Goal: Task Accomplishment & Management: Manage account settings

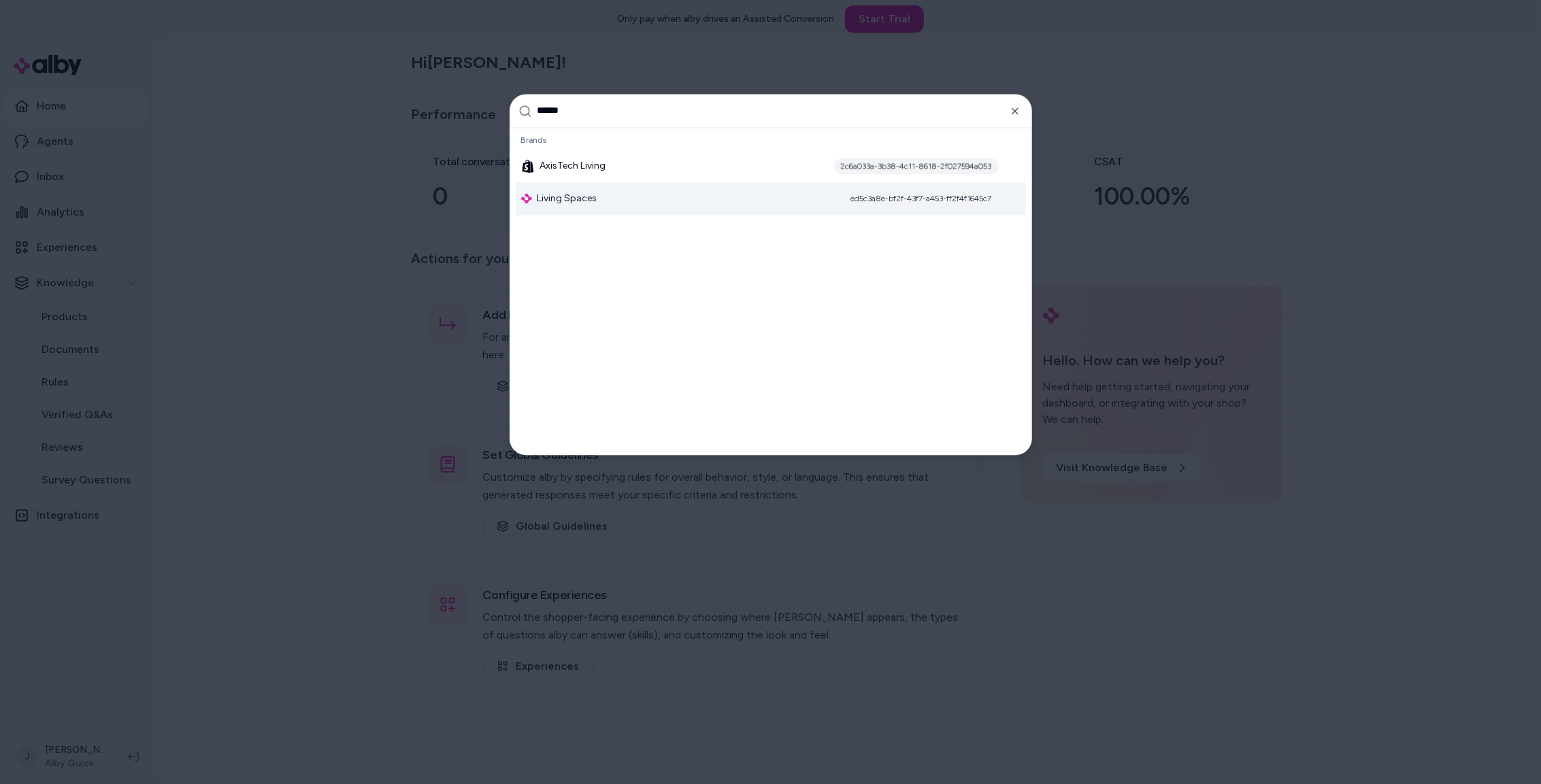
type input "******"
click at [584, 197] on span "Living Spaces" at bounding box center [567, 198] width 60 height 13
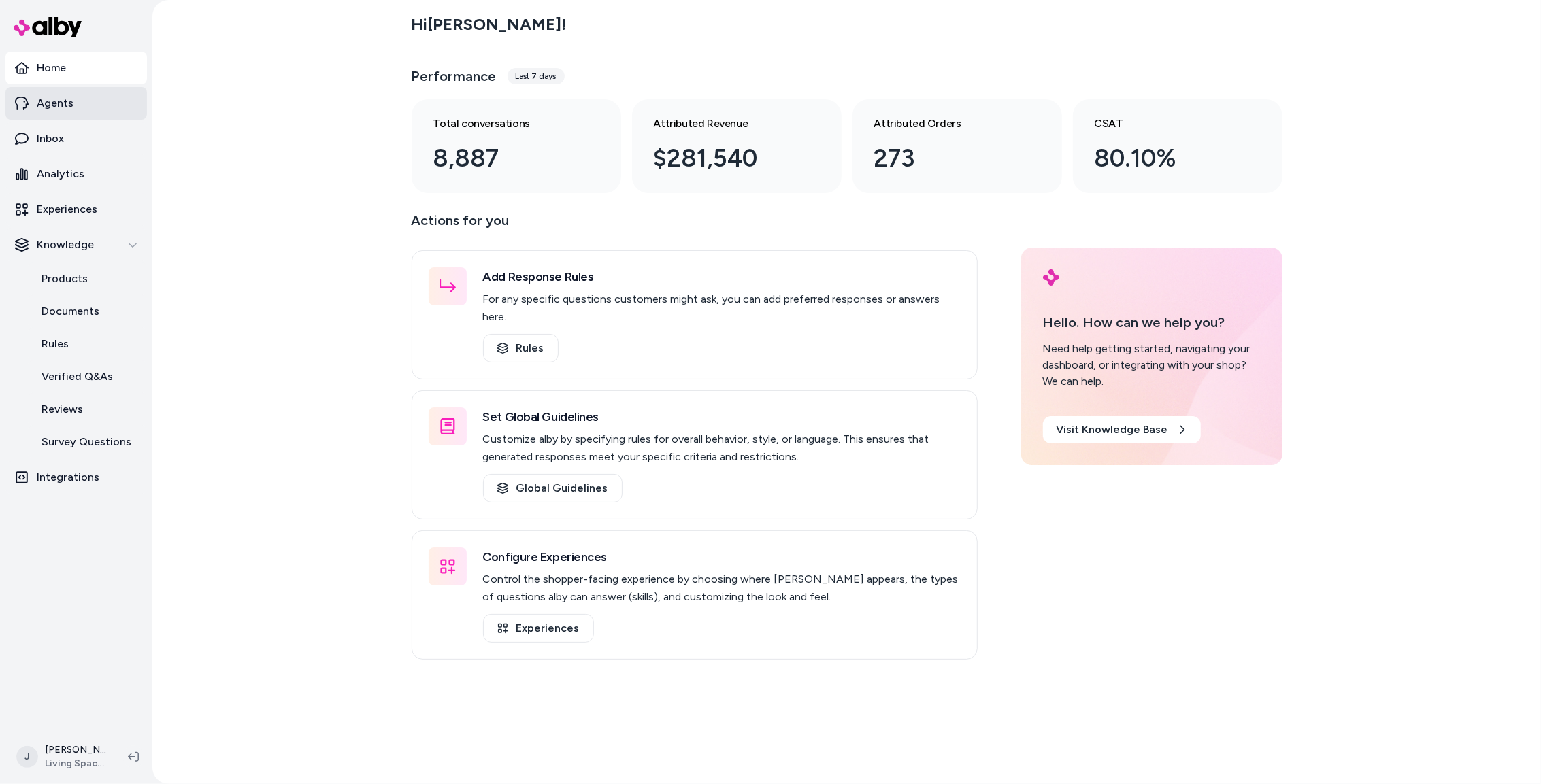
click at [47, 103] on p "Agents" at bounding box center [56, 103] width 37 height 17
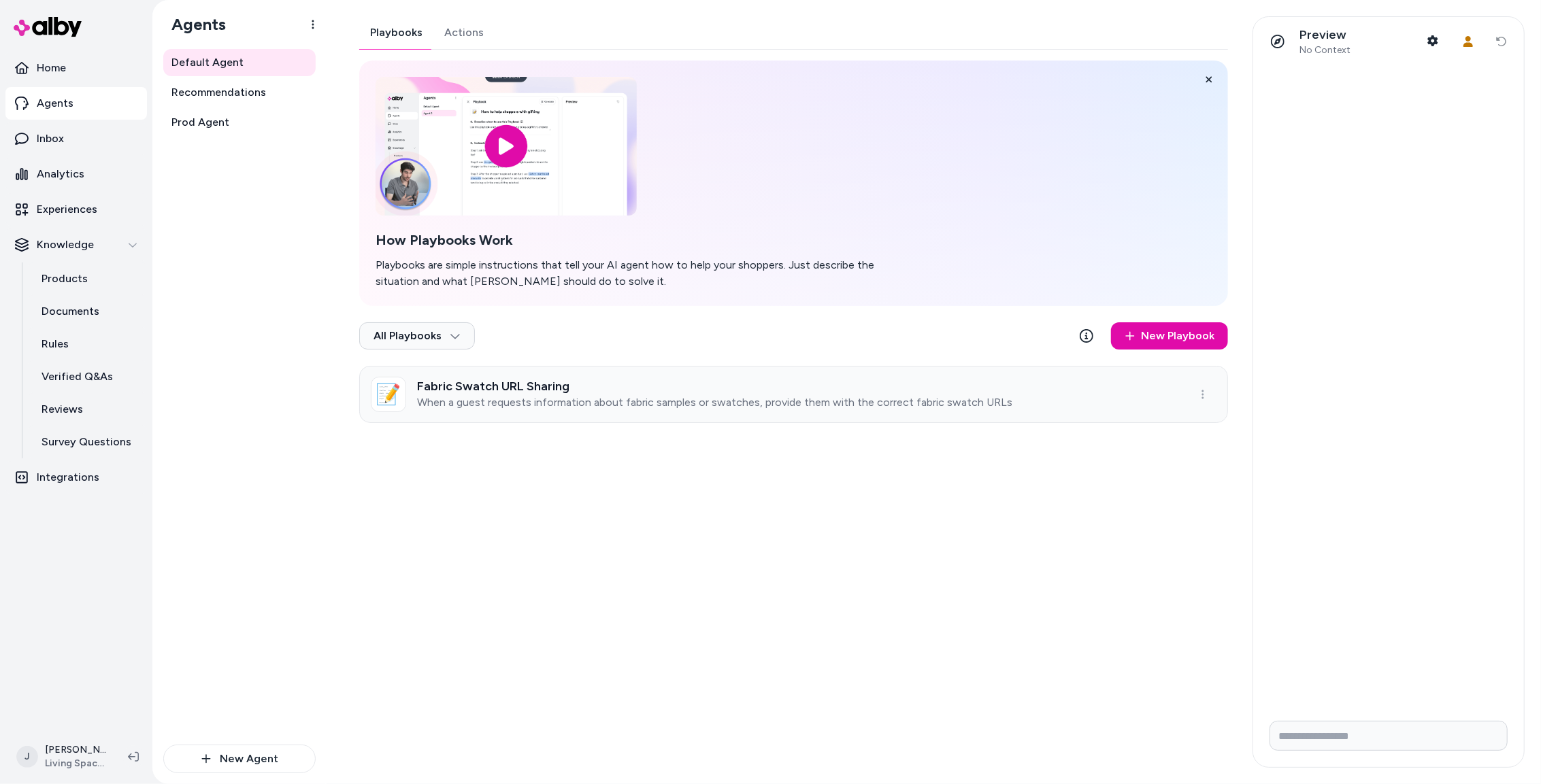
click at [660, 396] on p "When a guest requests information about fabric samples or swatches, provide the…" at bounding box center [715, 402] width 596 height 13
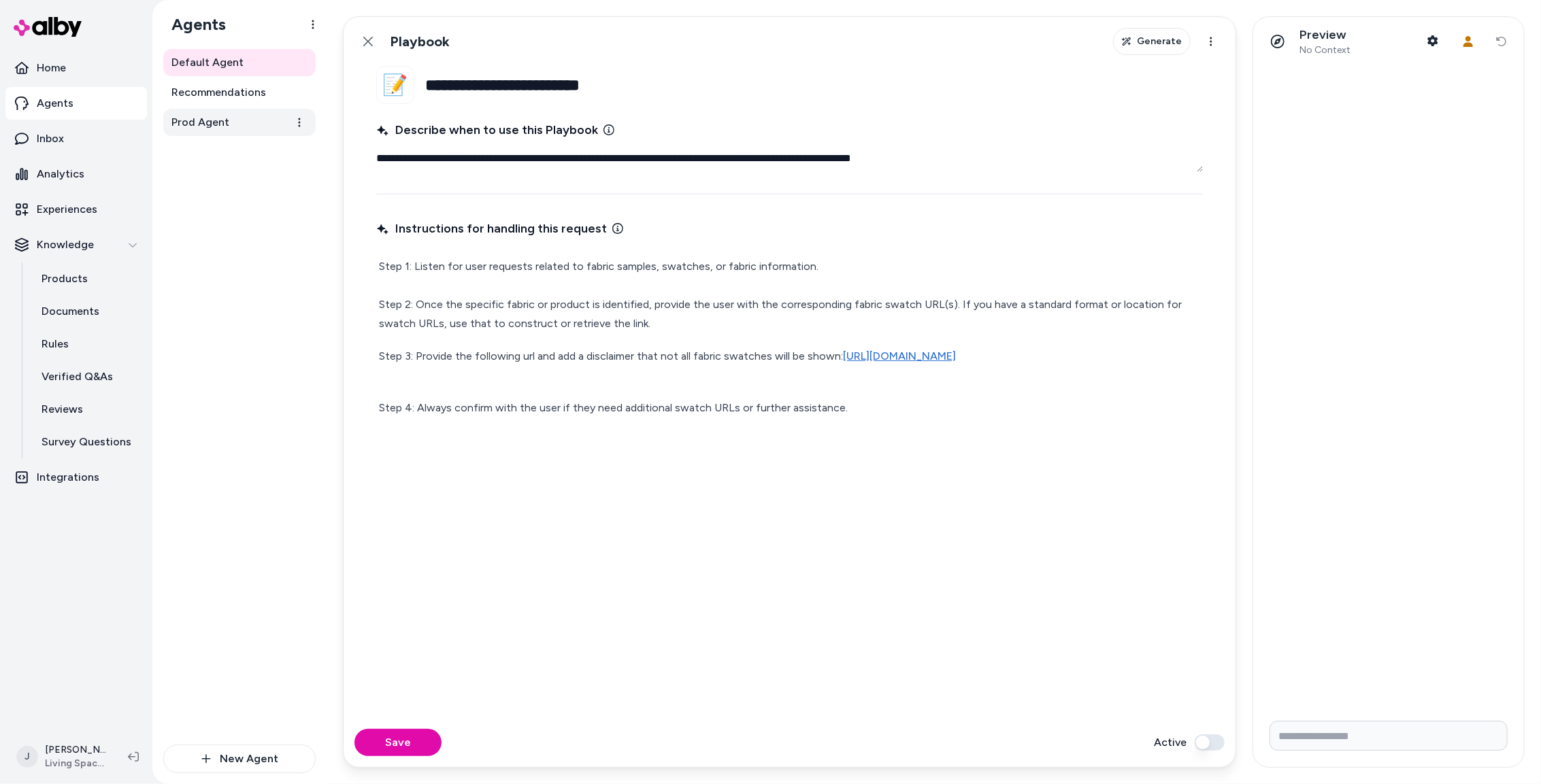
click at [211, 125] on span "Prod Agent" at bounding box center [201, 122] width 58 height 17
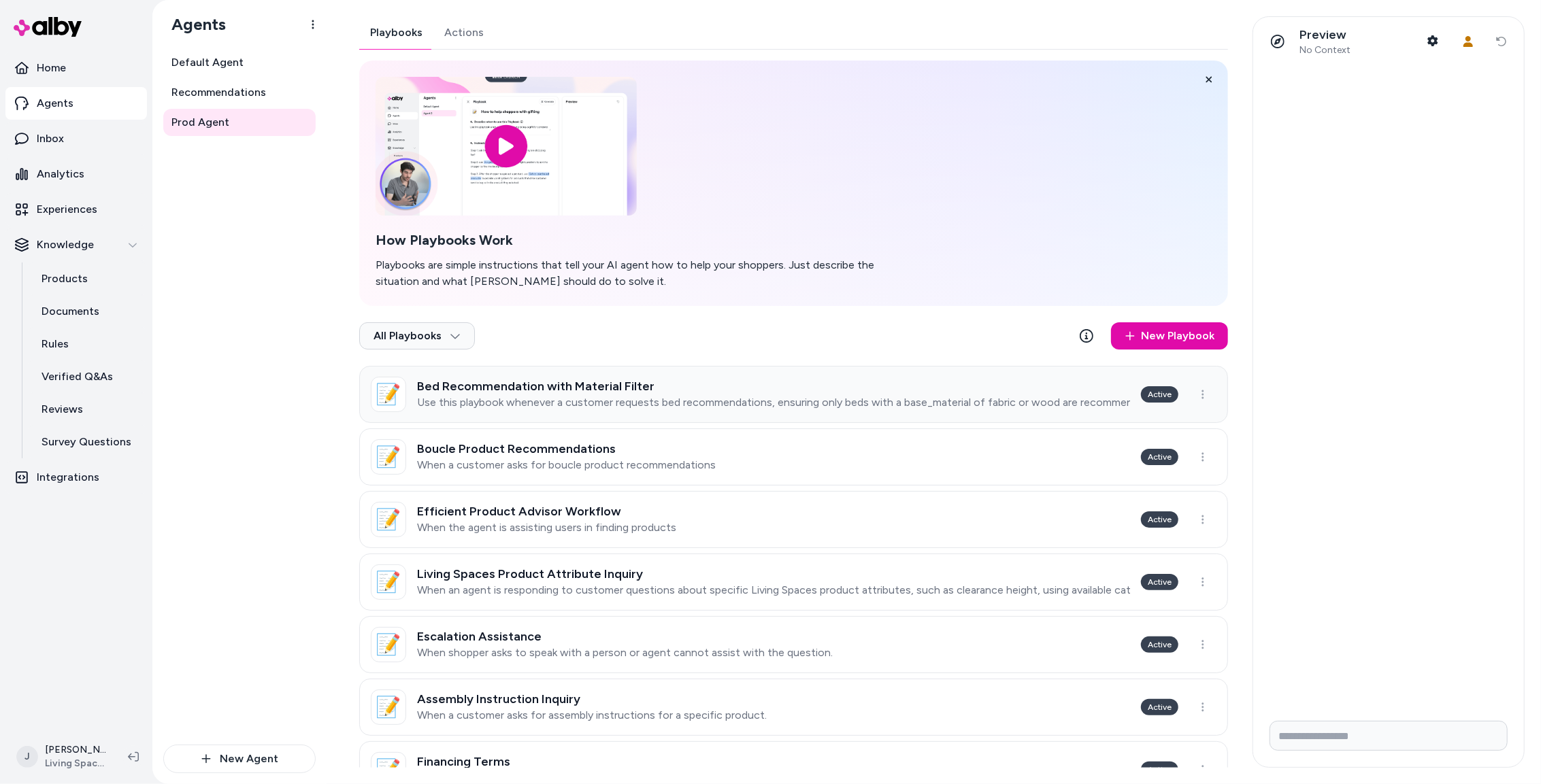
click at [803, 393] on h3 "Bed Recommendation with Material Filter" at bounding box center [773, 386] width 713 height 13
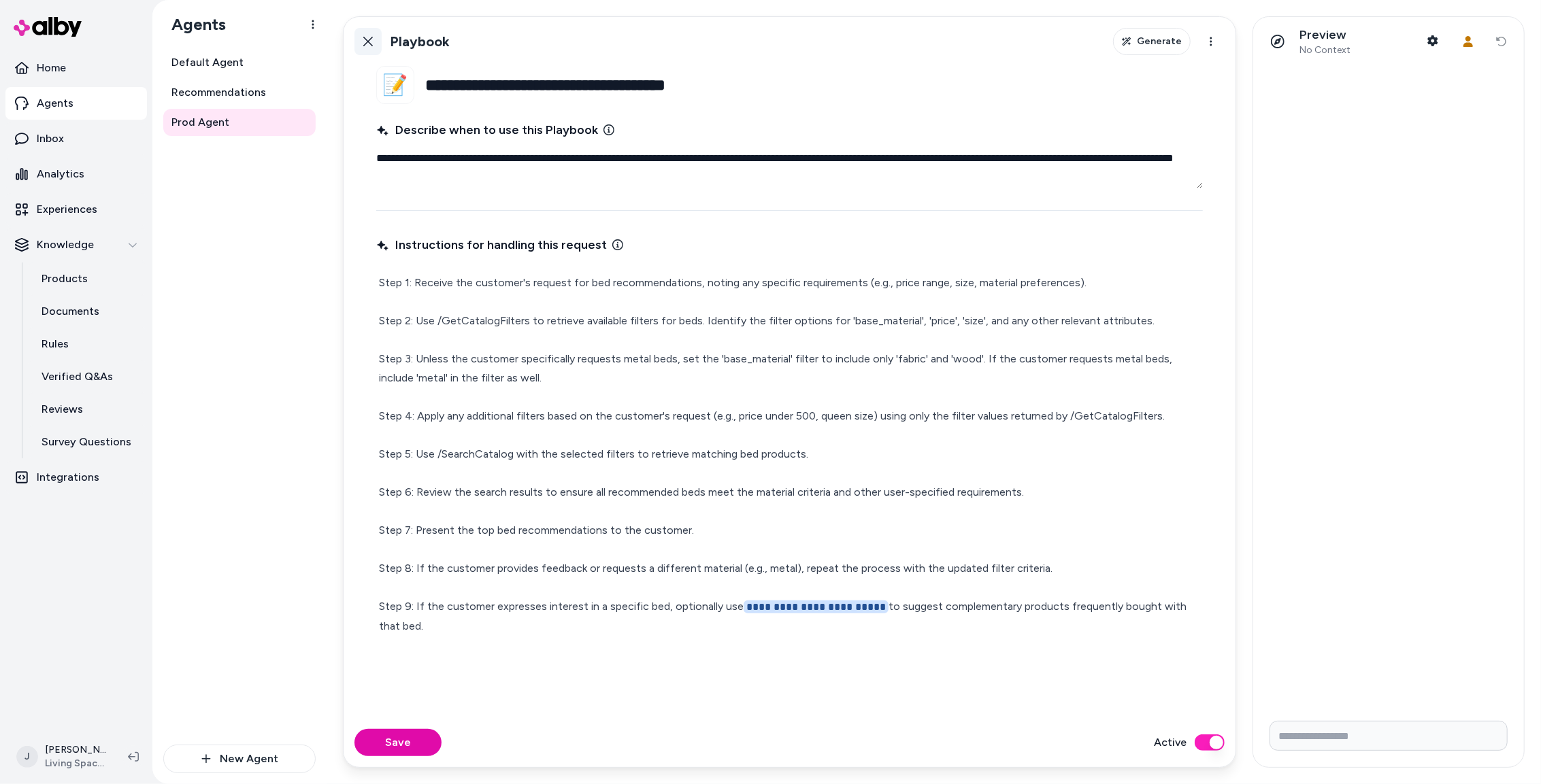
click at [367, 47] on icon at bounding box center [368, 41] width 11 height 11
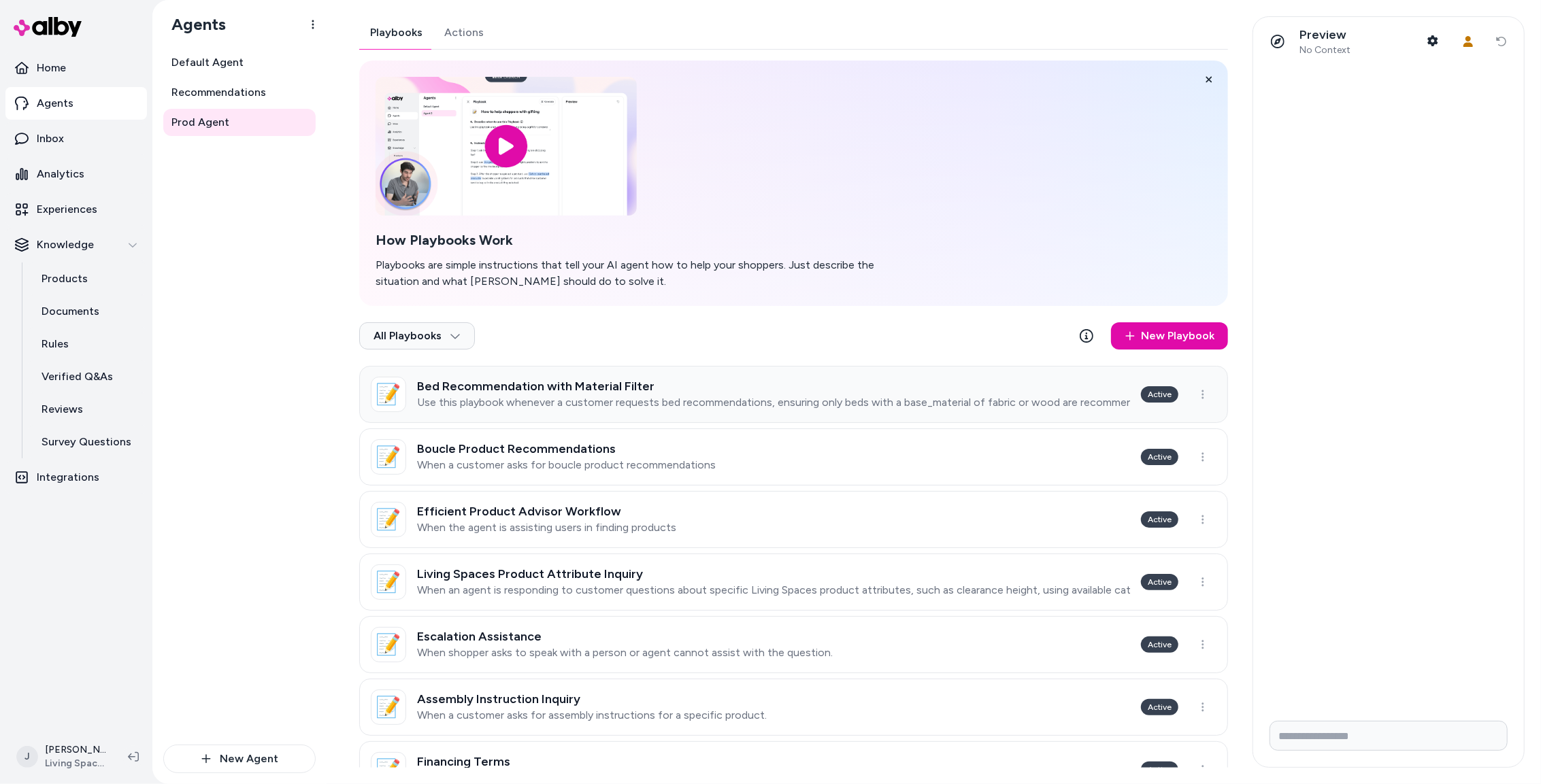
click at [733, 407] on p "Use this playbook whenever a customer requests bed recommendations, ensuring on…" at bounding box center [773, 402] width 713 height 13
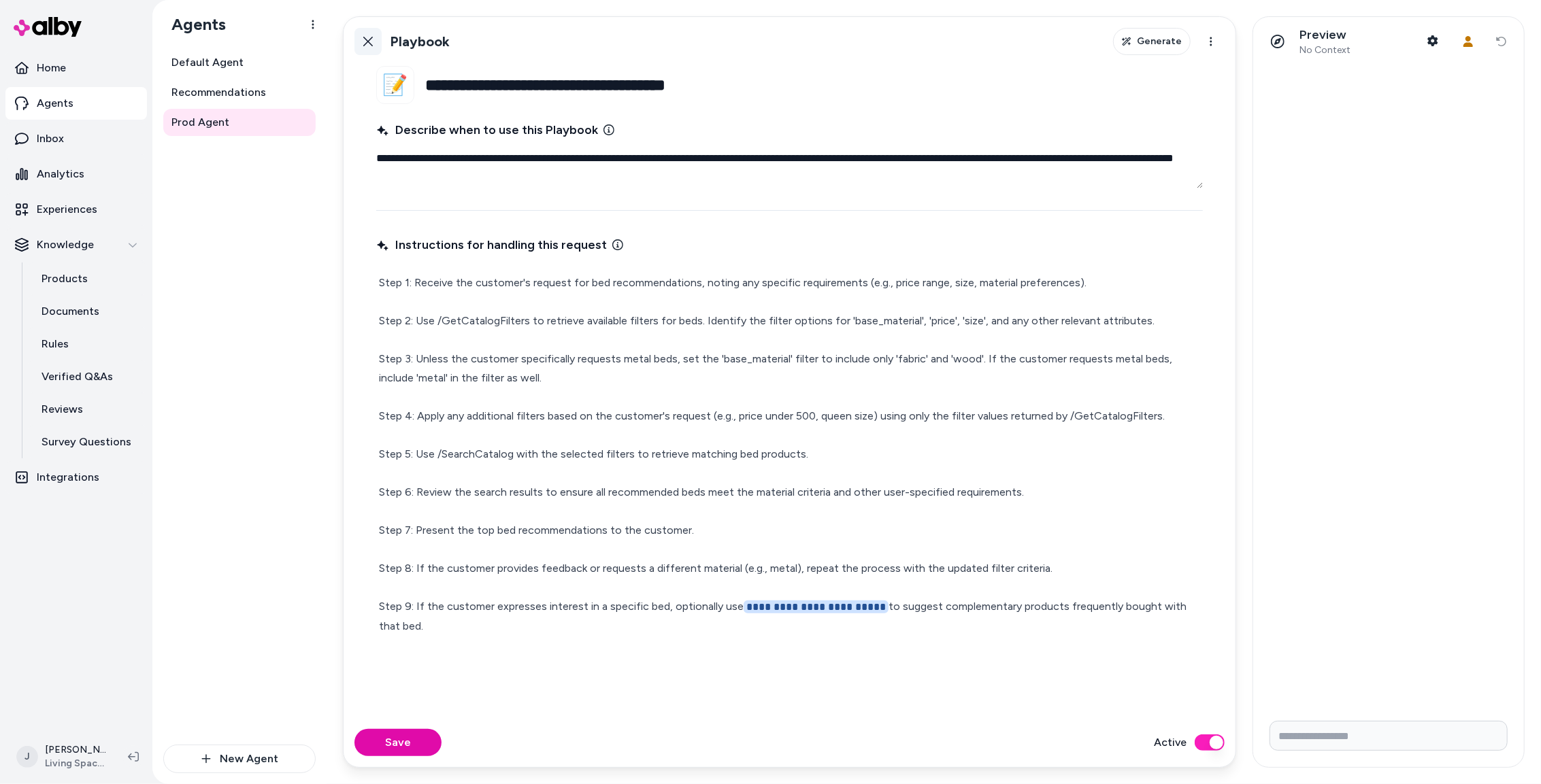
click at [364, 40] on icon at bounding box center [368, 41] width 11 height 11
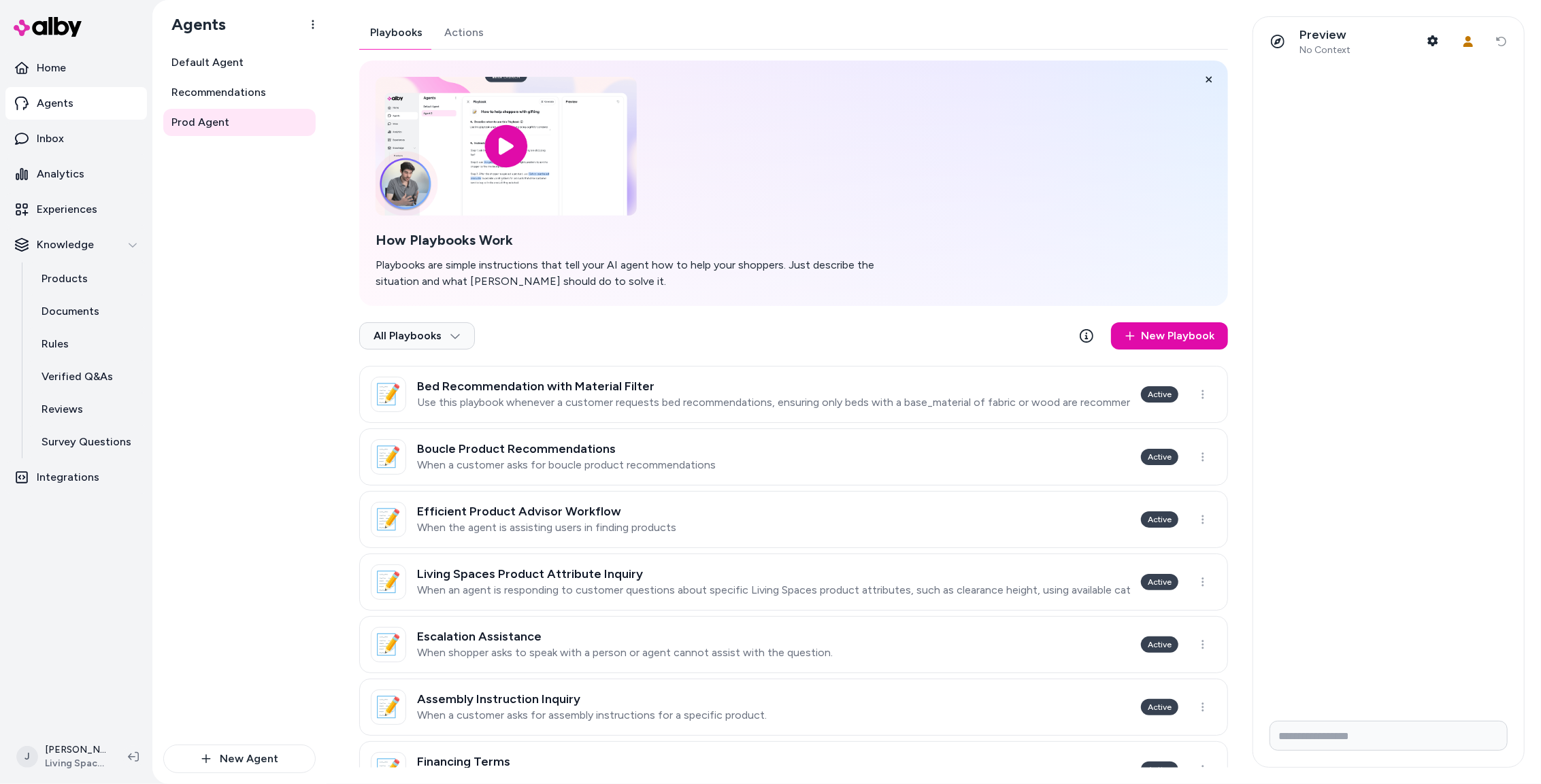
click at [470, 29] on div "Playbooks Actions How Playbooks Work Playbooks are simple instructions that tel…" at bounding box center [794, 721] width 869 height 1408
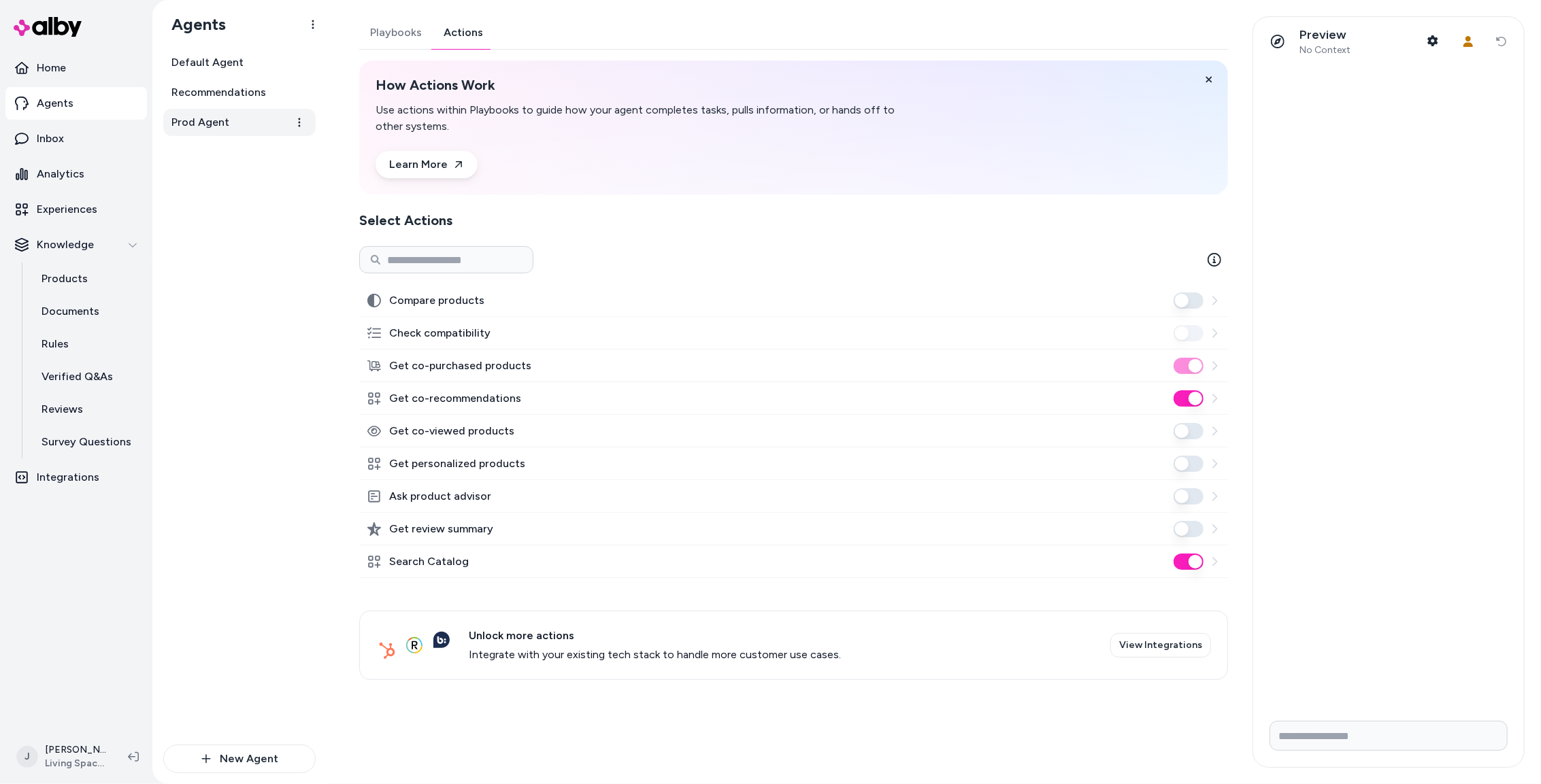
click at [192, 121] on span "Prod Agent" at bounding box center [201, 122] width 58 height 17
click at [207, 123] on span "Prod Agent" at bounding box center [201, 122] width 58 height 17
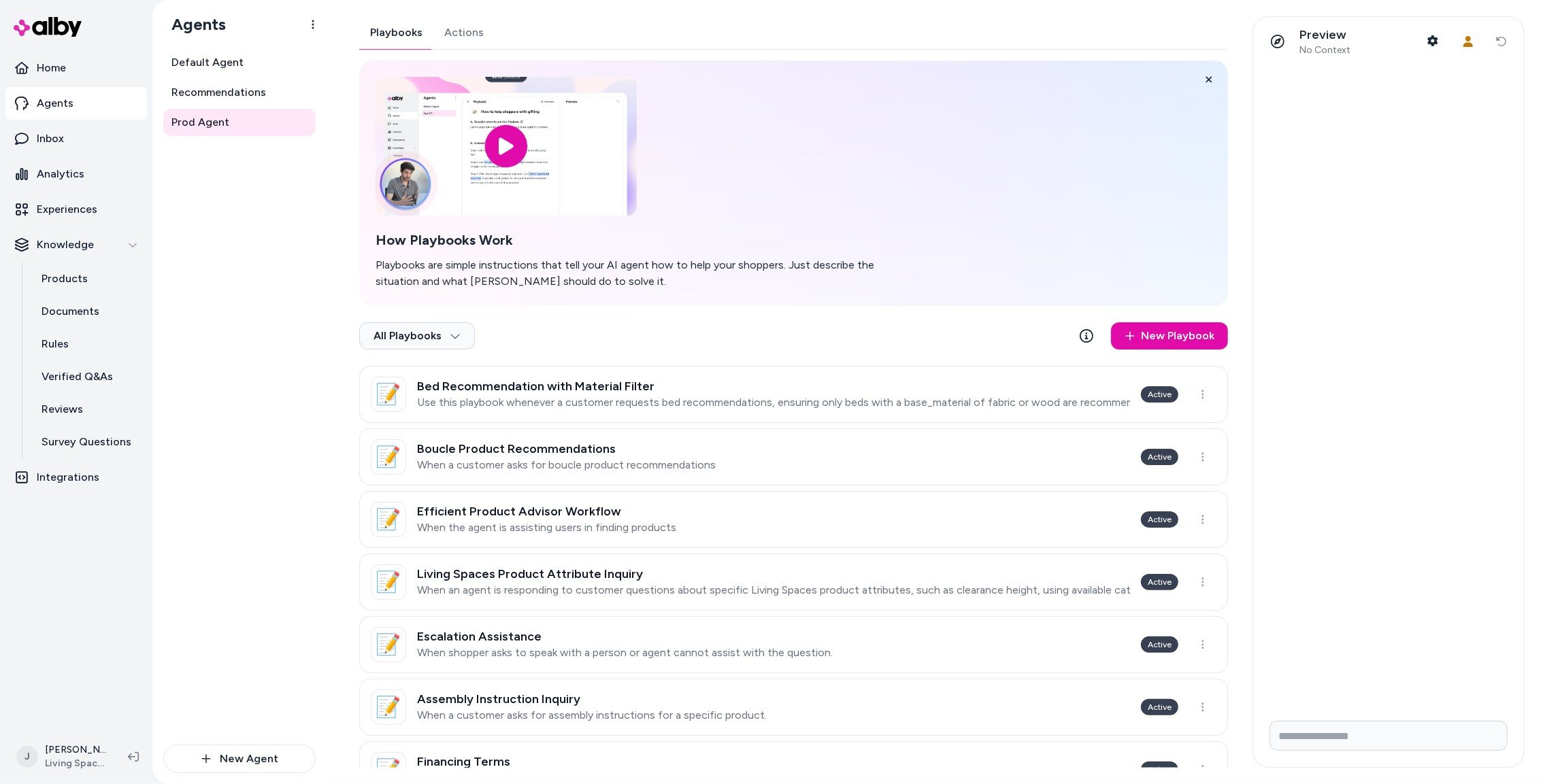
click at [387, 34] on button "Playbooks" at bounding box center [396, 33] width 74 height 33
click at [811, 410] on link "📝 Bed Recommendation with Material Filter Use this playbook whenever a customer…" at bounding box center [794, 394] width 869 height 57
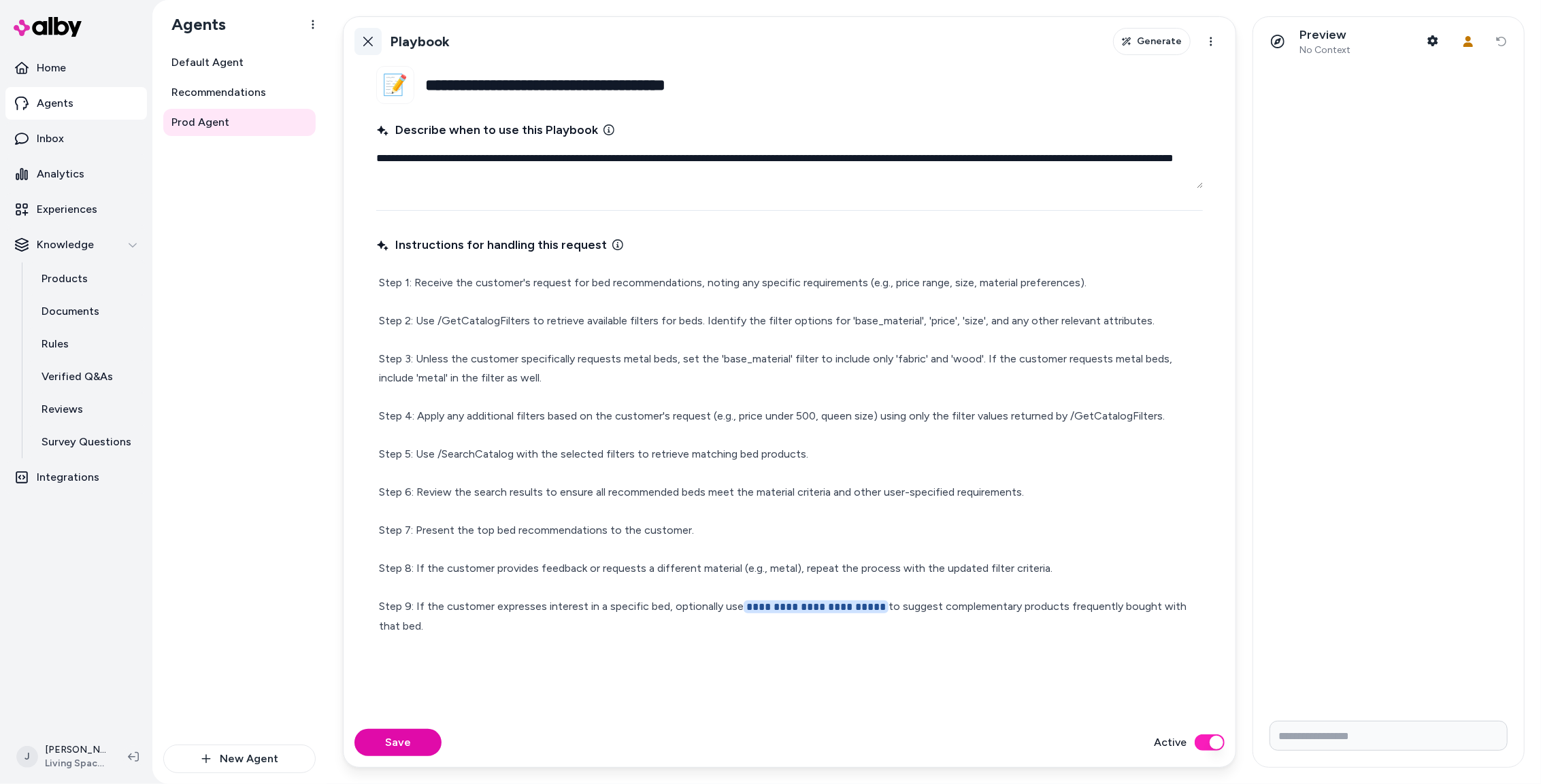
click at [369, 41] on icon at bounding box center [368, 41] width 11 height 11
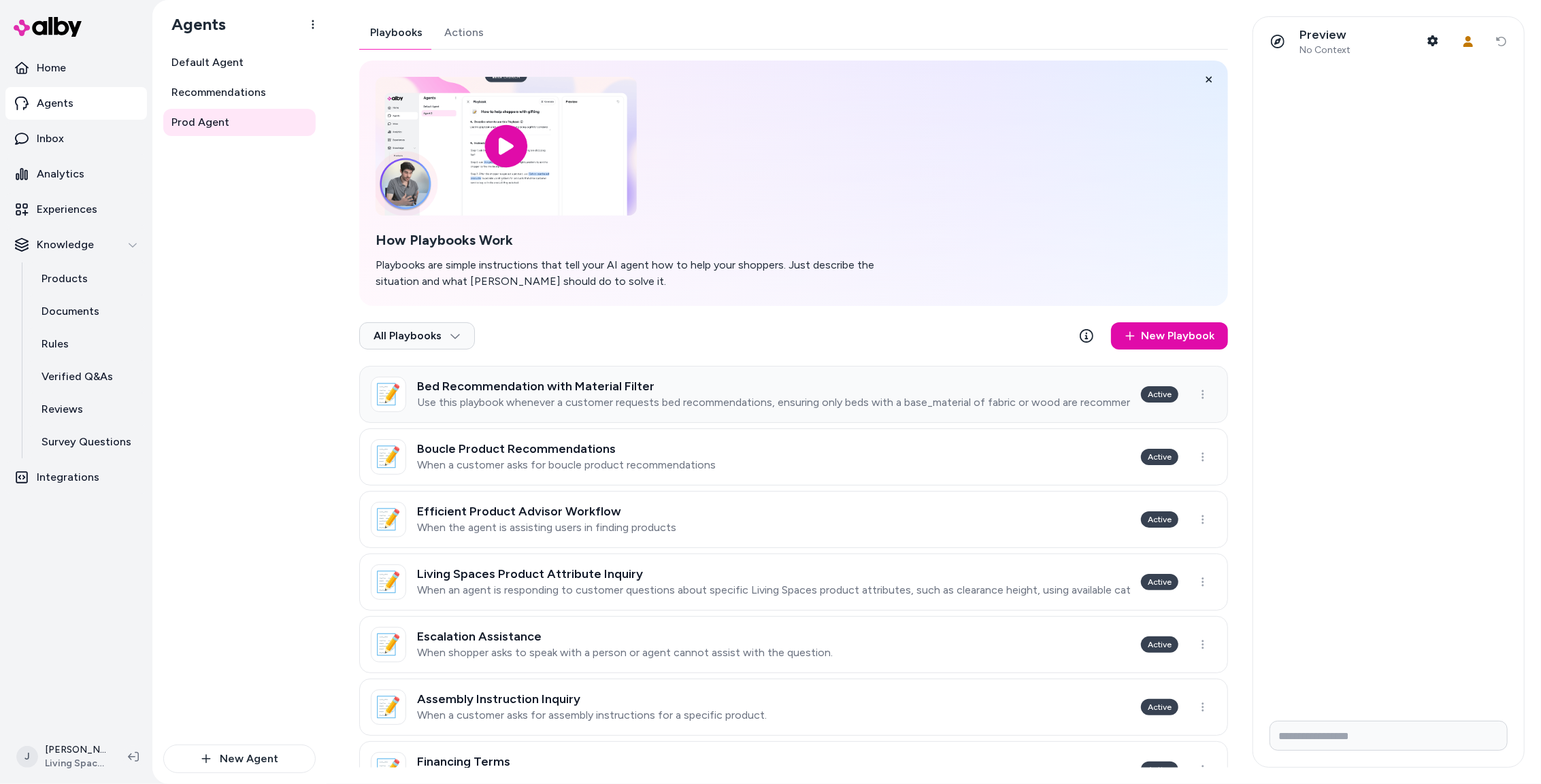
click at [677, 401] on p "Use this playbook whenever a customer requests bed recommendations, ensuring on…" at bounding box center [773, 402] width 713 height 13
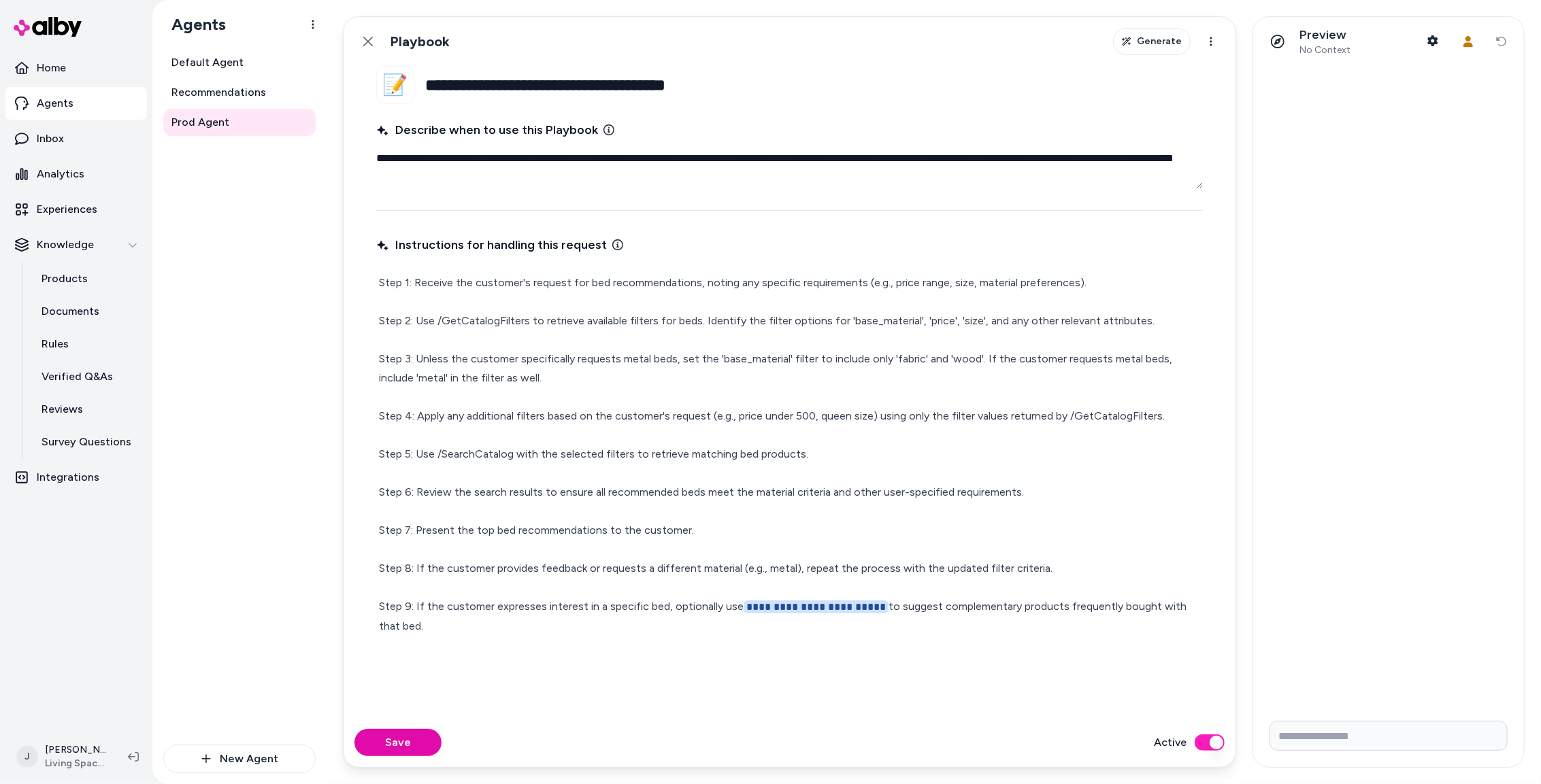
click at [523, 322] on p "**********" at bounding box center [789, 455] width 821 height 363
drag, startPoint x: 549, startPoint y: 323, endPoint x: 438, endPoint y: 324, distance: 111.0
click at [416, 323] on p "**********" at bounding box center [789, 455] width 821 height 363
type textarea "*"
drag, startPoint x: 881, startPoint y: 418, endPoint x: 1154, endPoint y: 417, distance: 273.0
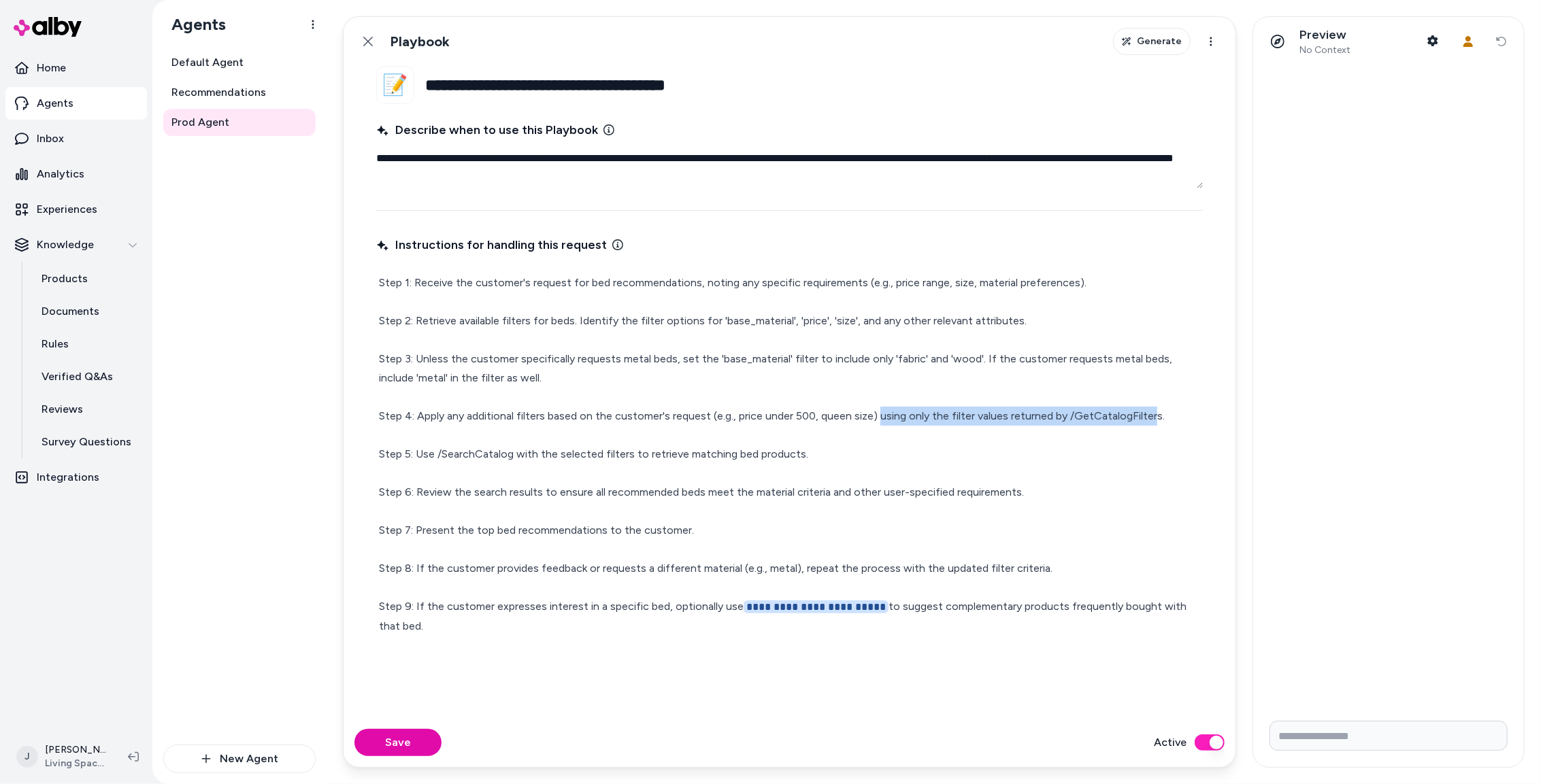
click at [1154, 417] on p "Step 1: Receive the customer's request for bed recommendations, noting any spec…" at bounding box center [789, 455] width 821 height 363
drag, startPoint x: 537, startPoint y: 454, endPoint x: 420, endPoint y: 455, distance: 117.0
click at [418, 455] on p "**********" at bounding box center [789, 455] width 821 height 363
click at [883, 605] on p "Step 1: Receive the customer's request for bed recommendations, noting any spec…" at bounding box center [789, 455] width 821 height 363
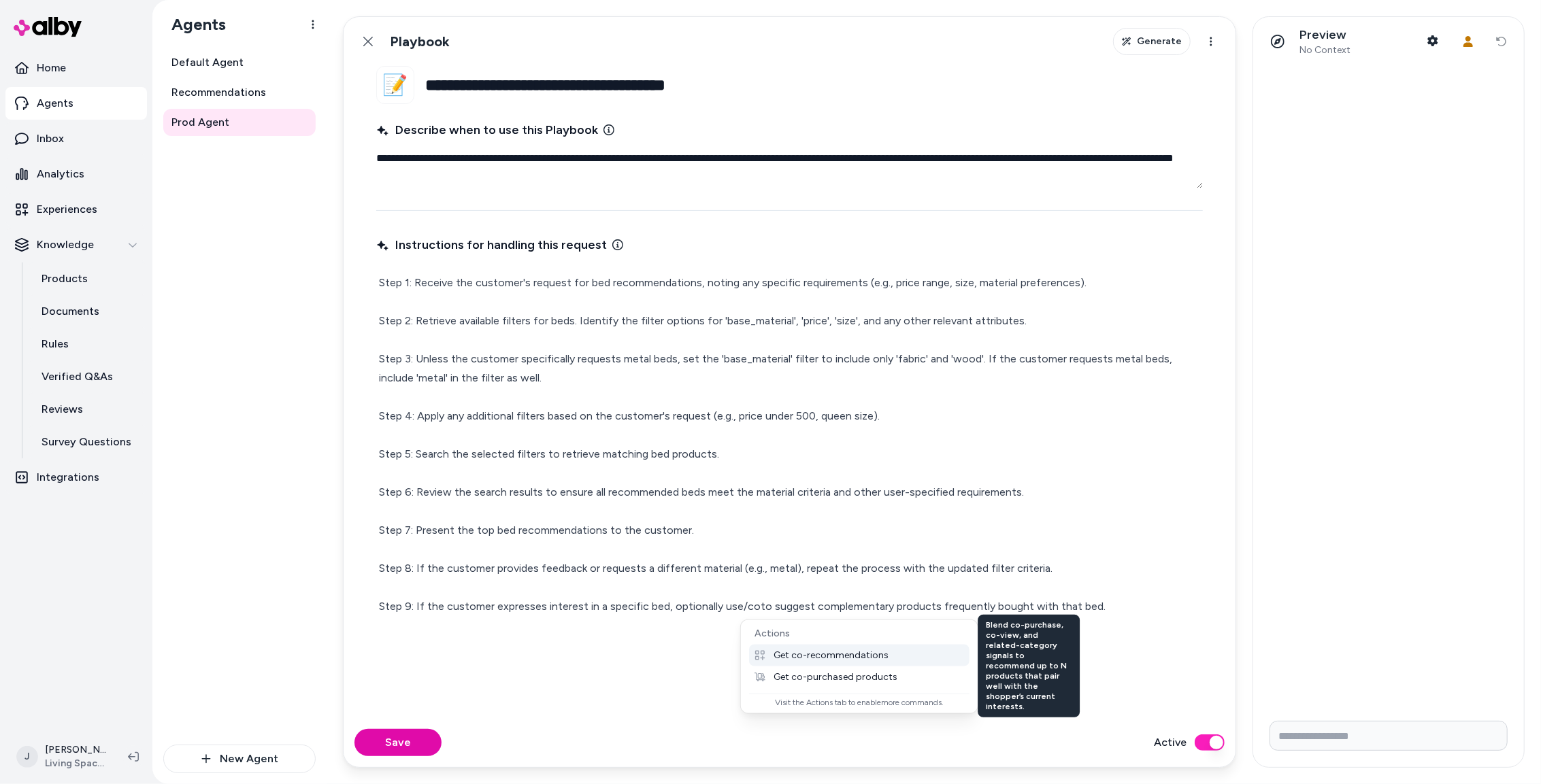
click at [864, 653] on p "Get co-recommendations" at bounding box center [831, 655] width 115 height 12
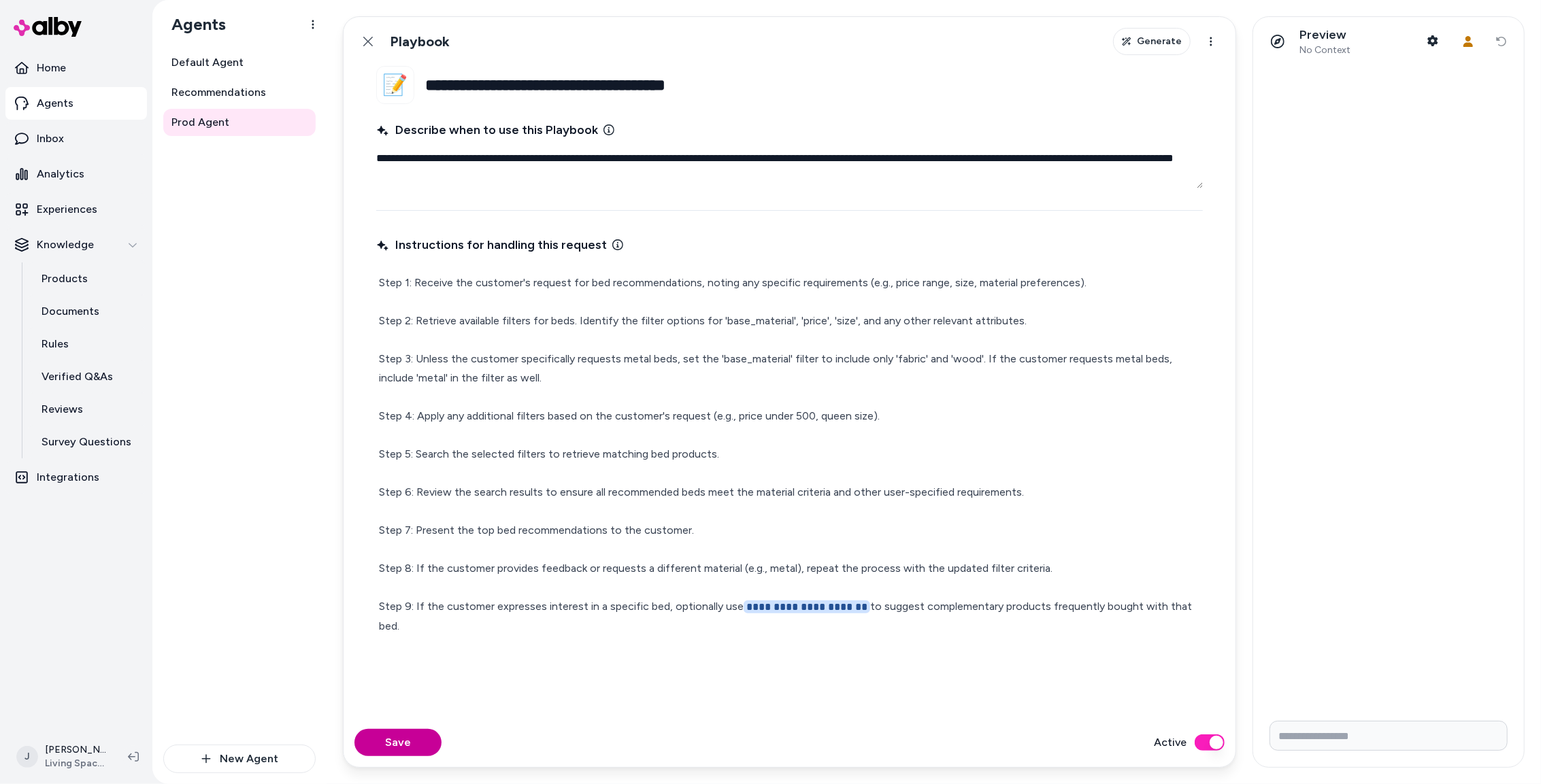
click at [411, 732] on button "Save" at bounding box center [397, 743] width 87 height 27
type textarea "*"
click at [366, 32] on button "Back" at bounding box center [367, 41] width 27 height 27
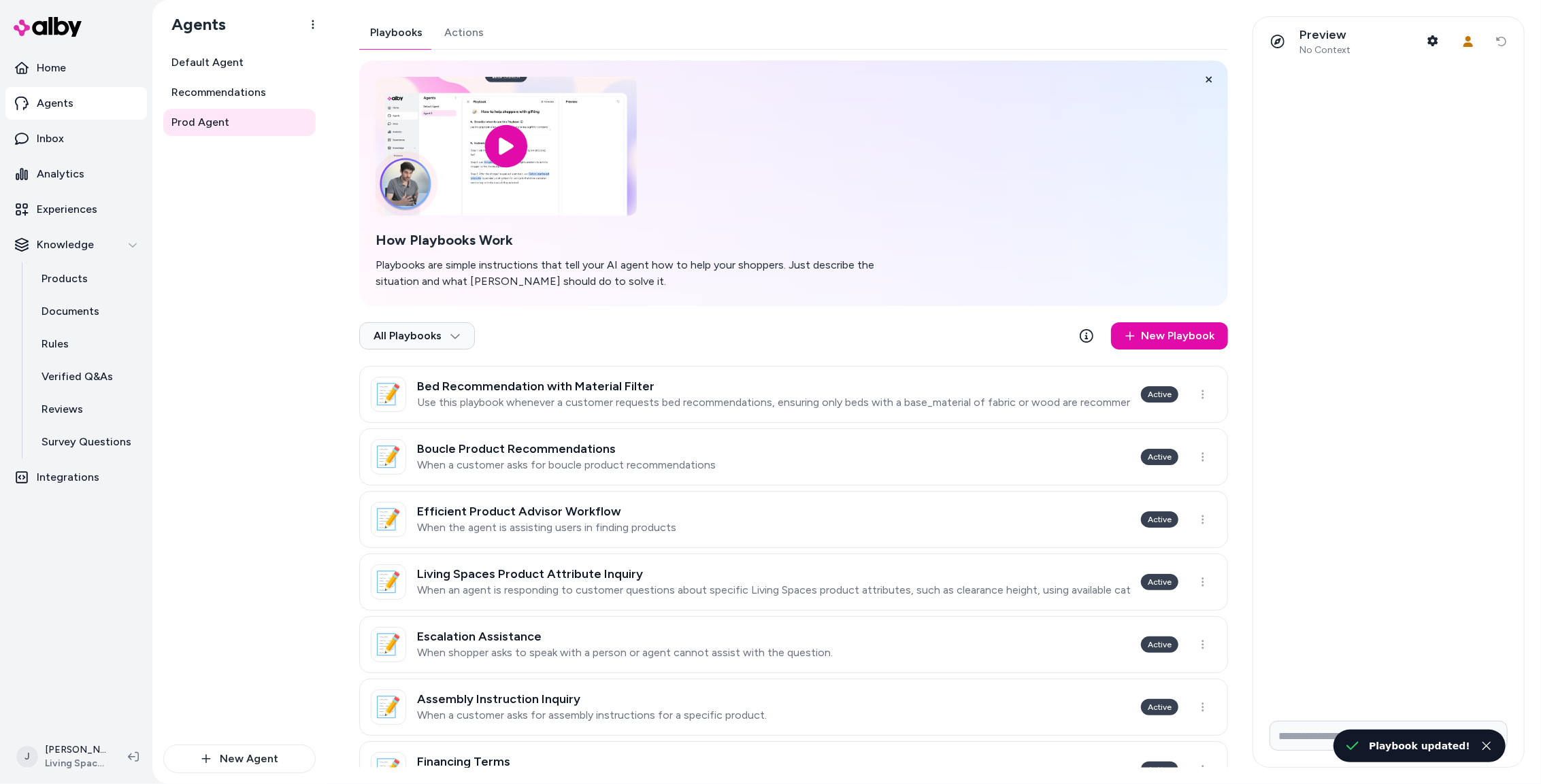
click at [452, 31] on button "Actions" at bounding box center [463, 33] width 61 height 33
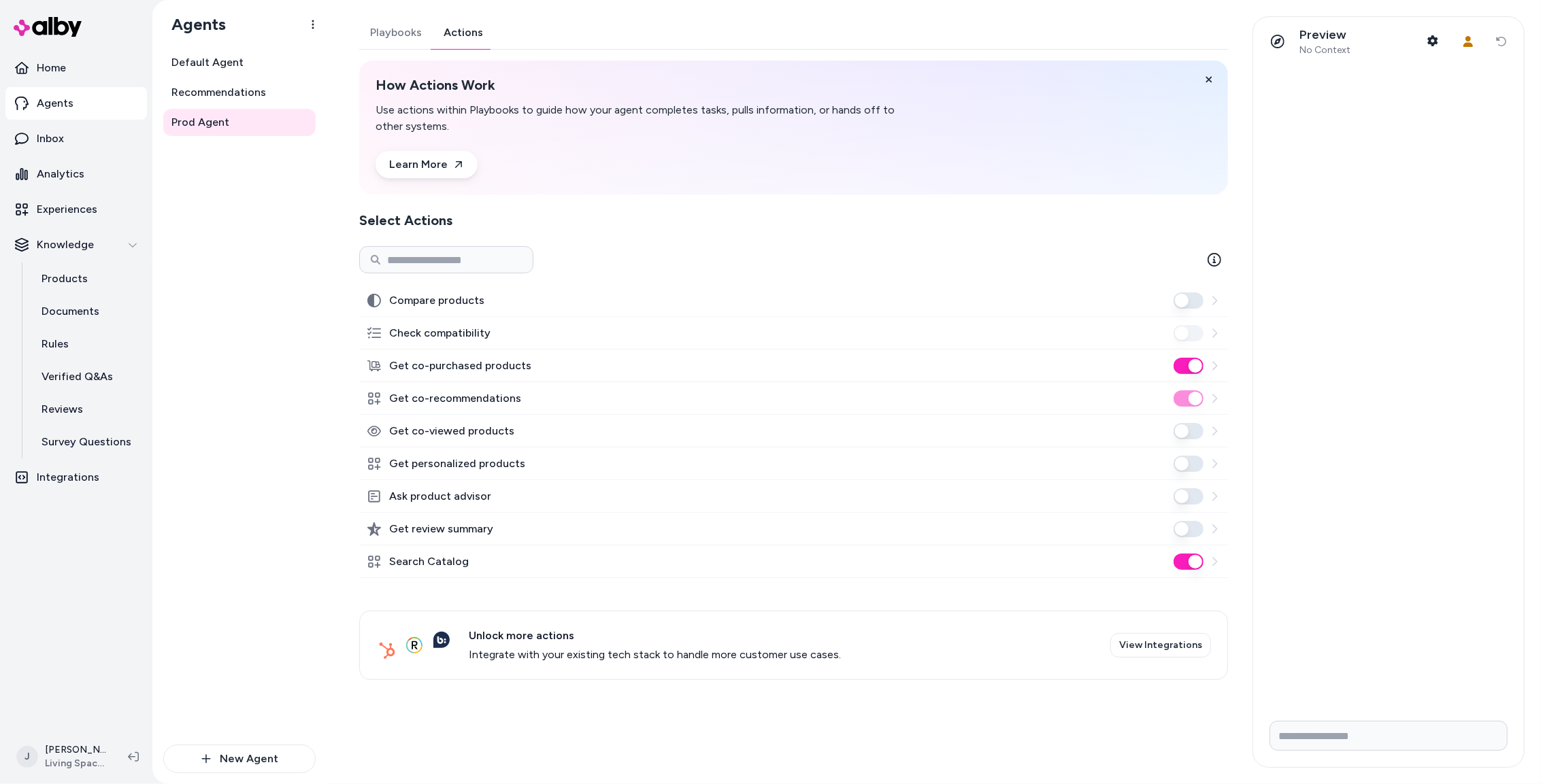
click at [1185, 369] on button "Get co-purchased products" at bounding box center [1189, 366] width 30 height 17
click at [225, 60] on span "Default Agent" at bounding box center [208, 63] width 72 height 17
click at [194, 55] on span "Default Agent" at bounding box center [208, 63] width 72 height 17
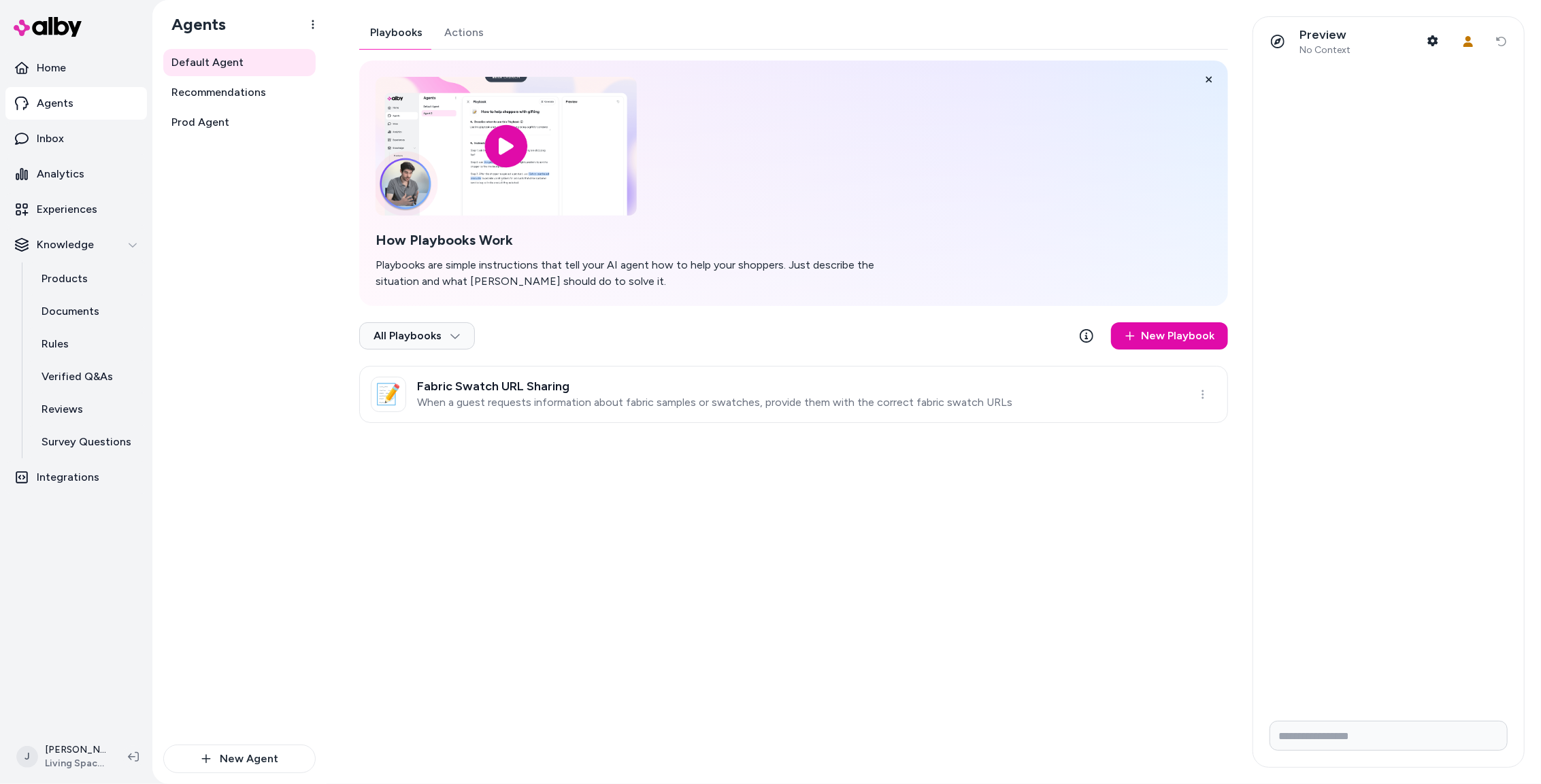
click at [198, 136] on div "Default Agent Recommendations Prod Agent" at bounding box center [239, 397] width 152 height 696
click at [200, 128] on span "Prod Agent" at bounding box center [201, 122] width 58 height 17
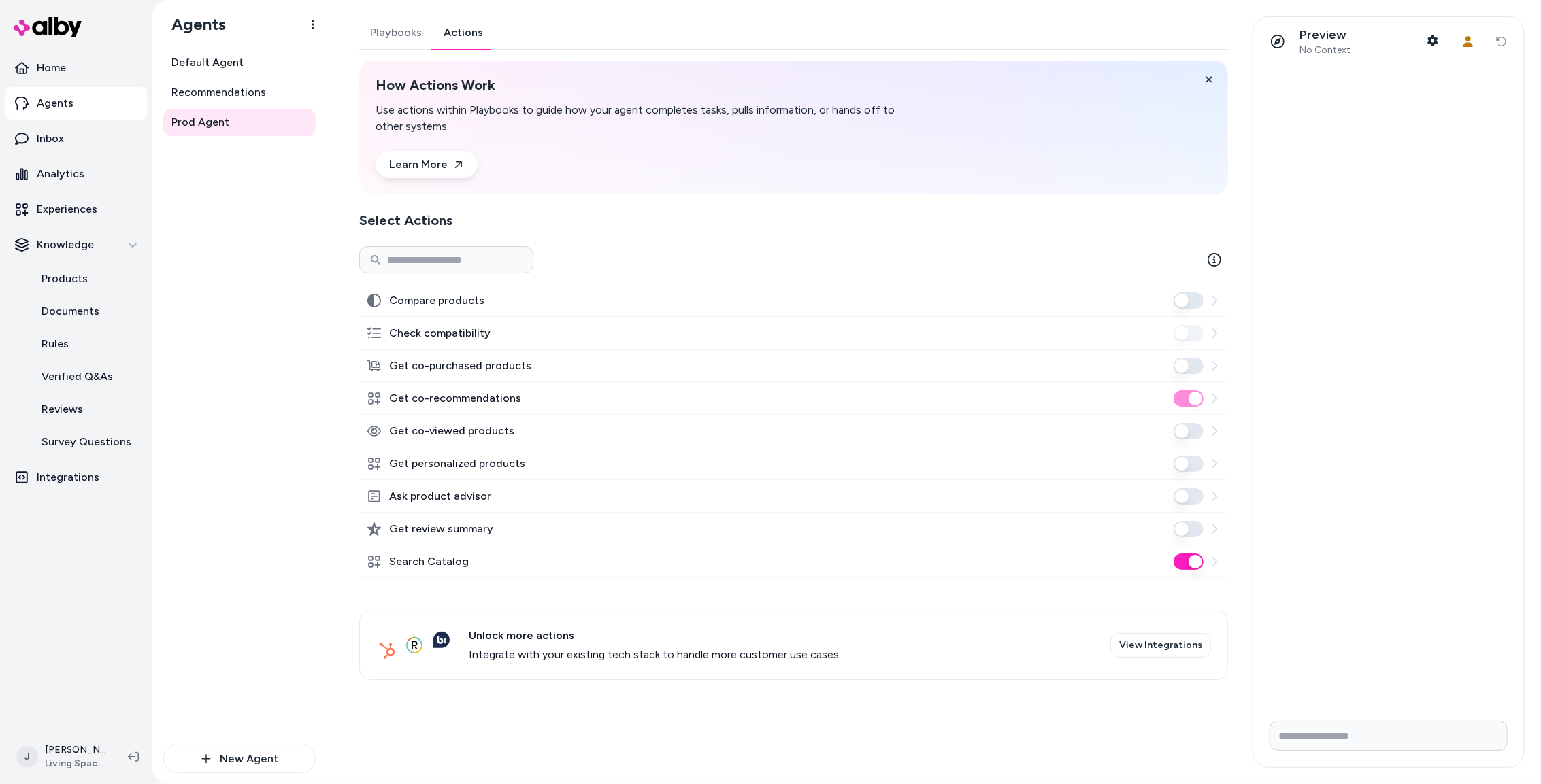
click at [465, 31] on button "Actions" at bounding box center [463, 33] width 61 height 33
click at [340, 674] on div "Prod Agent Playbooks Actions How Actions Work Use actions within Playbooks to g…" at bounding box center [934, 392] width 1214 height 784
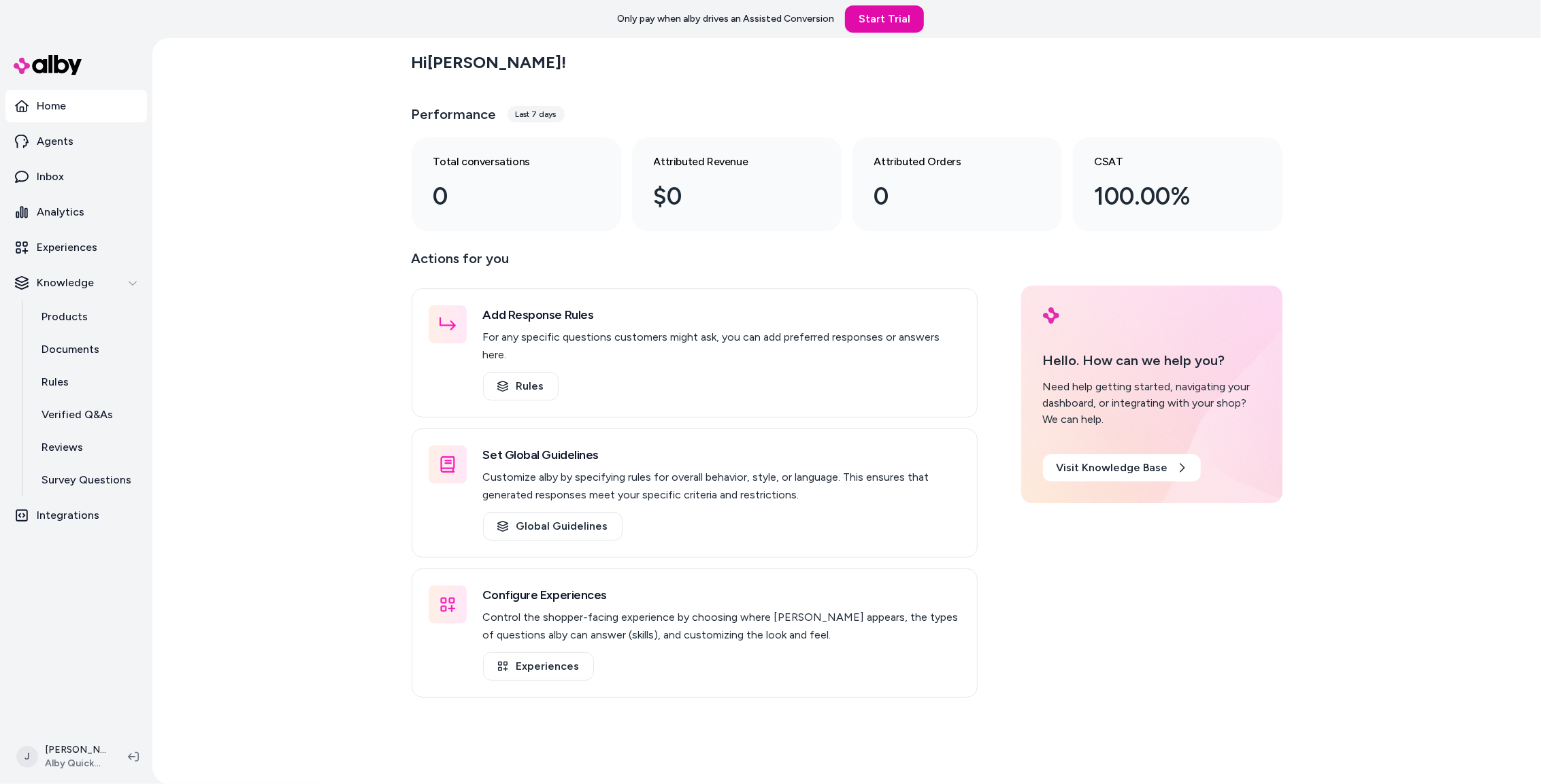
click at [355, 242] on div "Hi Jackie ! Performance Last 7 days Total conversations 0 Attributed Revenue $0…" at bounding box center [847, 410] width 1389 height 746
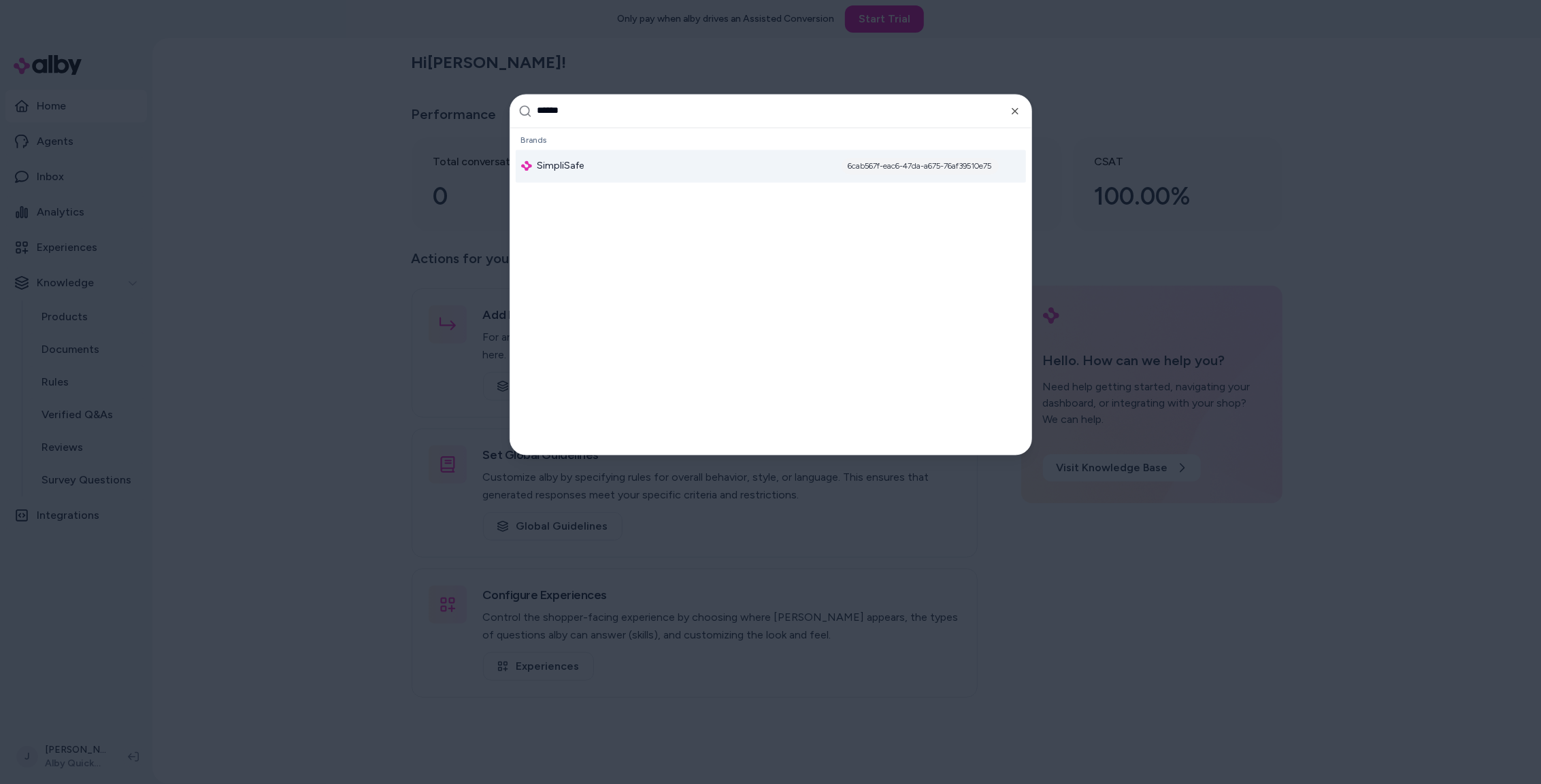
type input "******"
click at [579, 166] on span "SimpliSafe" at bounding box center [560, 166] width 47 height 13
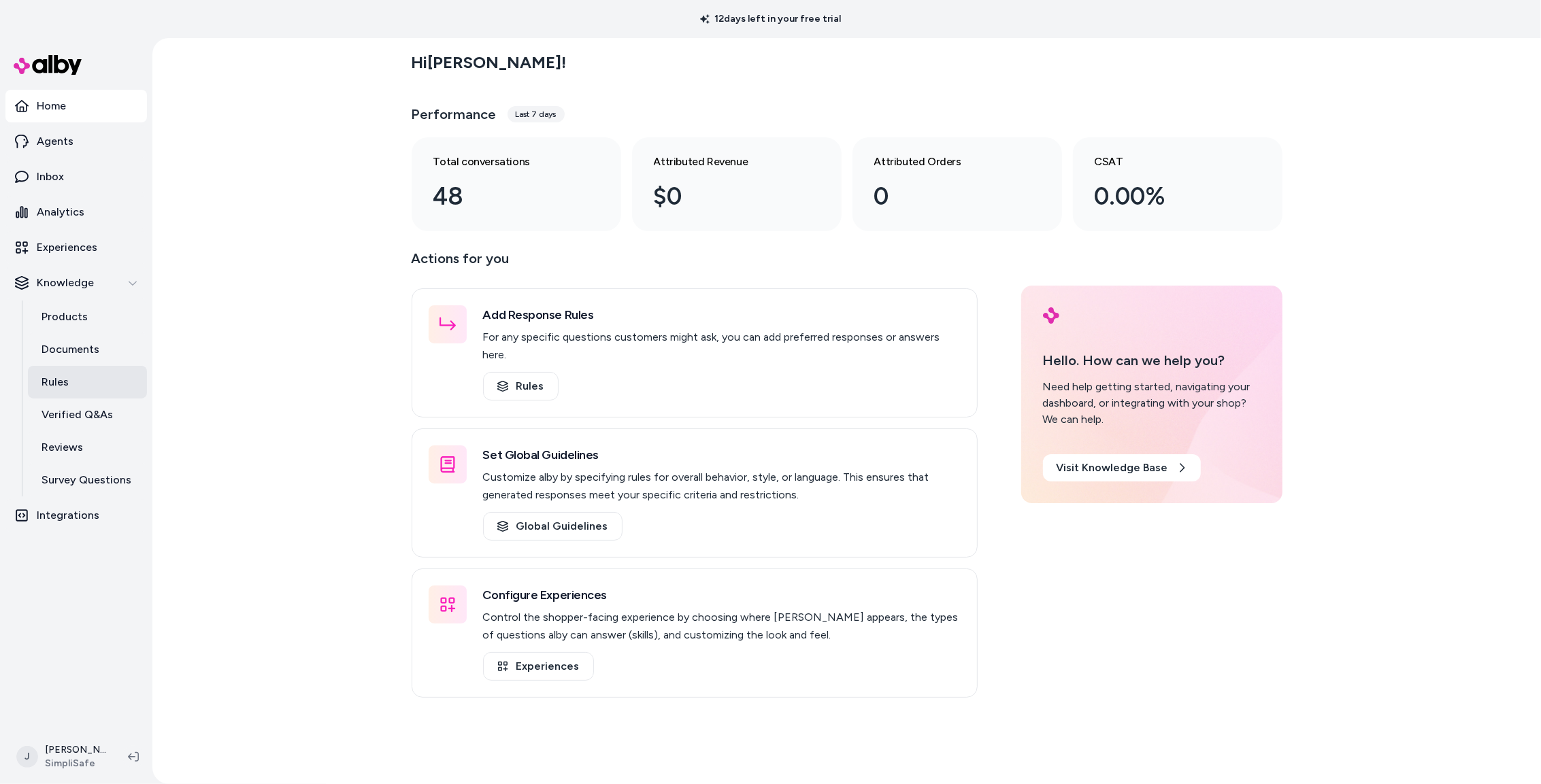
click at [68, 383] on link "Rules" at bounding box center [87, 381] width 119 height 33
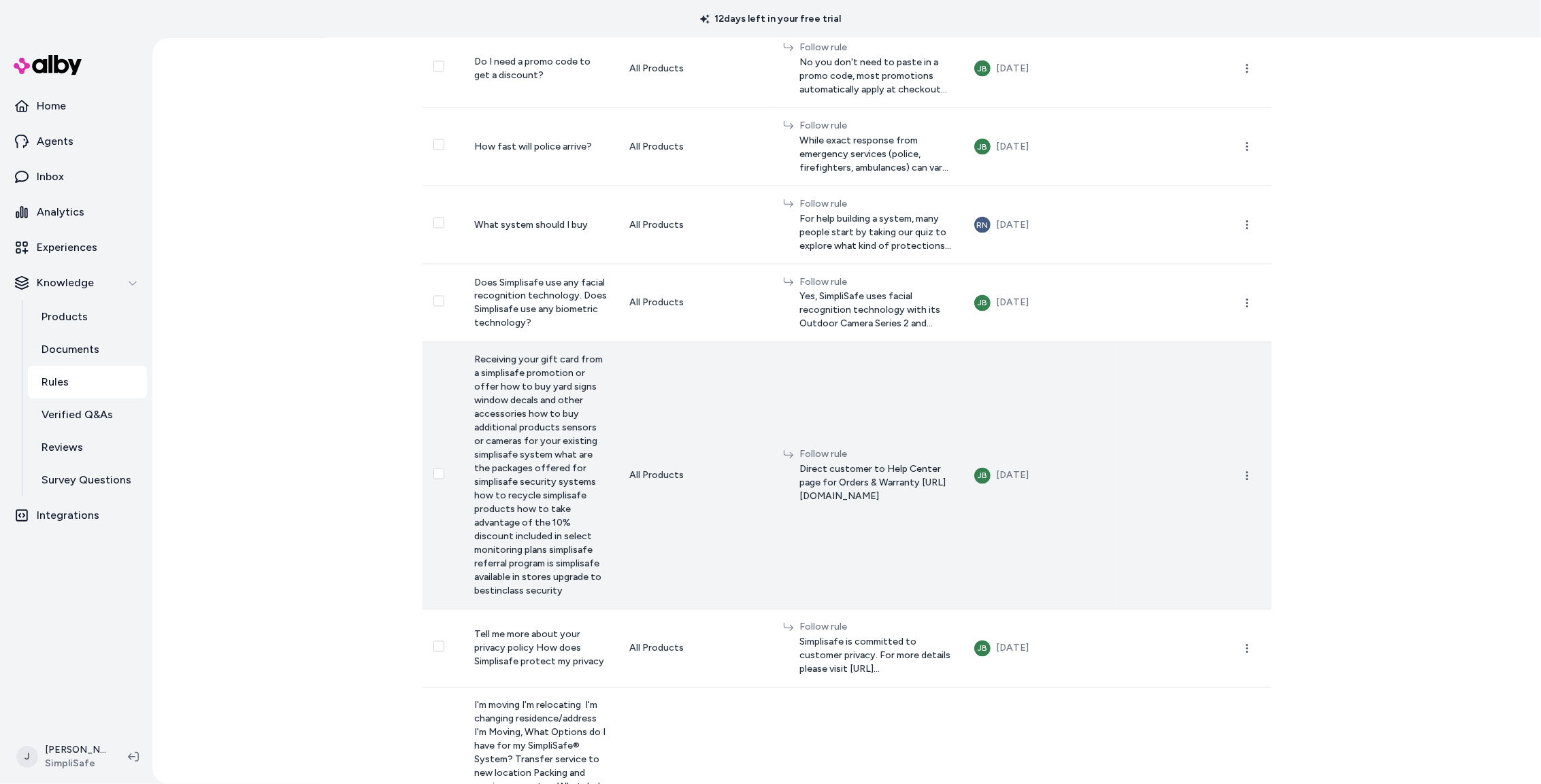
scroll to position [2085, 0]
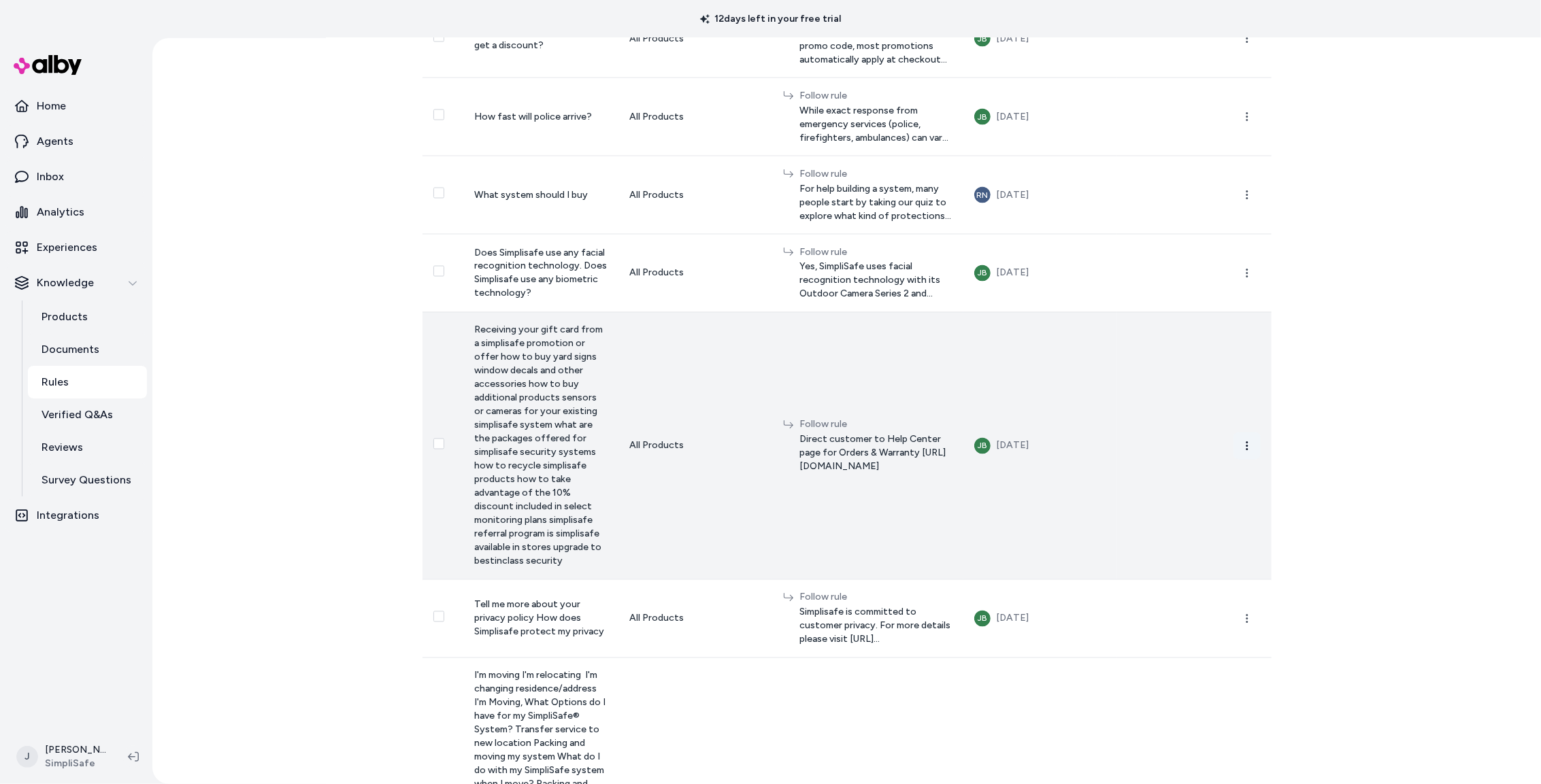
click at [1241, 452] on icon "button" at bounding box center [1247, 446] width 11 height 11
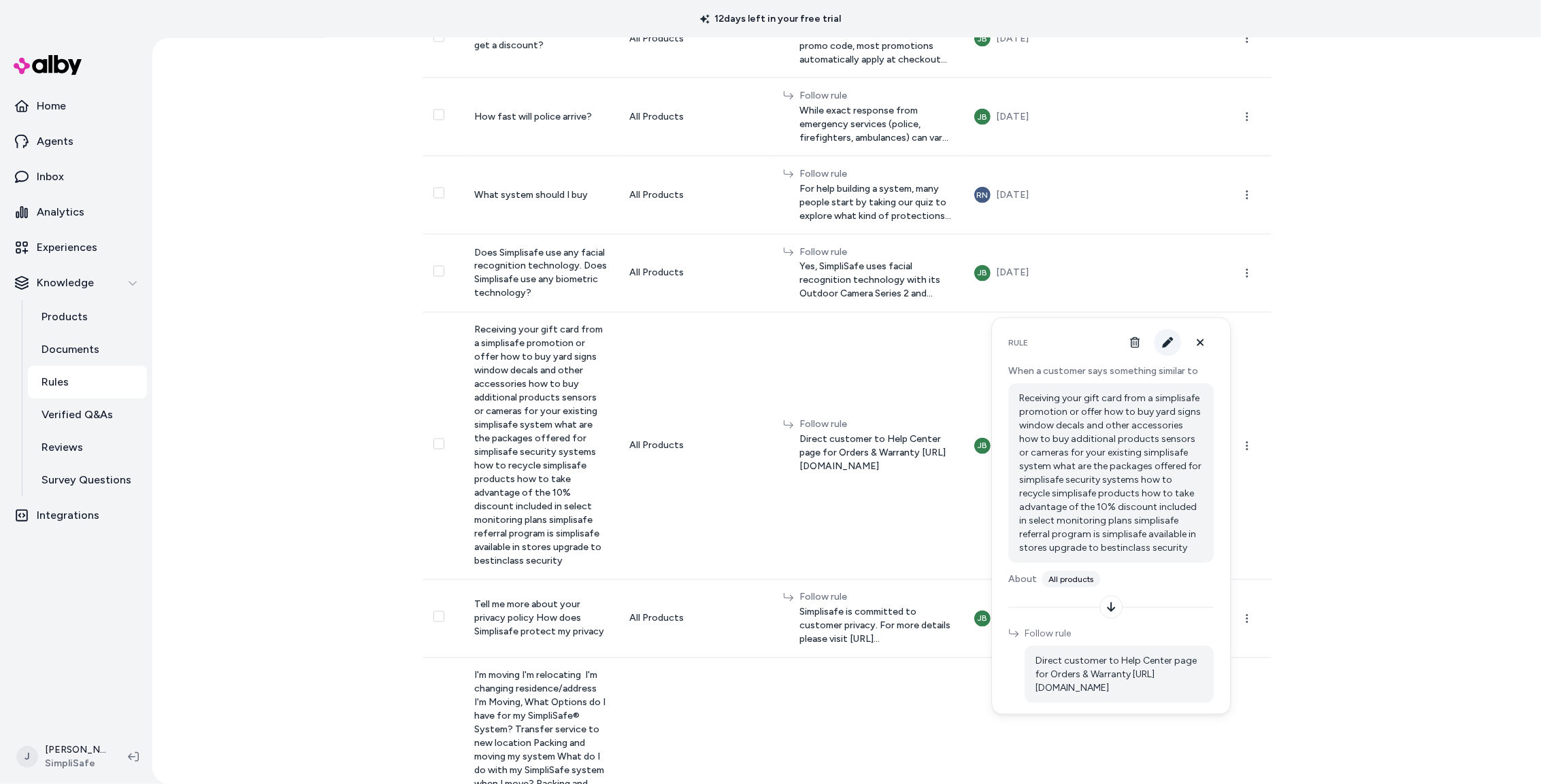
click at [1167, 344] on icon "button" at bounding box center [1167, 343] width 11 height 11
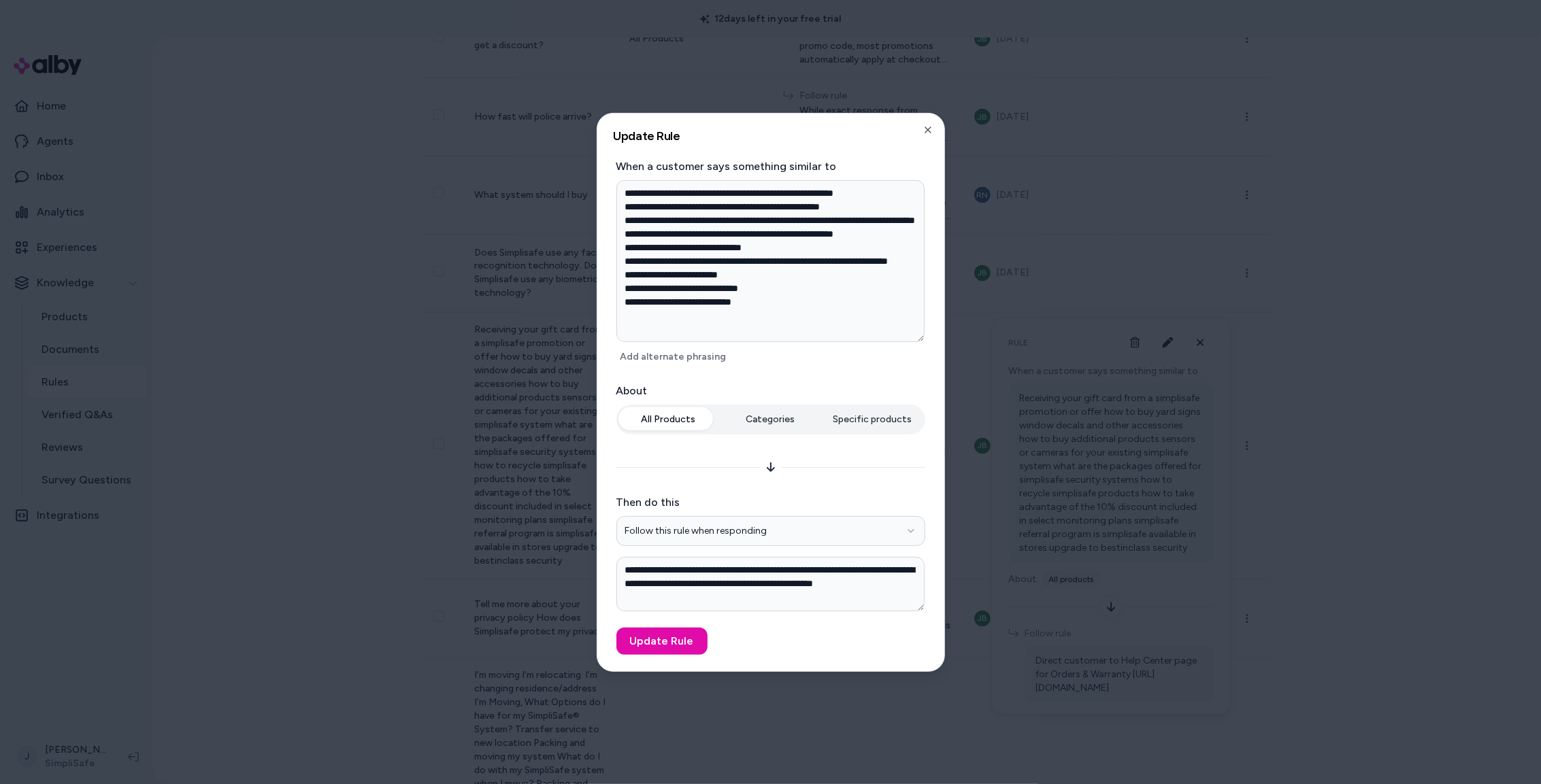
click at [1303, 369] on div at bounding box center [770, 392] width 1541 height 784
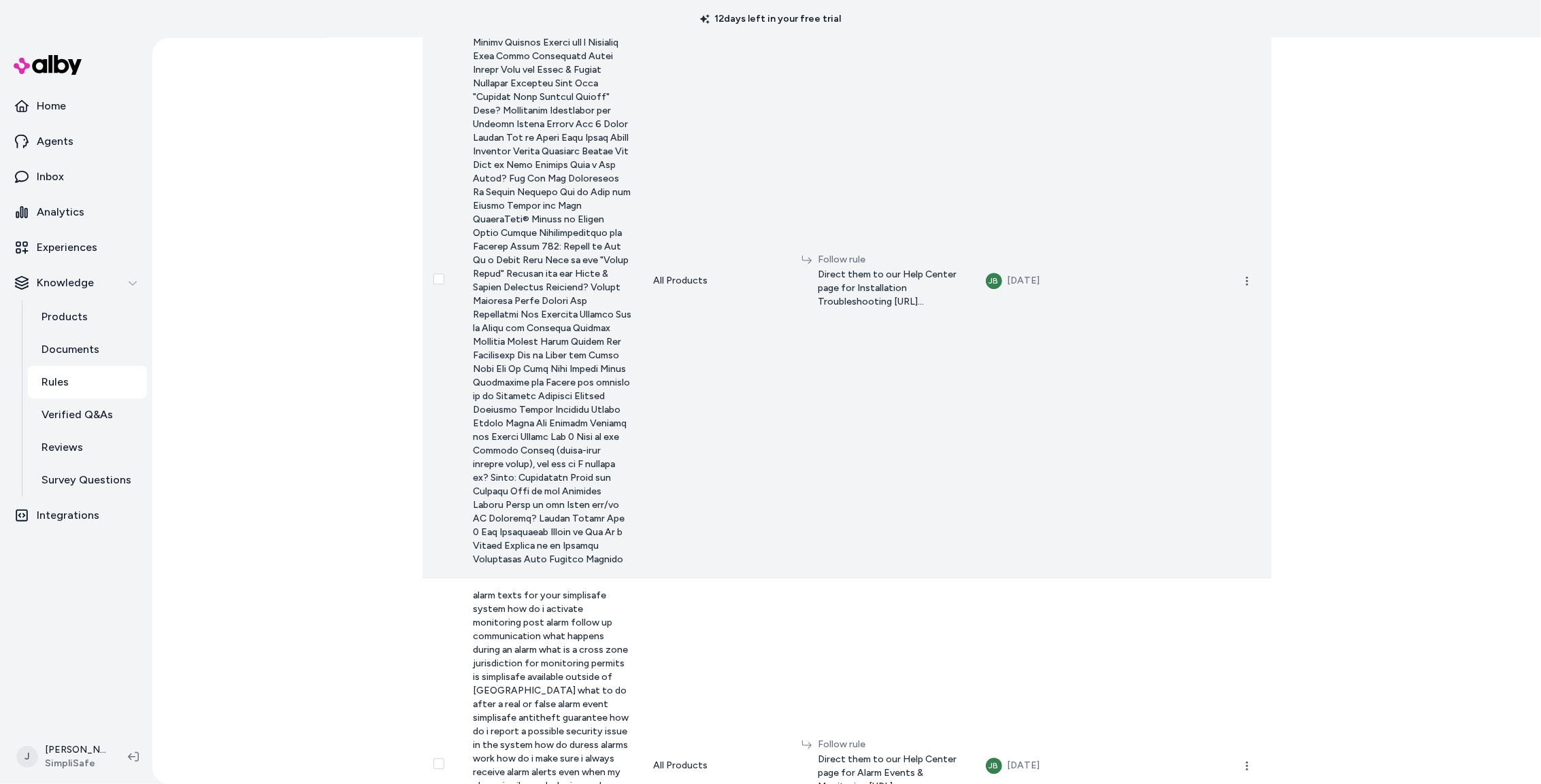
scroll to position [3089, 0]
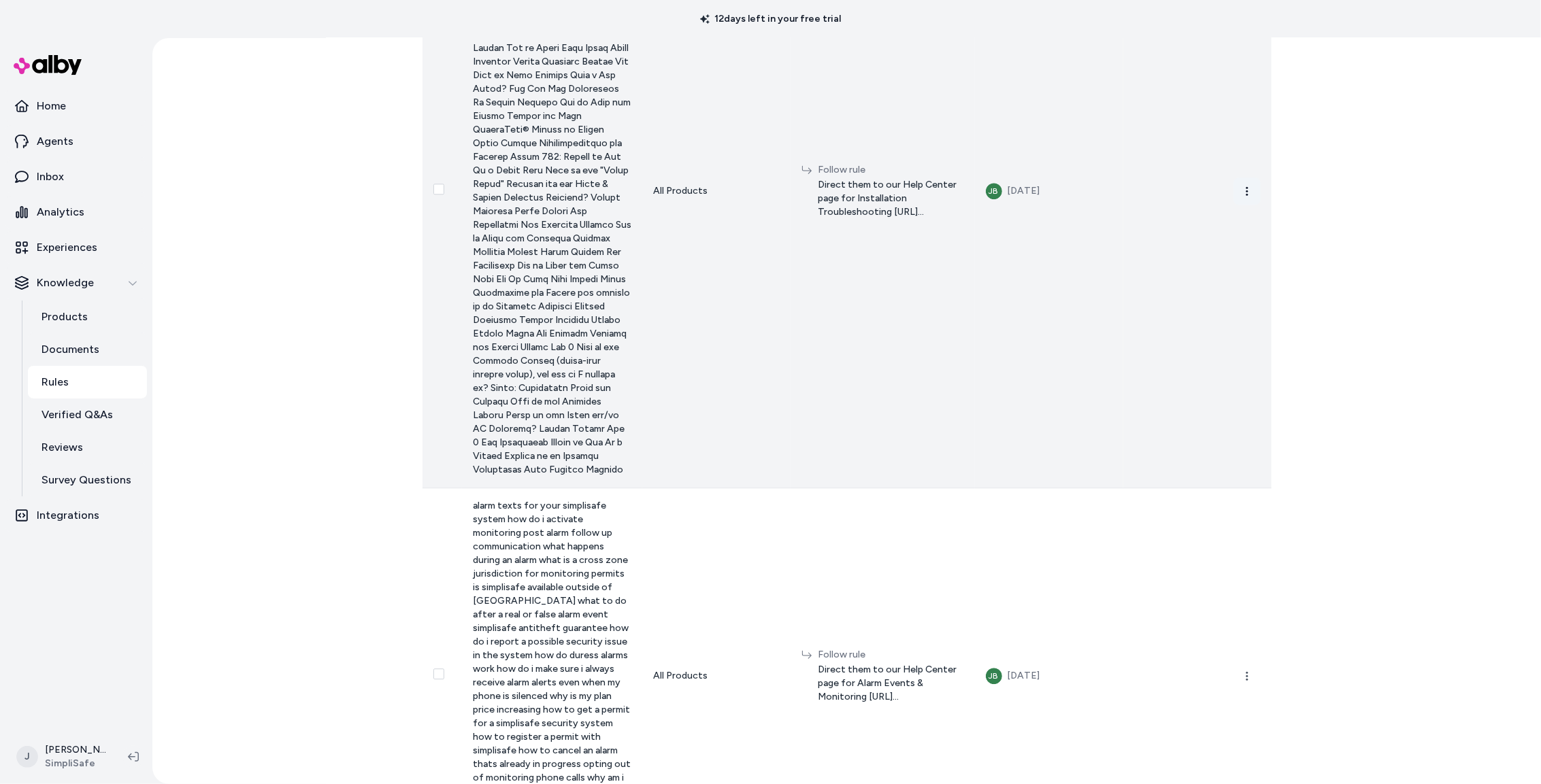
click at [1255, 204] on button "button" at bounding box center [1247, 191] width 27 height 27
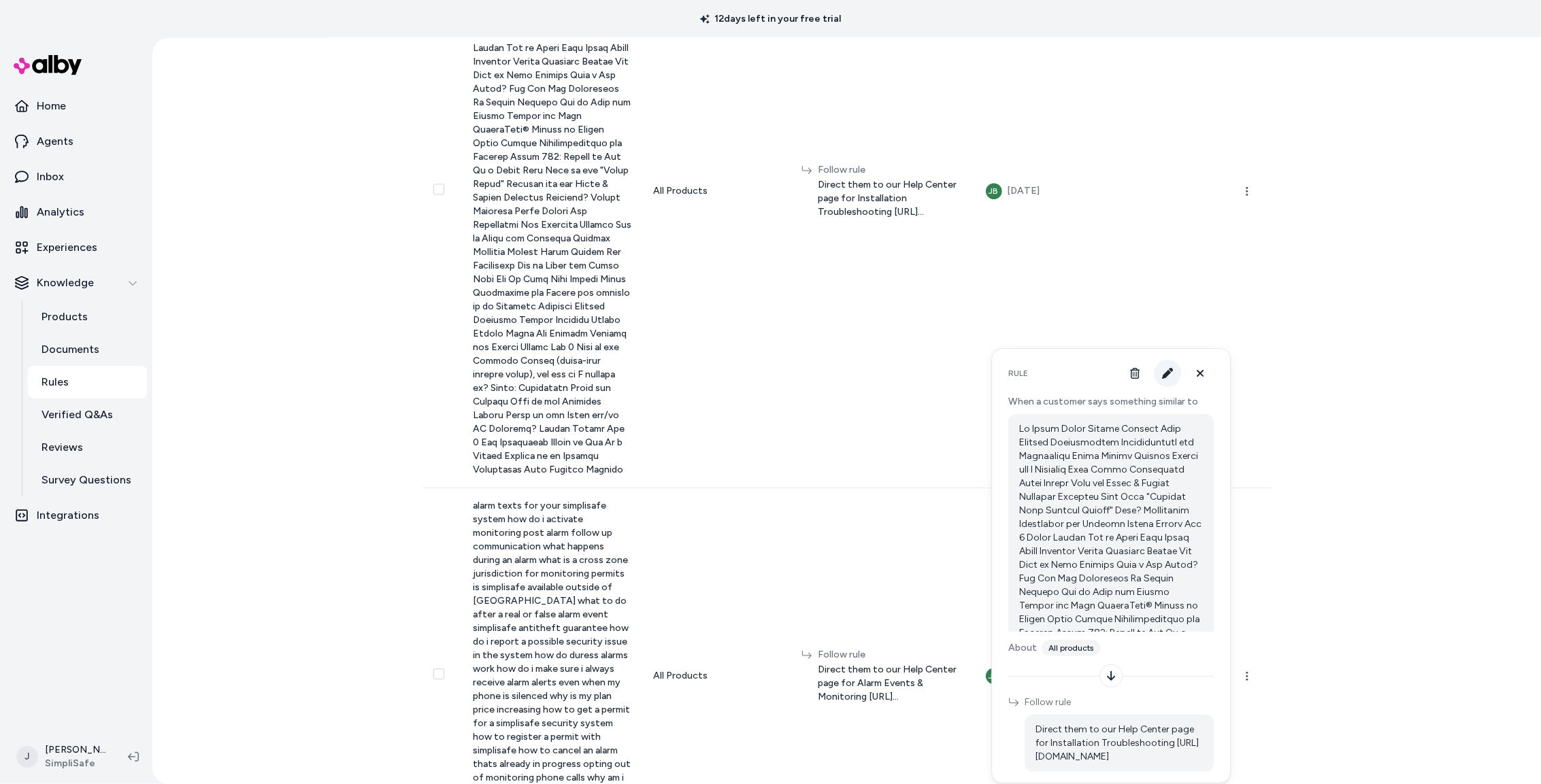
click at [1164, 368] on icon "button" at bounding box center [1167, 374] width 11 height 11
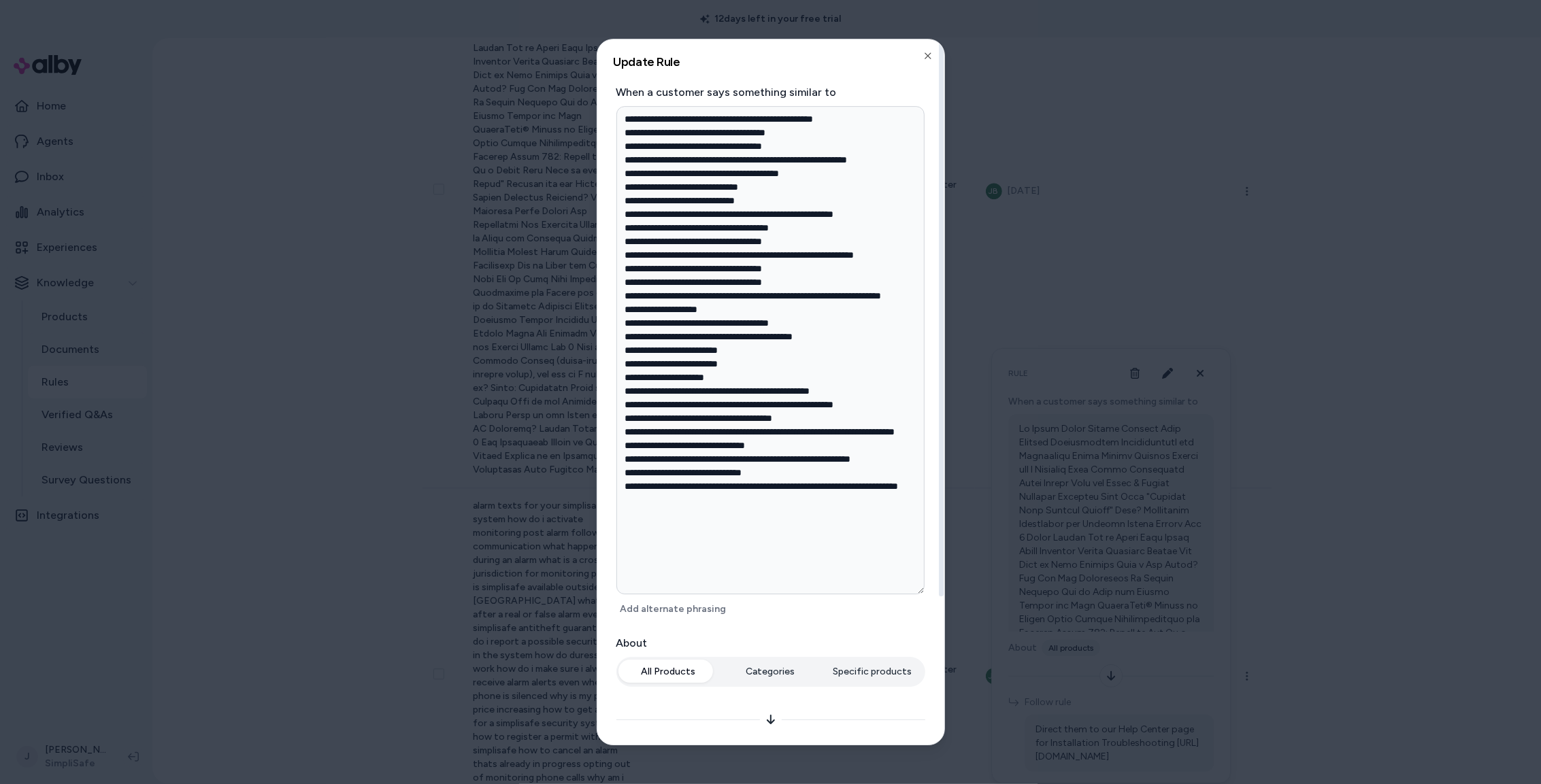
drag, startPoint x: 626, startPoint y: 129, endPoint x: 811, endPoint y: 132, distance: 185.0
click at [811, 132] on textarea at bounding box center [771, 350] width 308 height 489
drag, startPoint x: 755, startPoint y: 129, endPoint x: 814, endPoint y: 129, distance: 59.0
click at [814, 129] on textarea at bounding box center [771, 350] width 308 height 489
drag, startPoint x: 812, startPoint y: 144, endPoint x: 600, endPoint y: 144, distance: 212.0
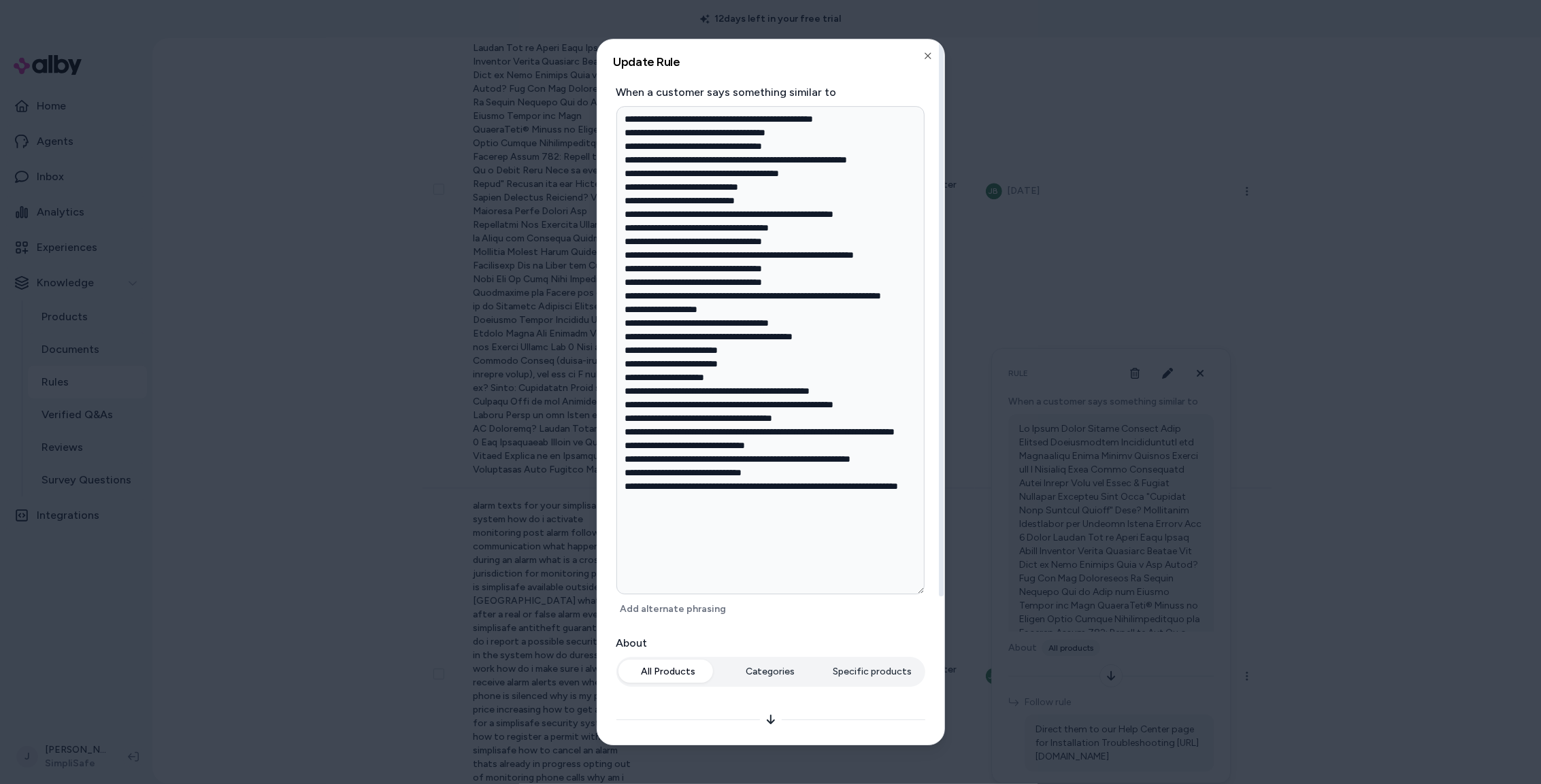
click at [600, 144] on div "**********" at bounding box center [771, 392] width 347 height 706
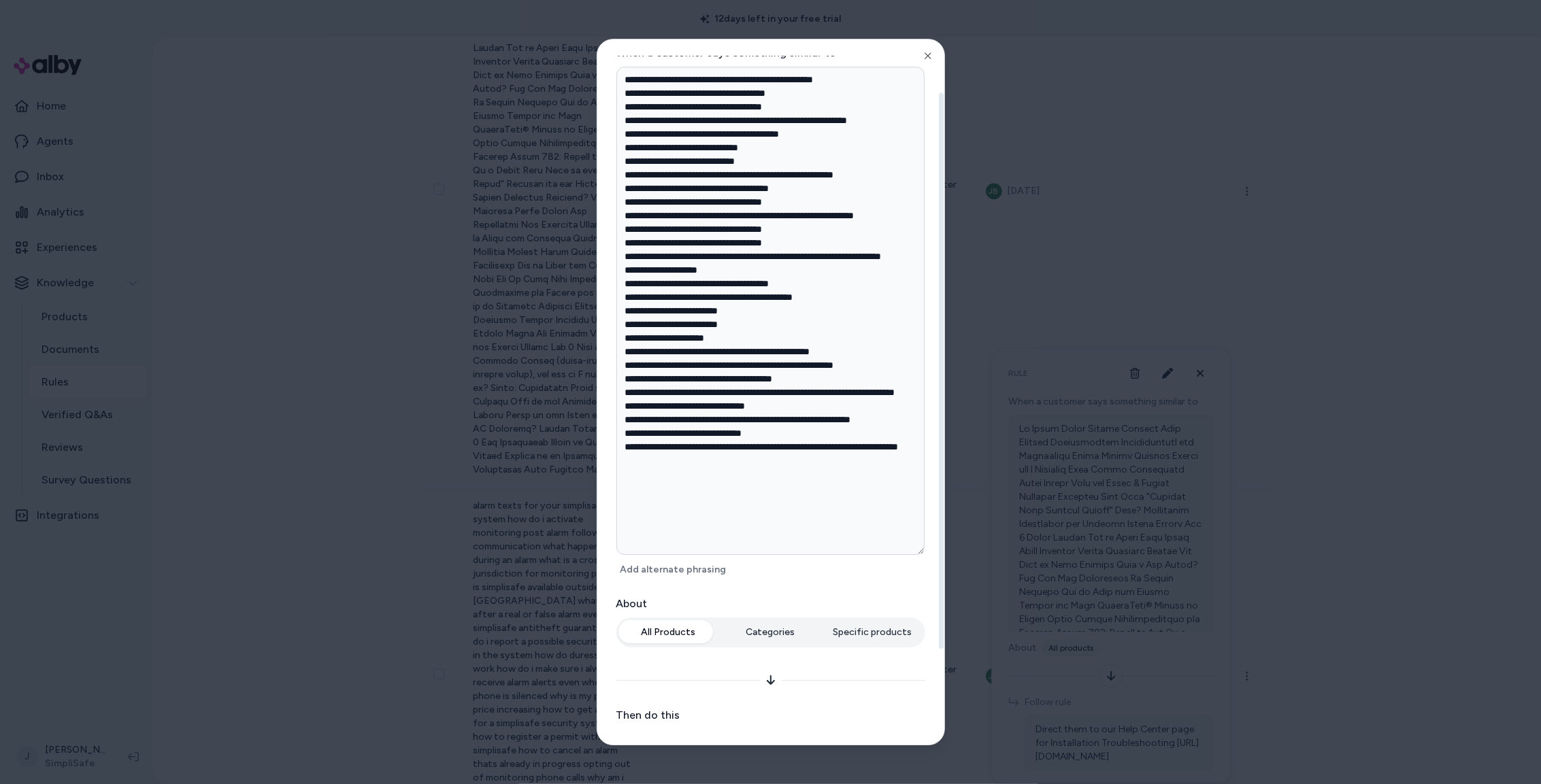
scroll to position [0, 0]
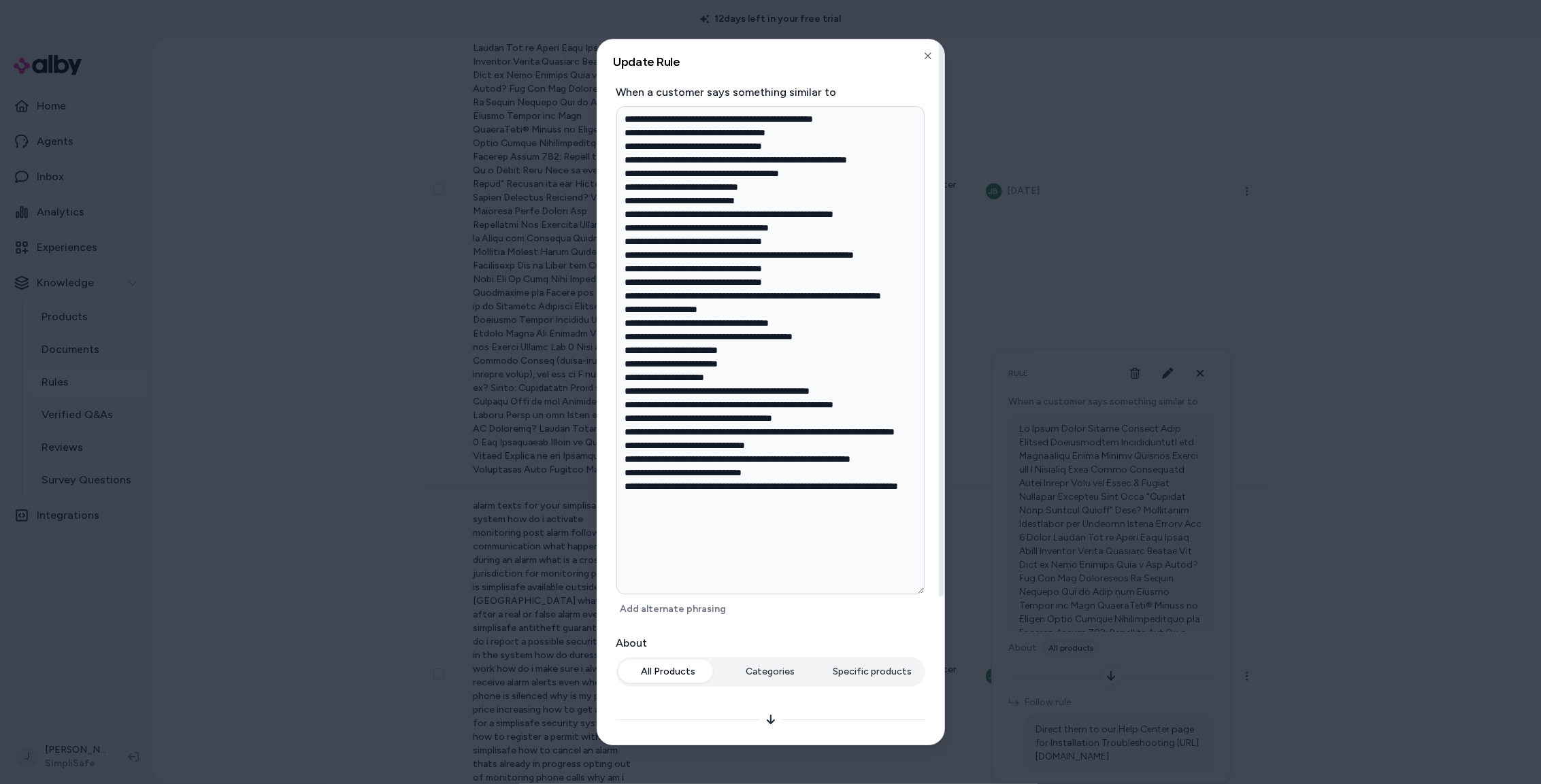
drag, startPoint x: 744, startPoint y: 440, endPoint x: 876, endPoint y: 428, distance: 132.5
click at [876, 428] on textarea at bounding box center [771, 350] width 308 height 489
click at [651, 433] on textarea at bounding box center [771, 350] width 308 height 489
drag, startPoint x: 619, startPoint y: 432, endPoint x: 752, endPoint y: 431, distance: 133.0
click at [752, 431] on textarea at bounding box center [771, 350] width 308 height 489
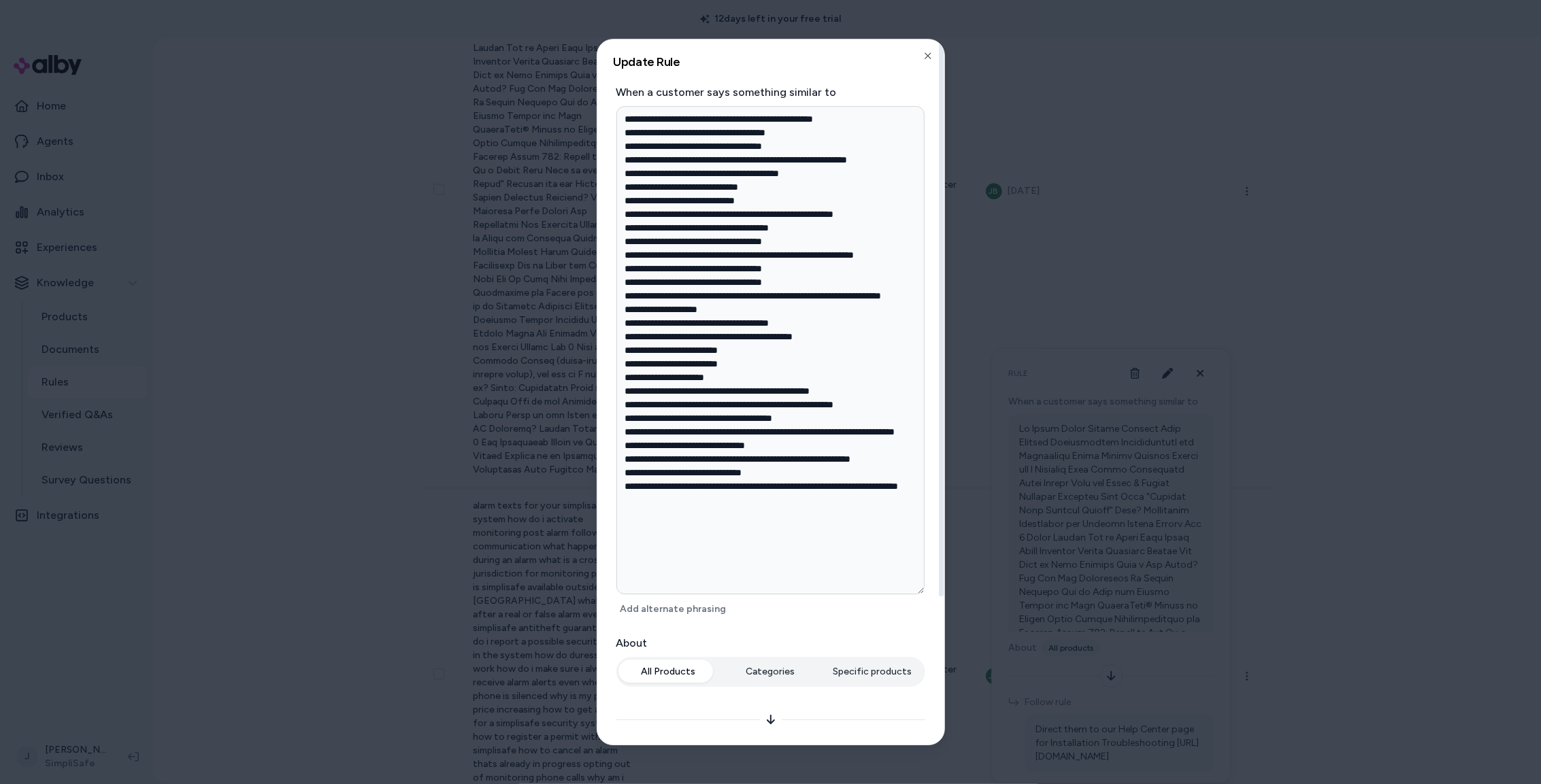
type textarea "*"
click at [1034, 263] on div at bounding box center [770, 392] width 1541 height 784
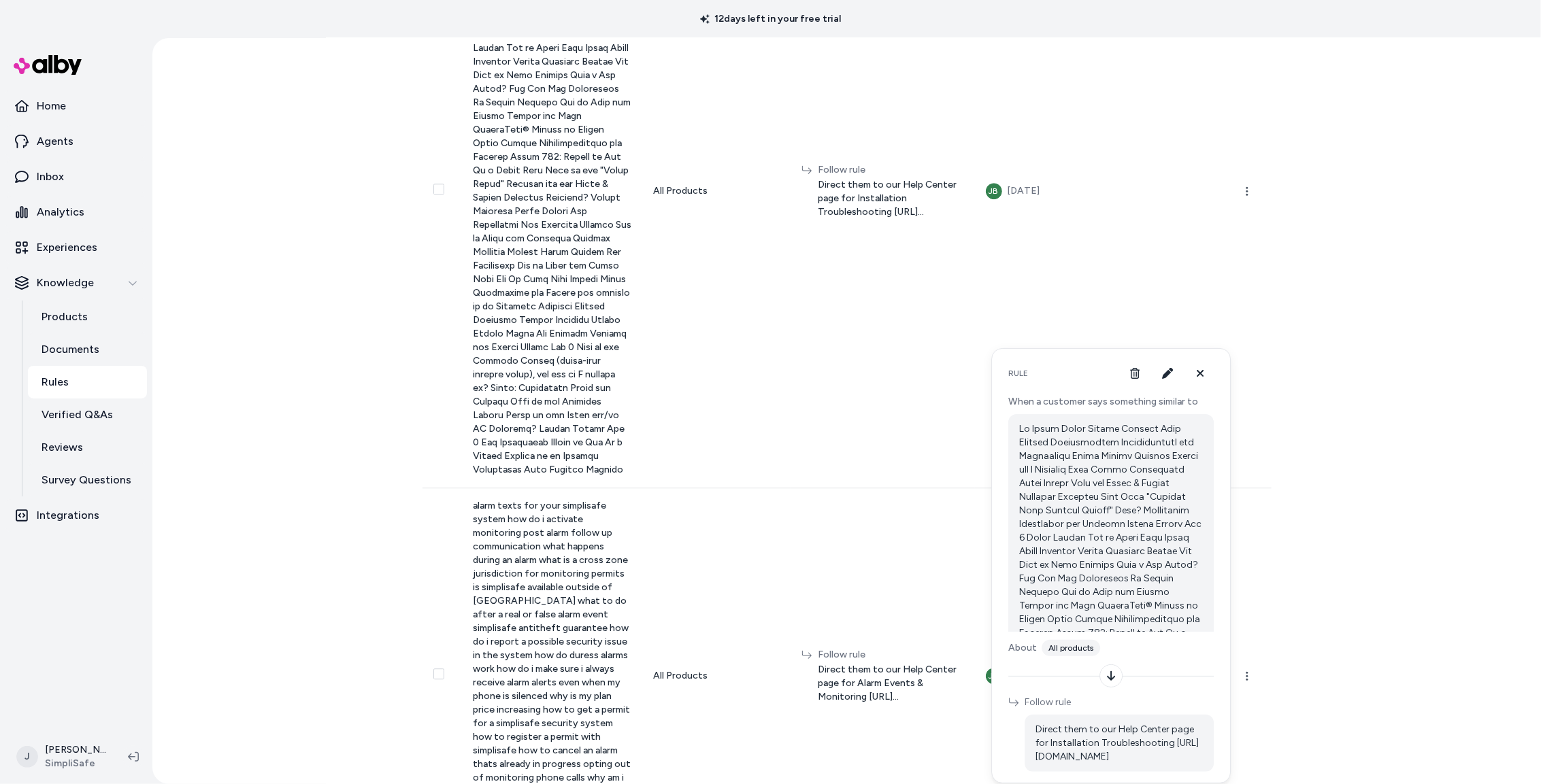
click at [1325, 289] on div "Rules New Rule How Rules Work Custom rules to guide responses based on customer…" at bounding box center [847, 410] width 1389 height 746
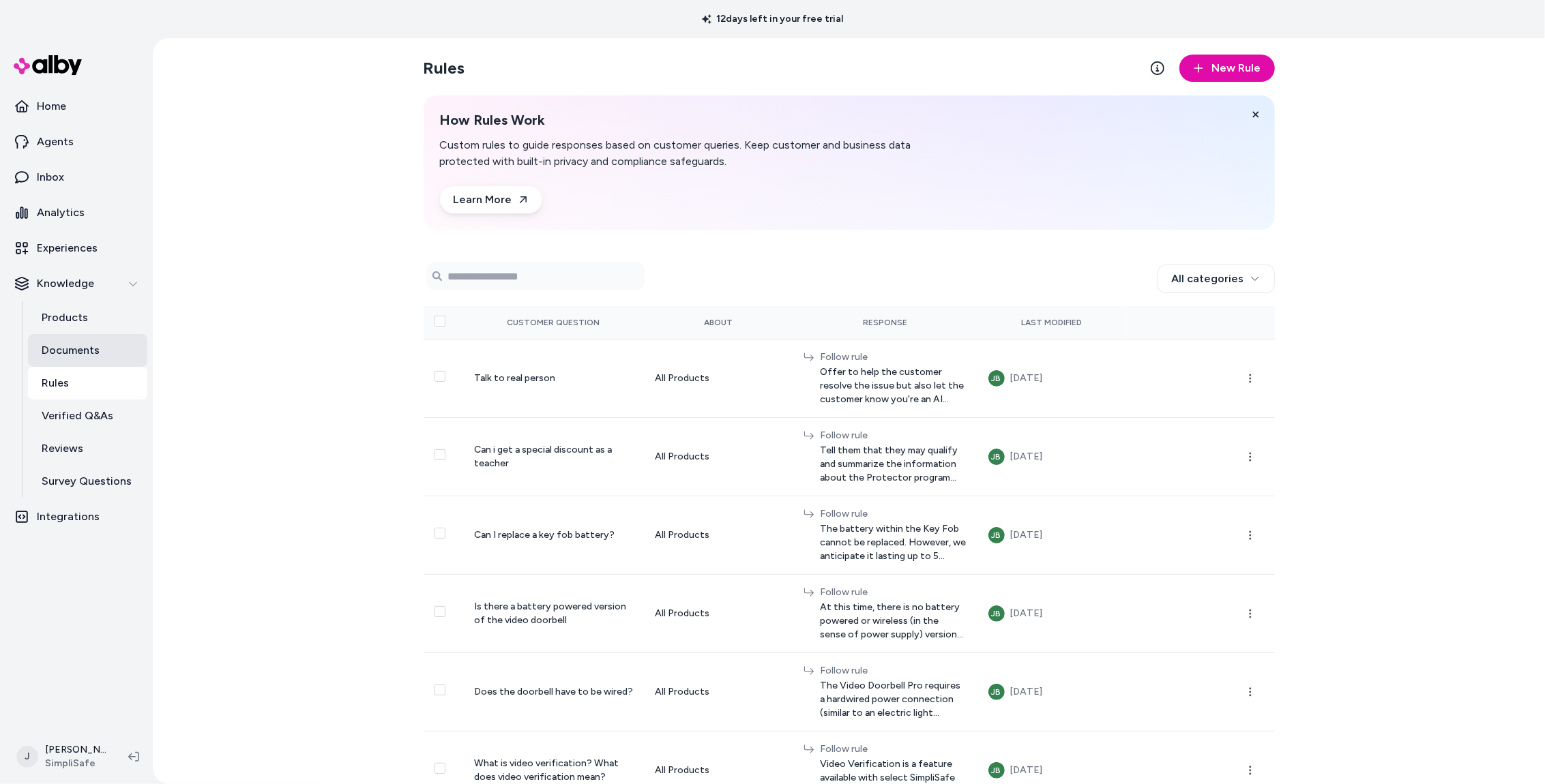
click at [110, 348] on link "Documents" at bounding box center [87, 350] width 119 height 33
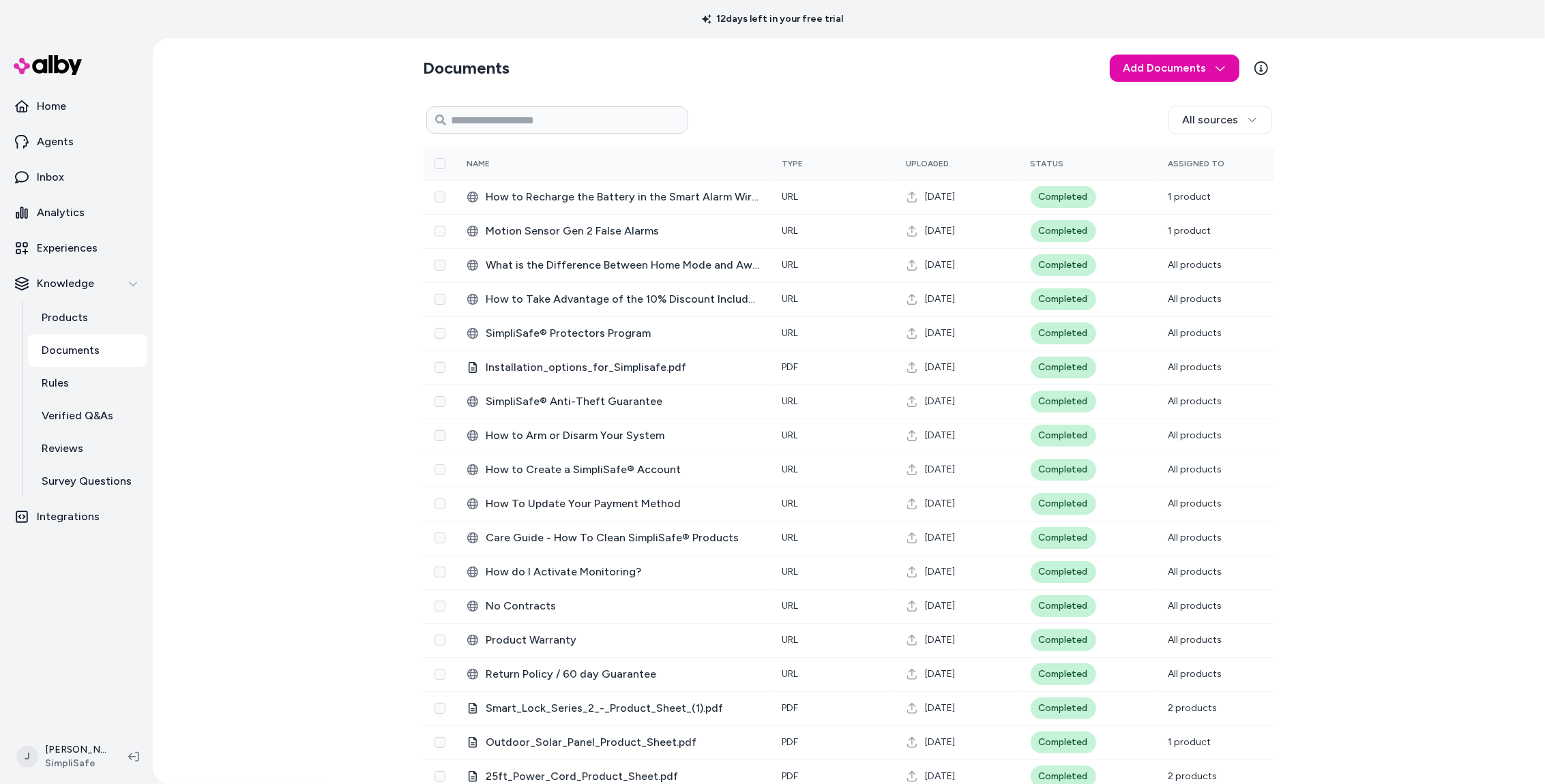
drag, startPoint x: 286, startPoint y: 298, endPoint x: 323, endPoint y: 288, distance: 38.3
click at [298, 295] on div "Documents Add Documents All sources 0 Selected Edit Name Type Uploaded Status A…" at bounding box center [849, 411] width 1392 height 746
click at [58, 388] on p "Rules" at bounding box center [55, 383] width 27 height 17
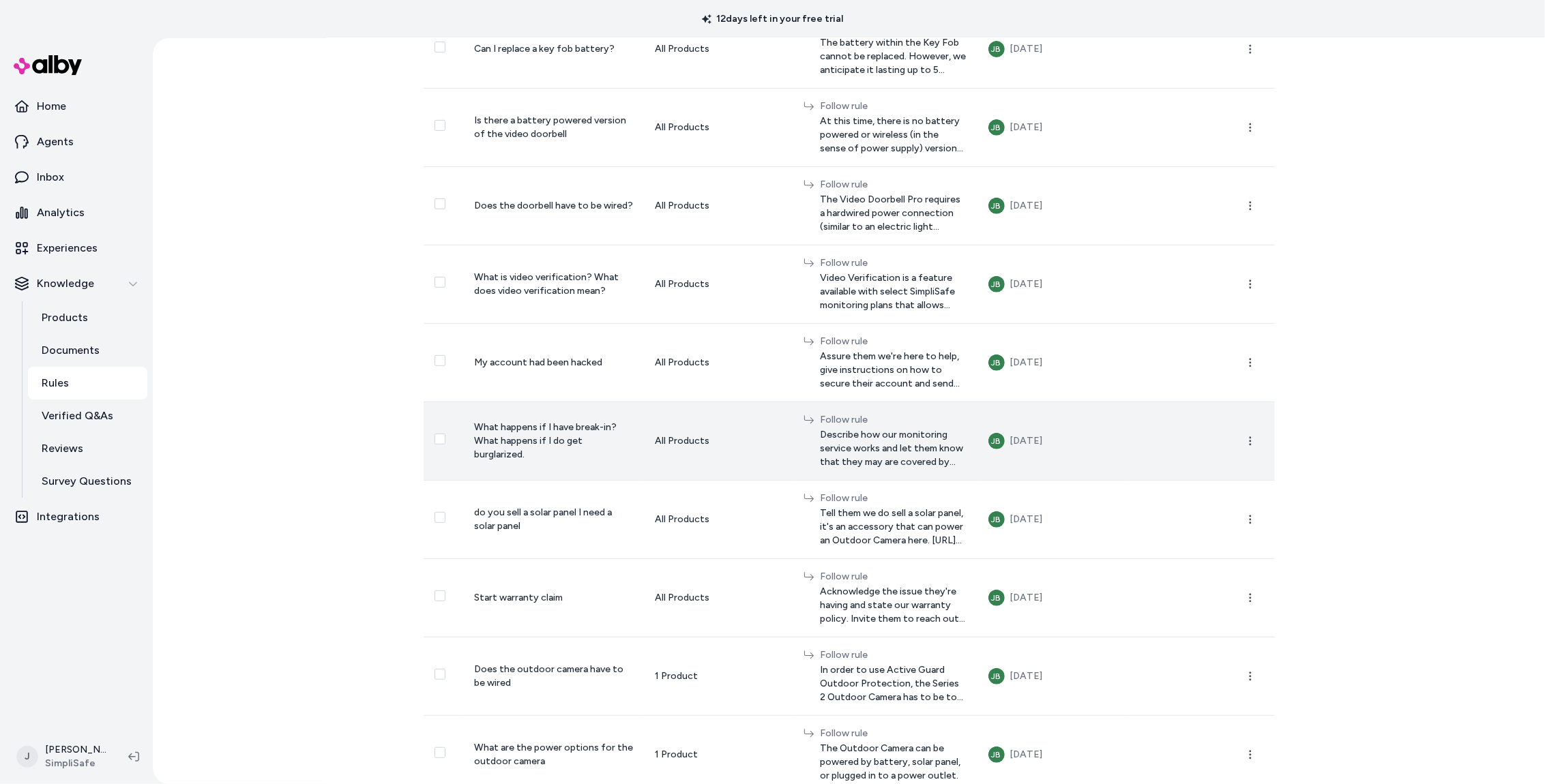
scroll to position [489, 0]
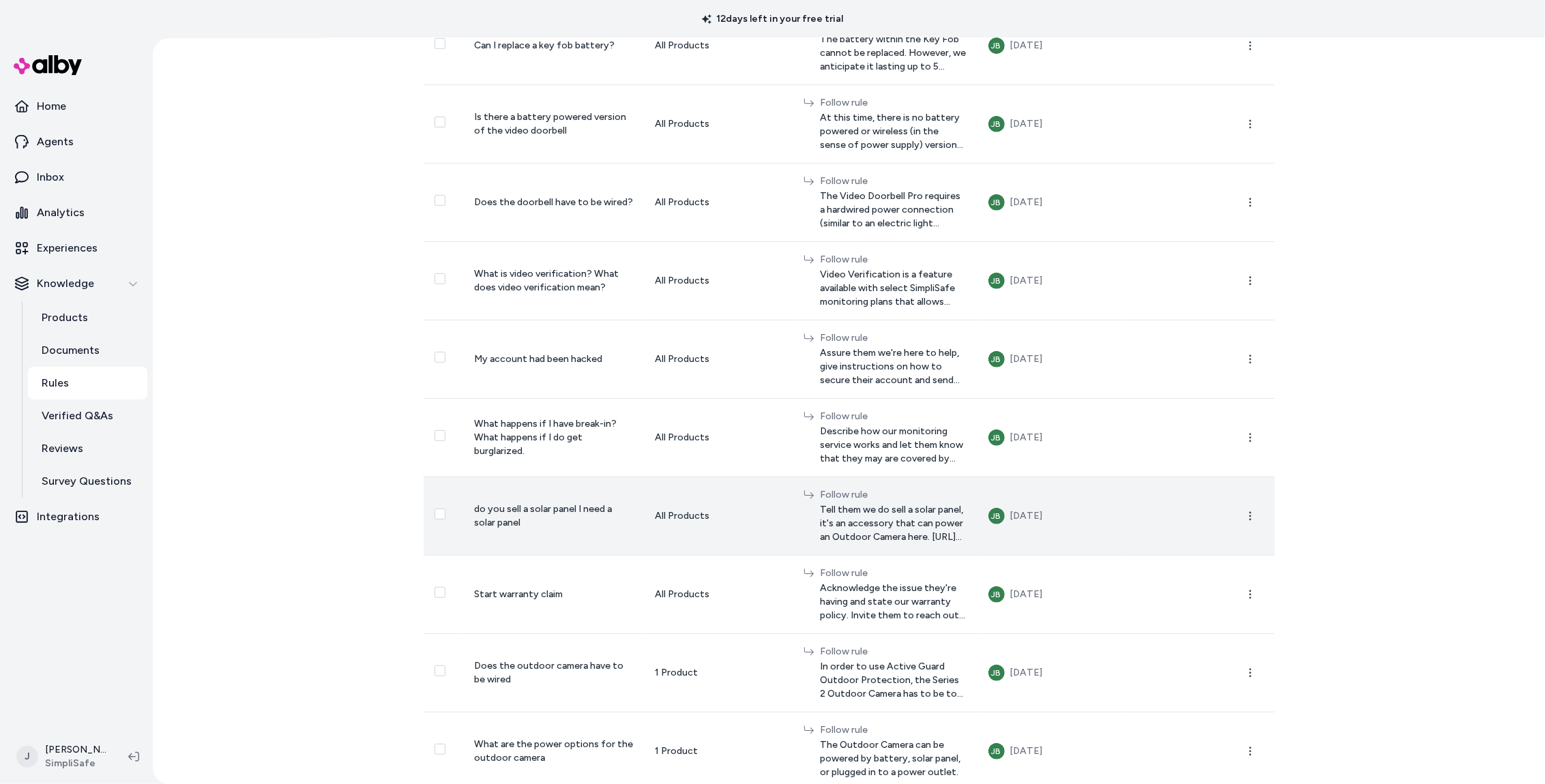
drag, startPoint x: 870, startPoint y: 522, endPoint x: 791, endPoint y: 541, distance: 81.3
click at [864, 527] on span "Tell them we do sell a solar panel, it's an accessory that can power an Outdoor…" at bounding box center [892, 524] width 146 height 41
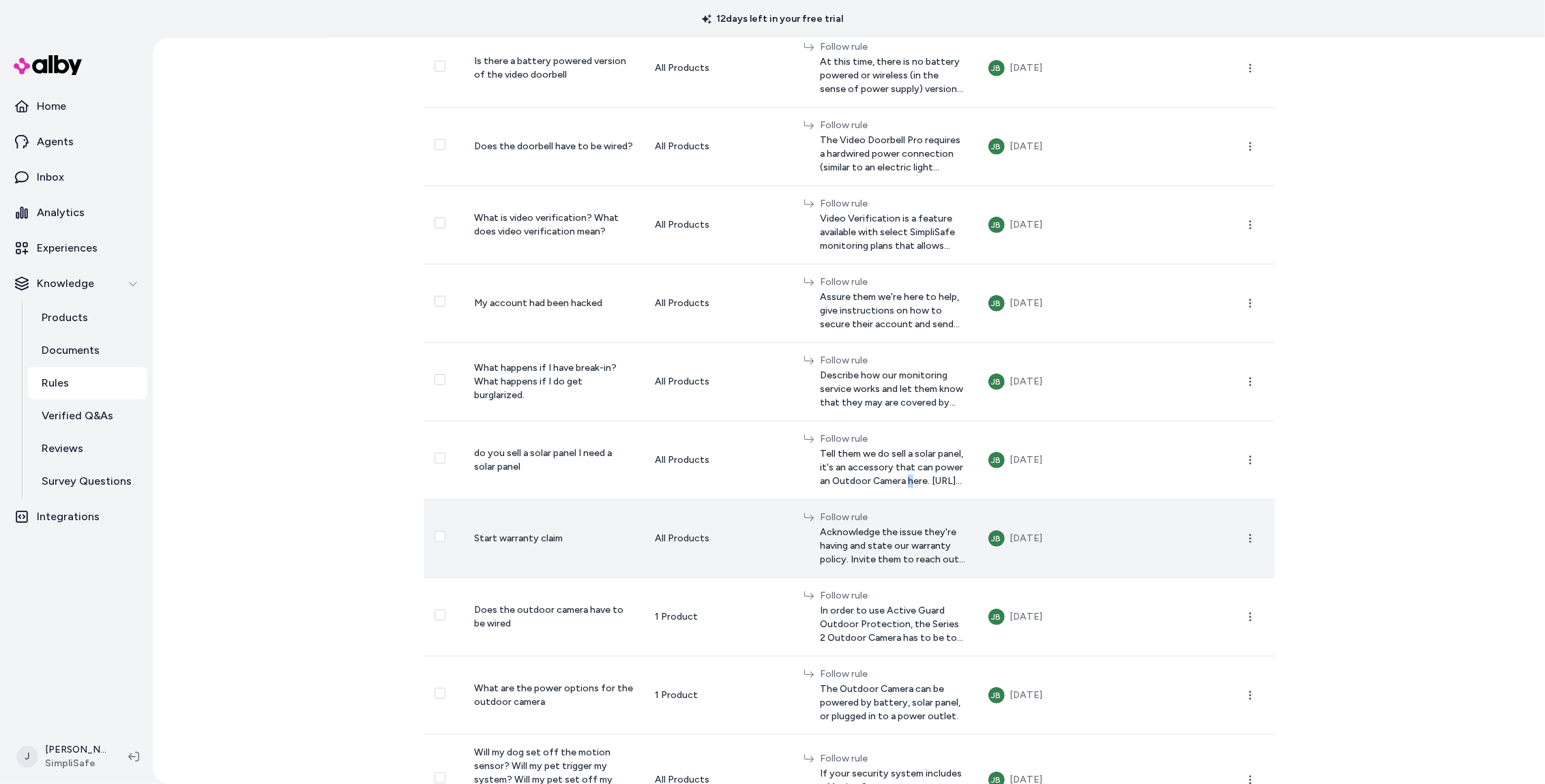
scroll to position [560, 0]
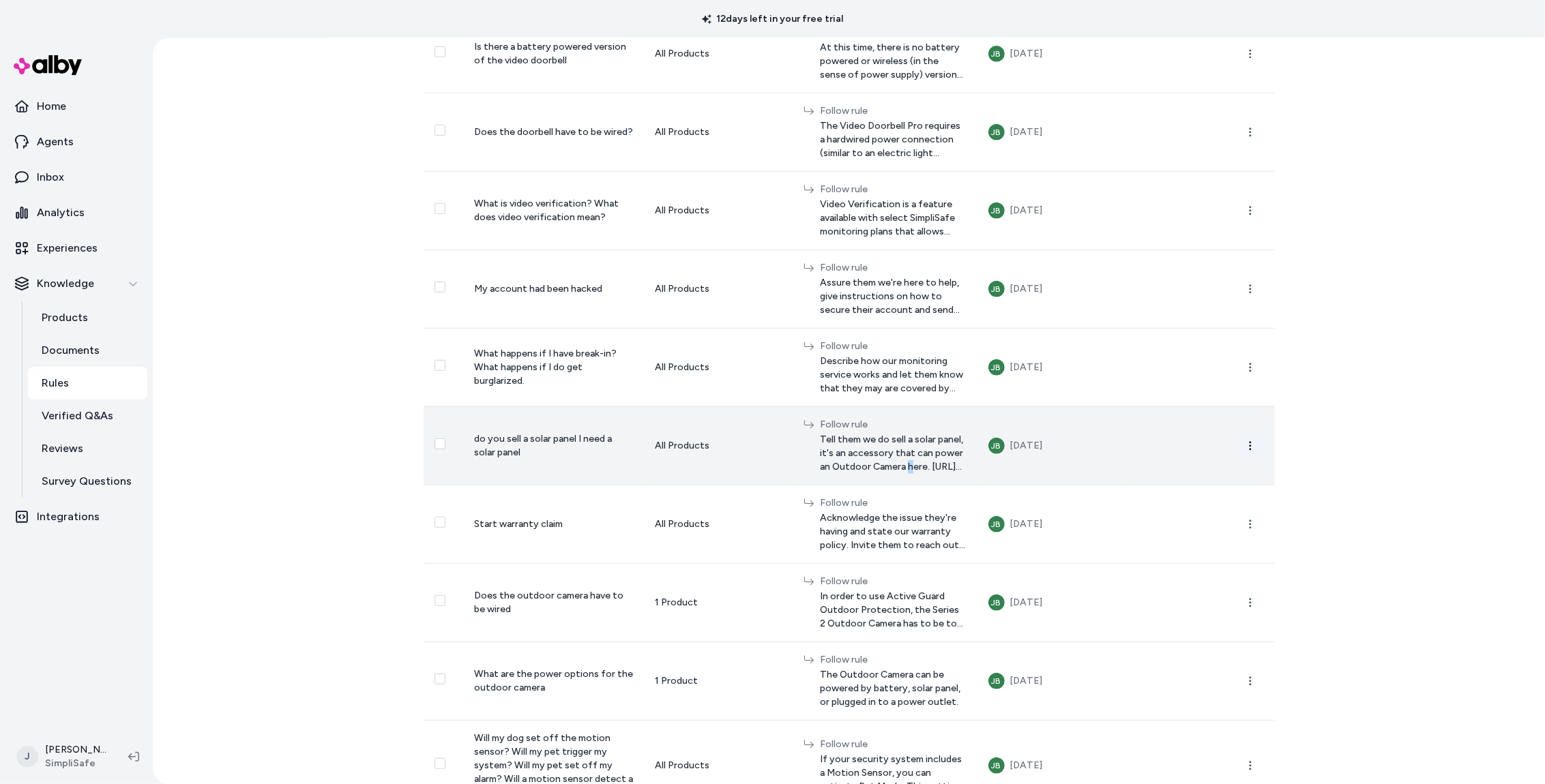
click at [1247, 444] on icon "button" at bounding box center [1250, 446] width 11 height 11
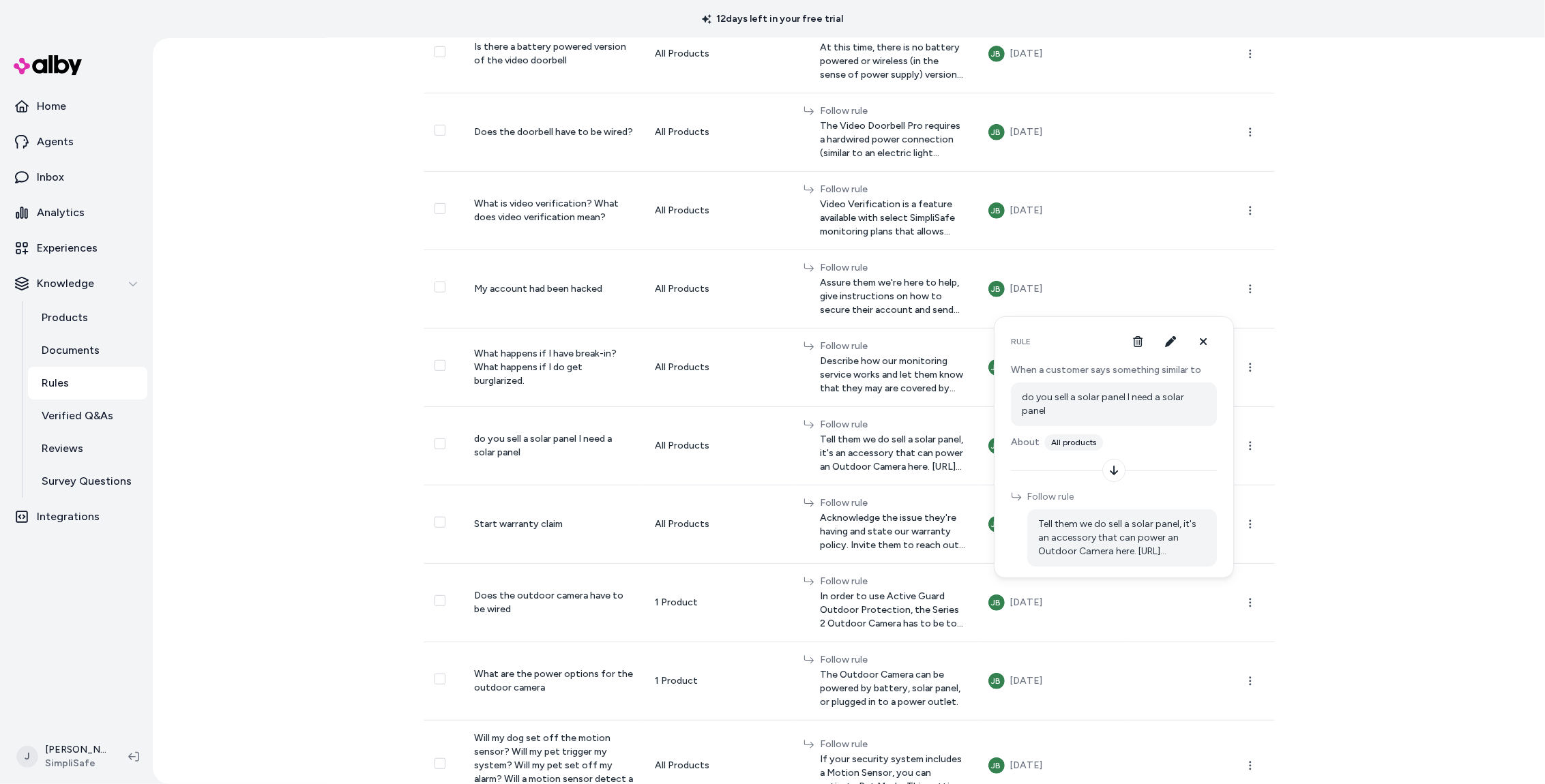
click at [1355, 529] on div "Rules New Rule How Rules Work Custom rules to guide responses based on customer…" at bounding box center [849, 411] width 1392 height 746
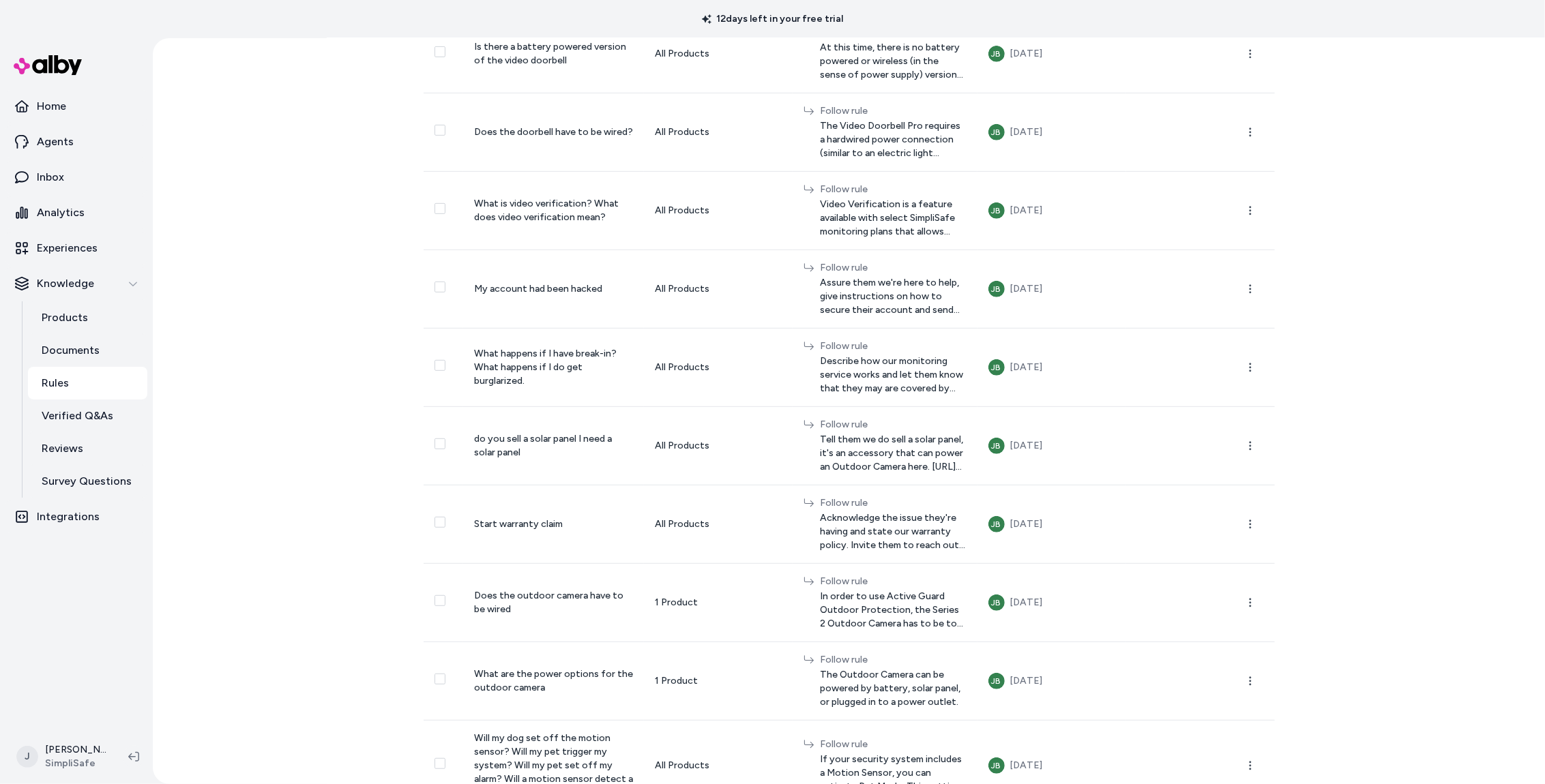
drag, startPoint x: 1503, startPoint y: 577, endPoint x: 1519, endPoint y: 573, distance: 16.5
click at [1503, 577] on div "Rules New Rule How Rules Work Custom rules to guide responses based on customer…" at bounding box center [849, 411] width 1392 height 746
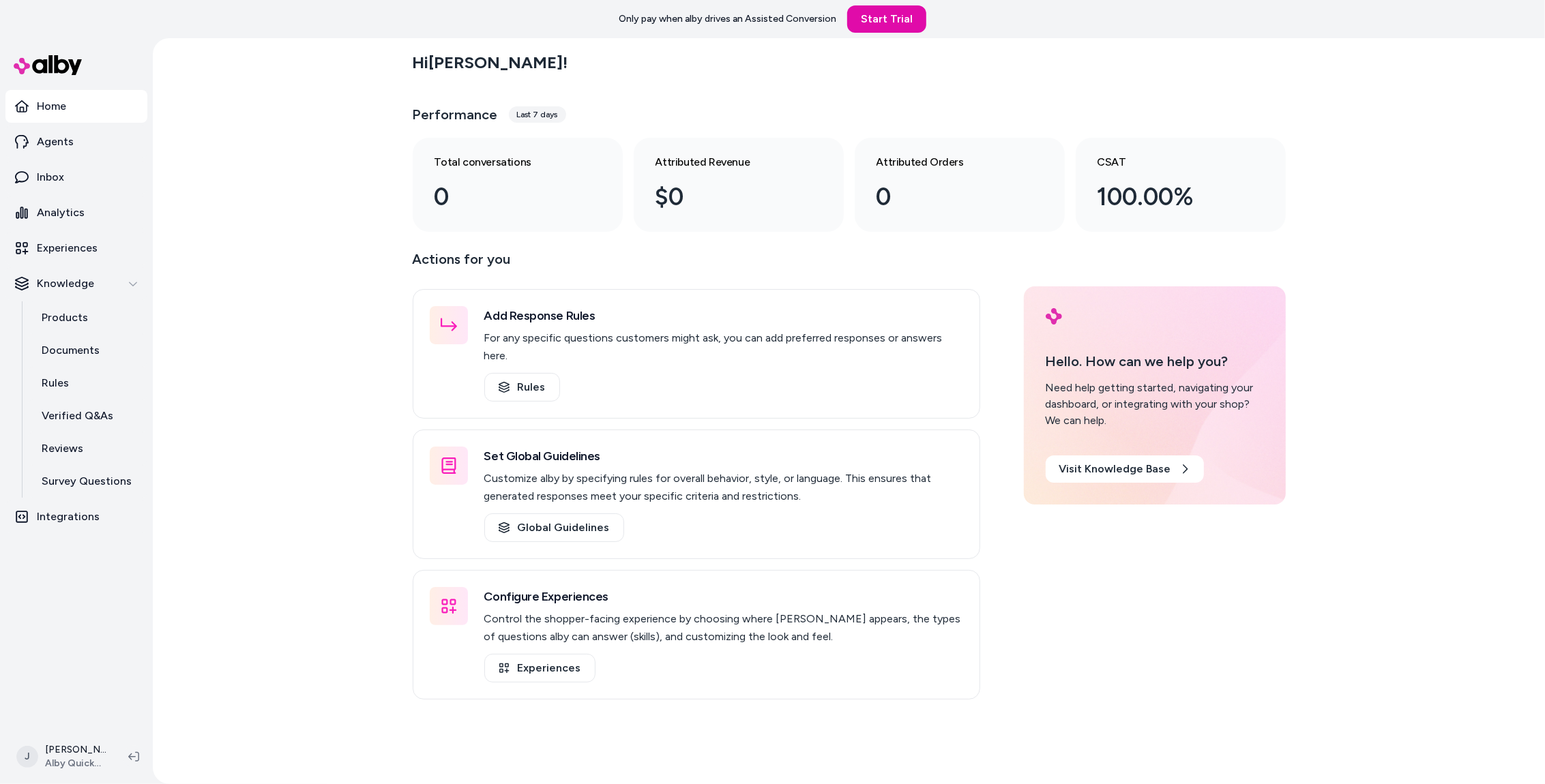
click at [251, 297] on div "Hi Jackie ! Performance Last 7 days Total conversations 0 Attributed Revenue $0…" at bounding box center [849, 411] width 1392 height 746
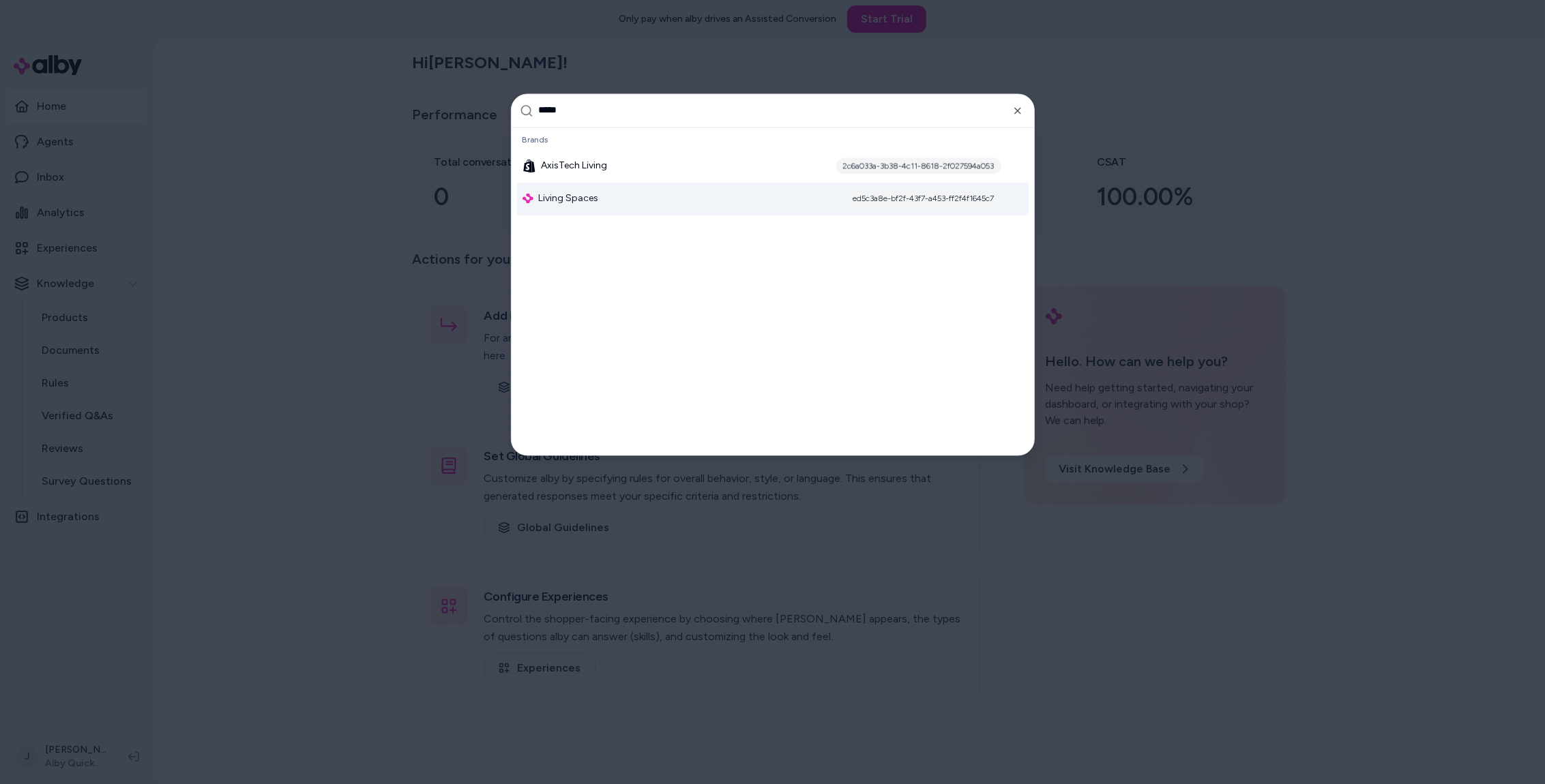
type input "*****"
click at [656, 199] on div "Living Spaces ed5c3a8e-bf2f-43f7-a453-ff2f4f1645c7" at bounding box center [772, 198] width 511 height 33
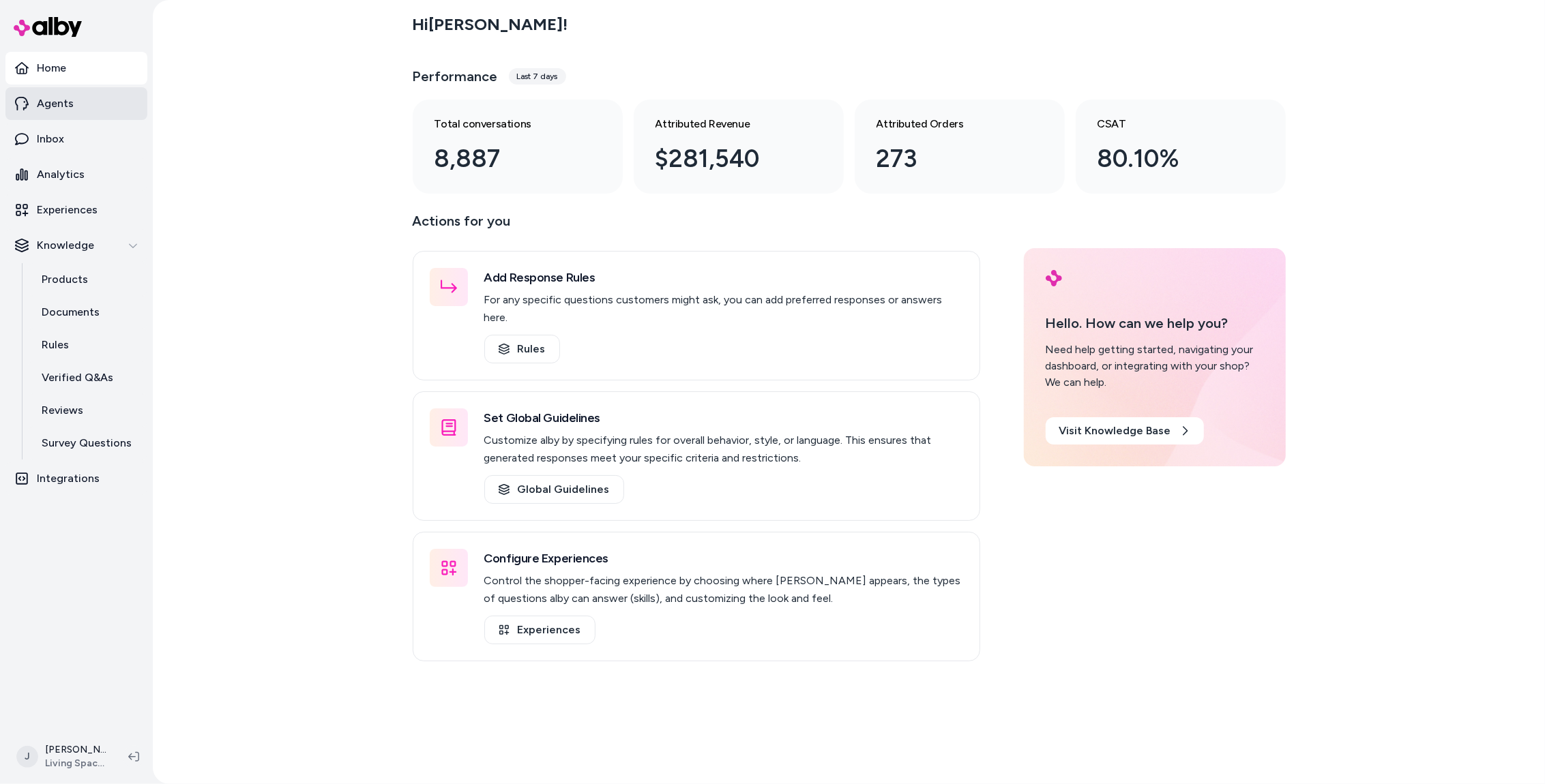
click at [64, 109] on p "Agents" at bounding box center [56, 103] width 37 height 17
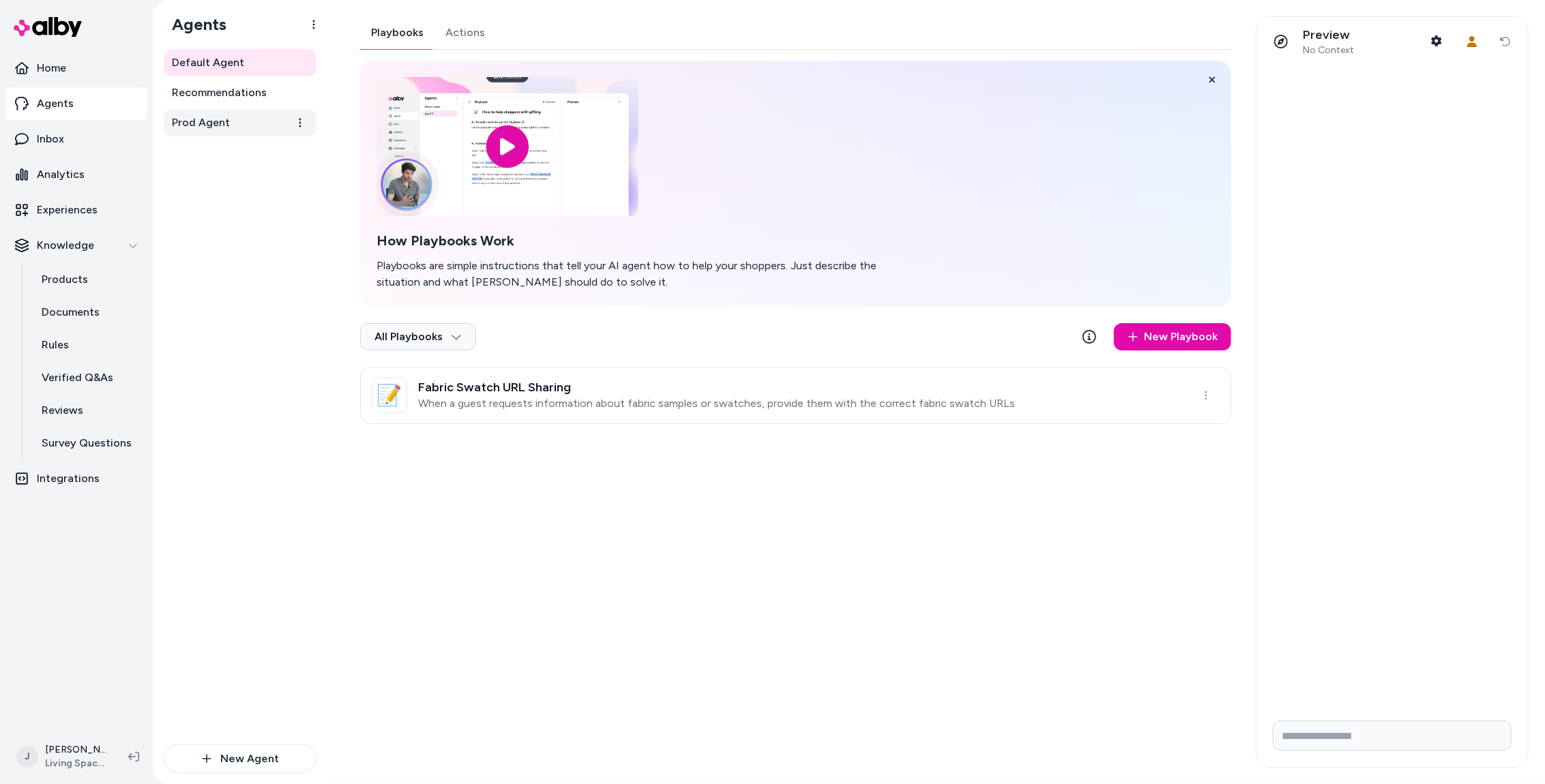
click at [202, 124] on span "Prod Agent" at bounding box center [201, 123] width 58 height 17
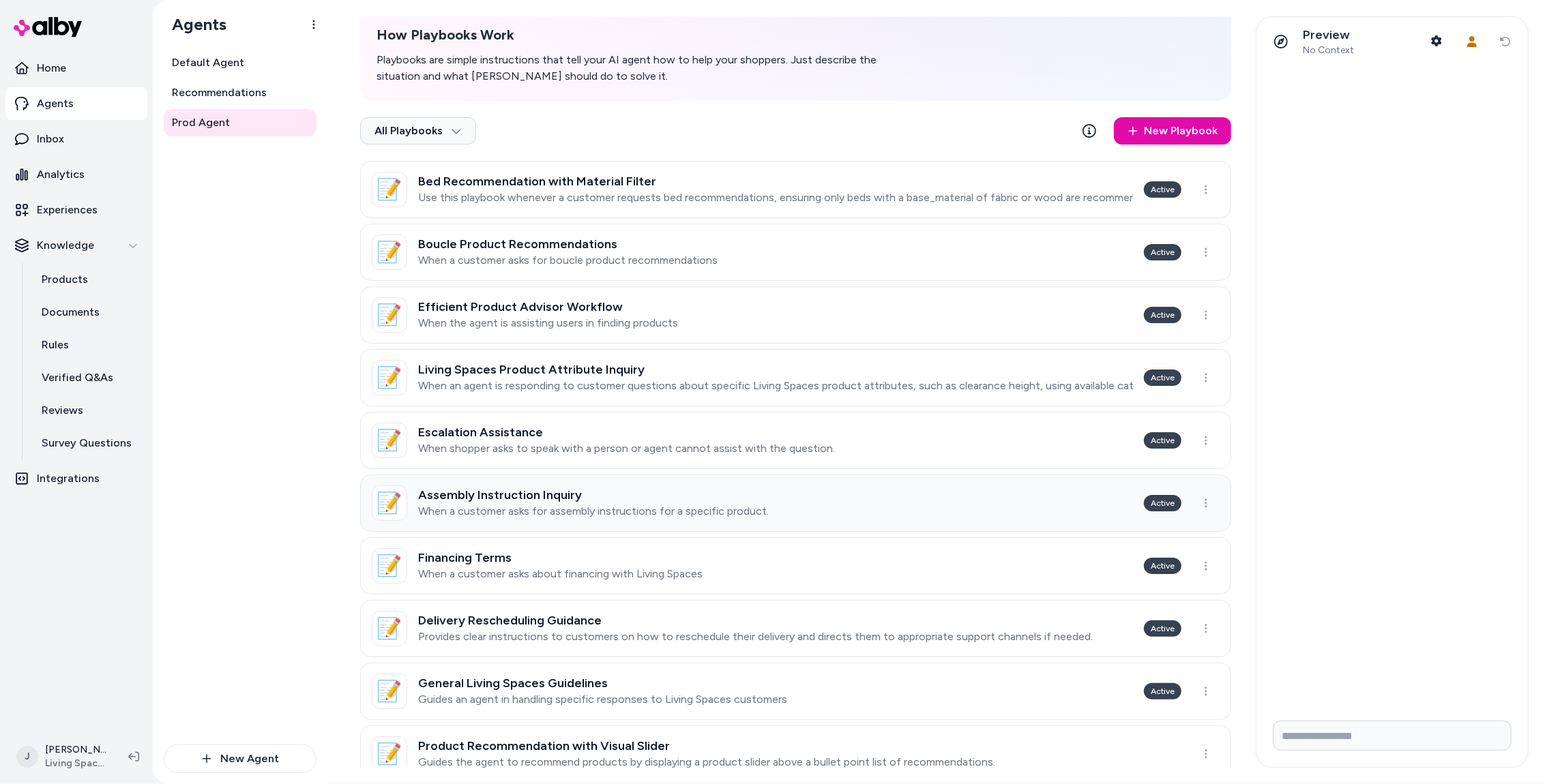
scroll to position [230, 0]
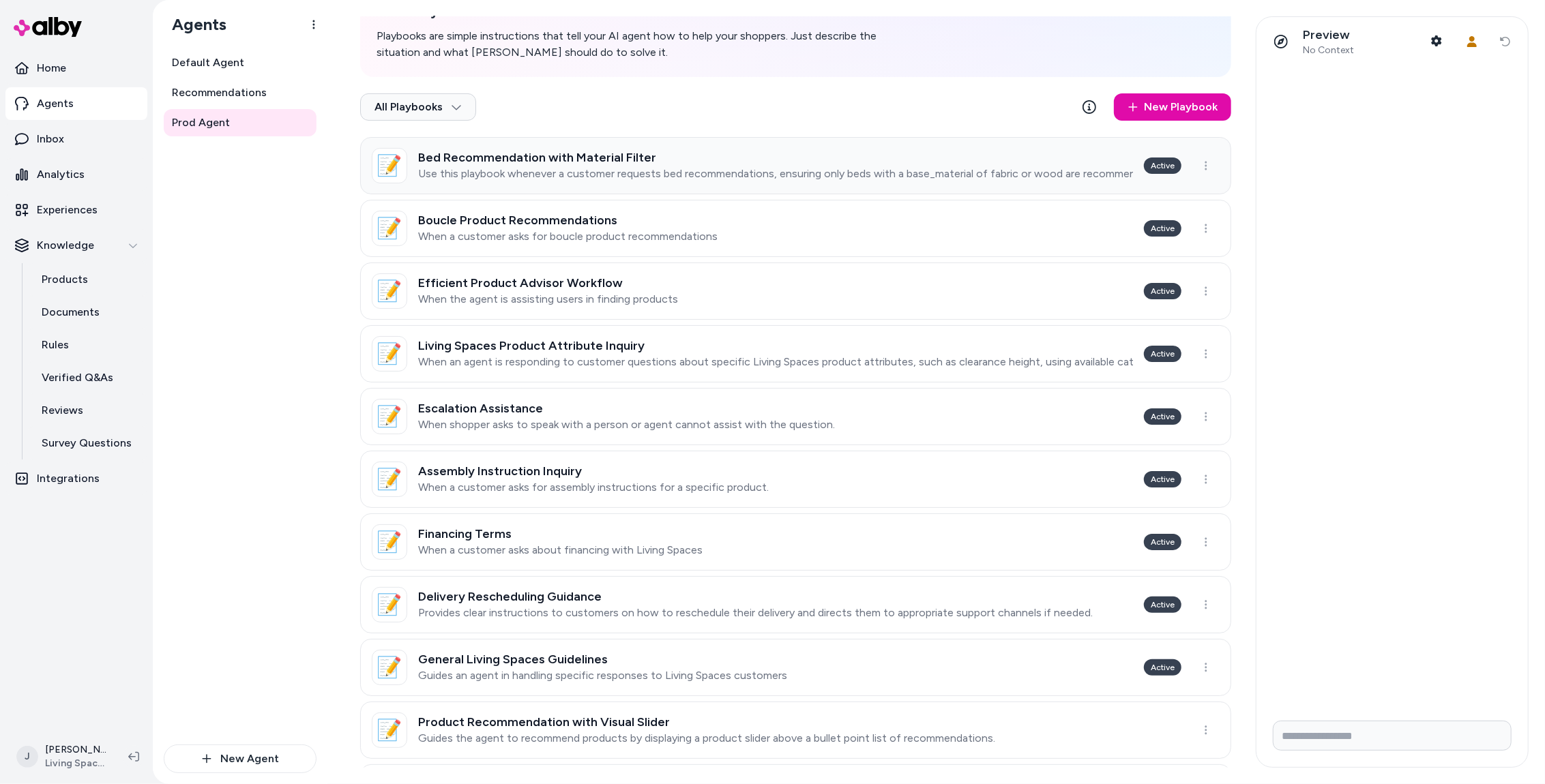
click at [758, 169] on p "Use this playbook whenever a customer requests bed recommendations, ensuring on…" at bounding box center [775, 173] width 715 height 13
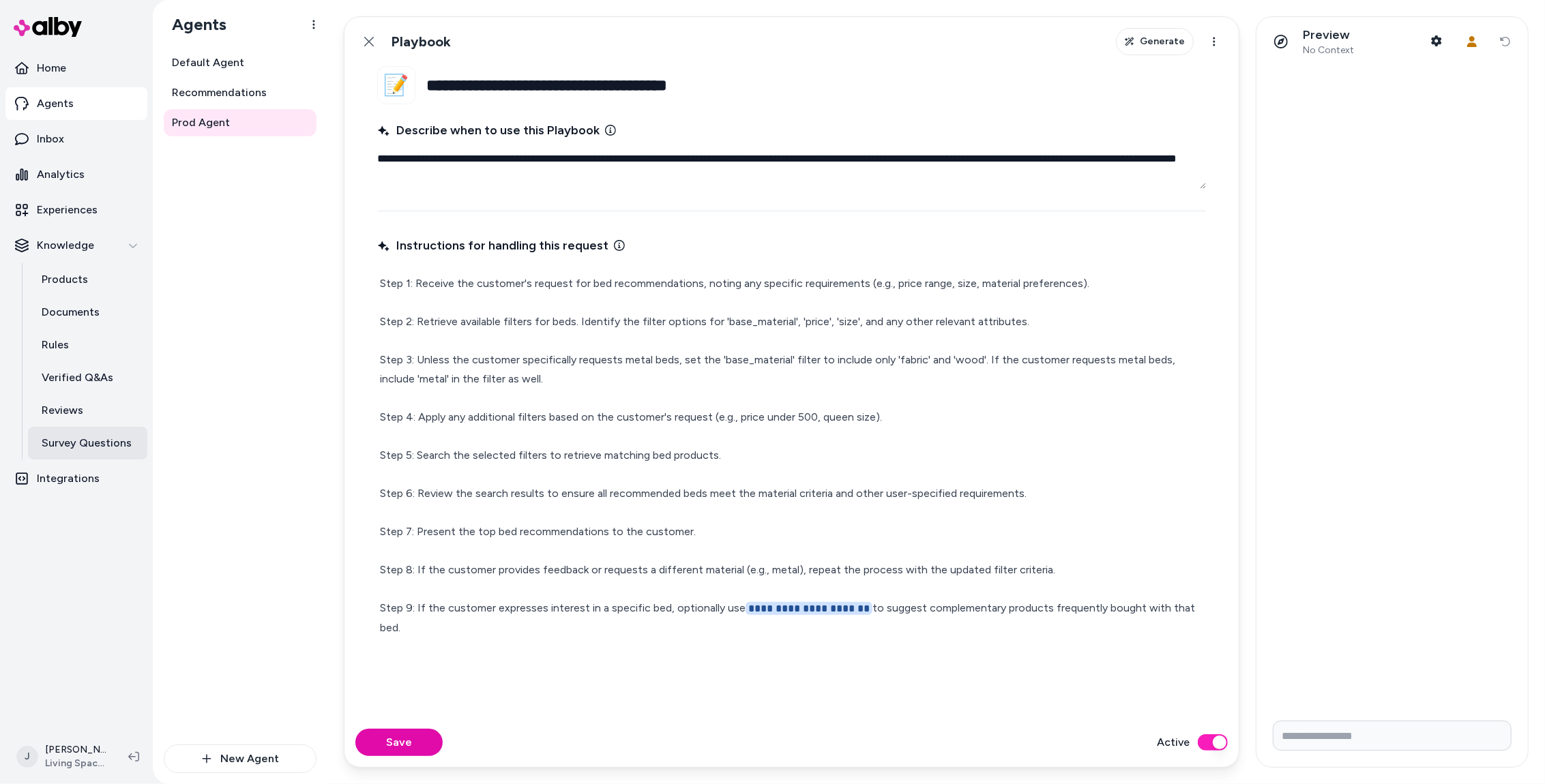
click at [67, 445] on p "Survey Questions" at bounding box center [87, 443] width 90 height 17
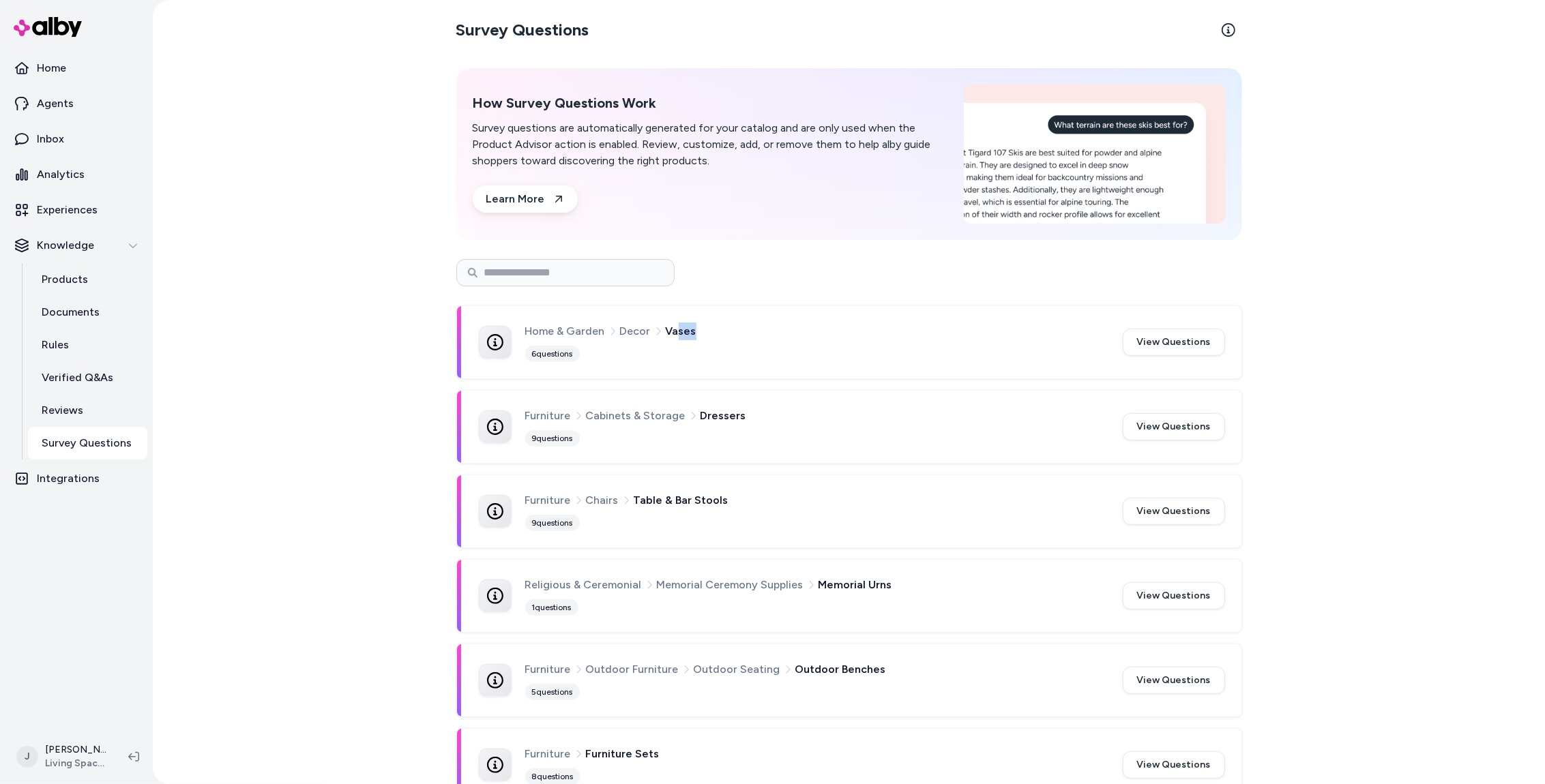
drag, startPoint x: 702, startPoint y: 330, endPoint x: 674, endPoint y: 328, distance: 28.1
click at [674, 328] on div "Home & Garden Decor Vases" at bounding box center [816, 331] width 581 height 18
drag, startPoint x: 662, startPoint y: 330, endPoint x: 693, endPoint y: 330, distance: 31.0
click at [693, 330] on div "Home & Garden Decor Vases" at bounding box center [816, 331] width 581 height 18
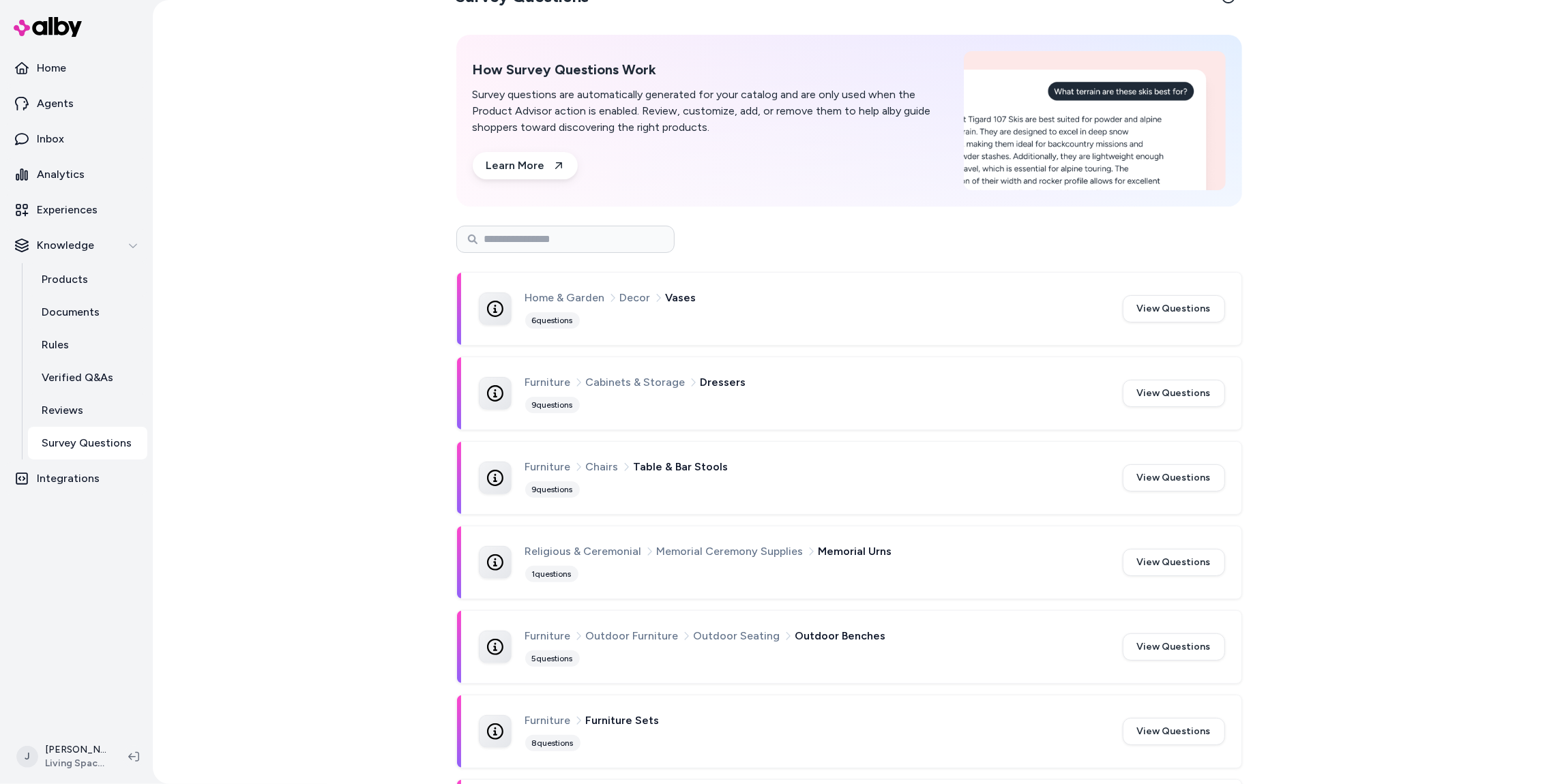
scroll to position [42, 0]
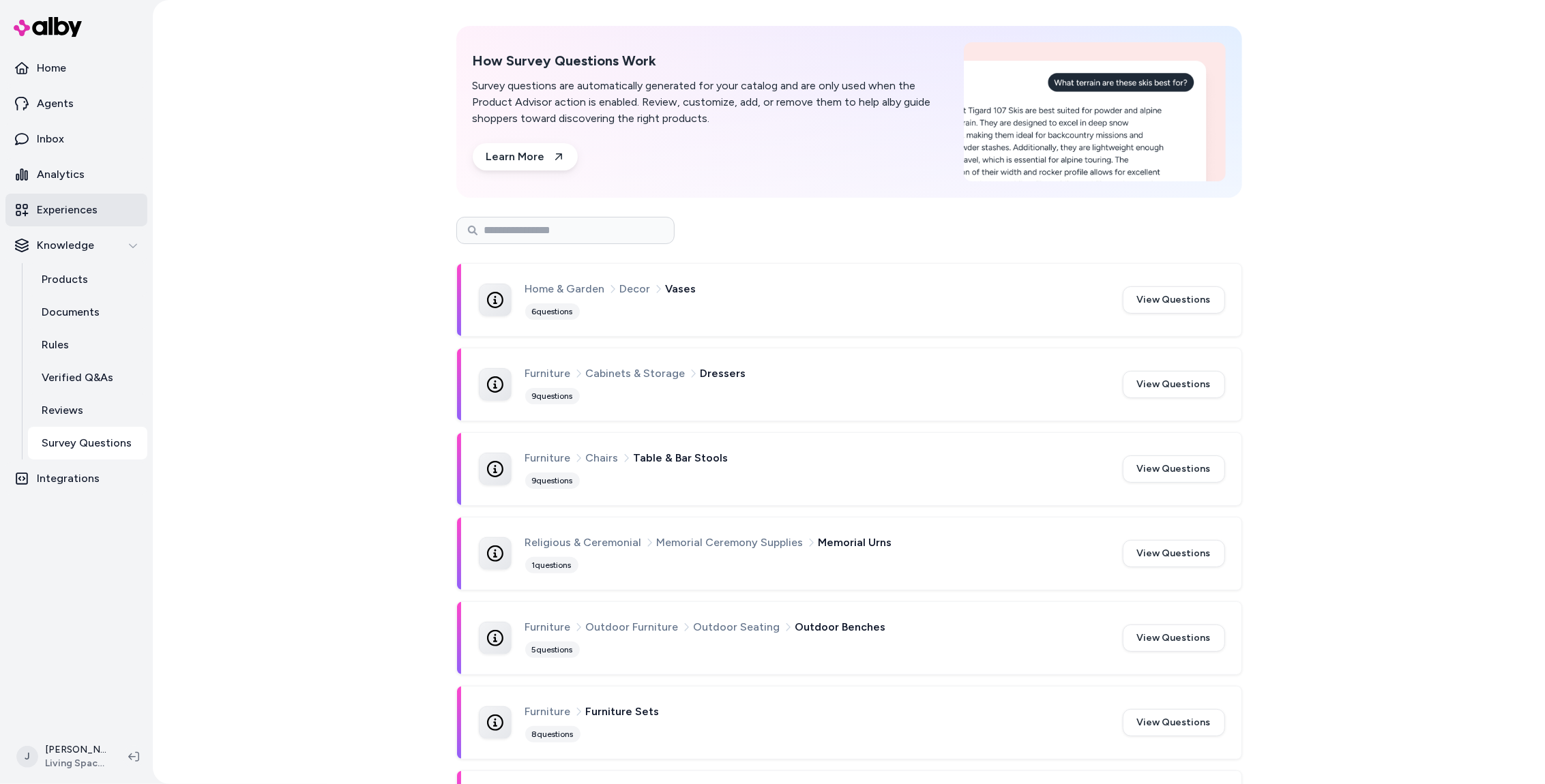
drag, startPoint x: 58, startPoint y: 216, endPoint x: 92, endPoint y: 222, distance: 34.5
click at [58, 216] on p "Experiences" at bounding box center [67, 210] width 61 height 17
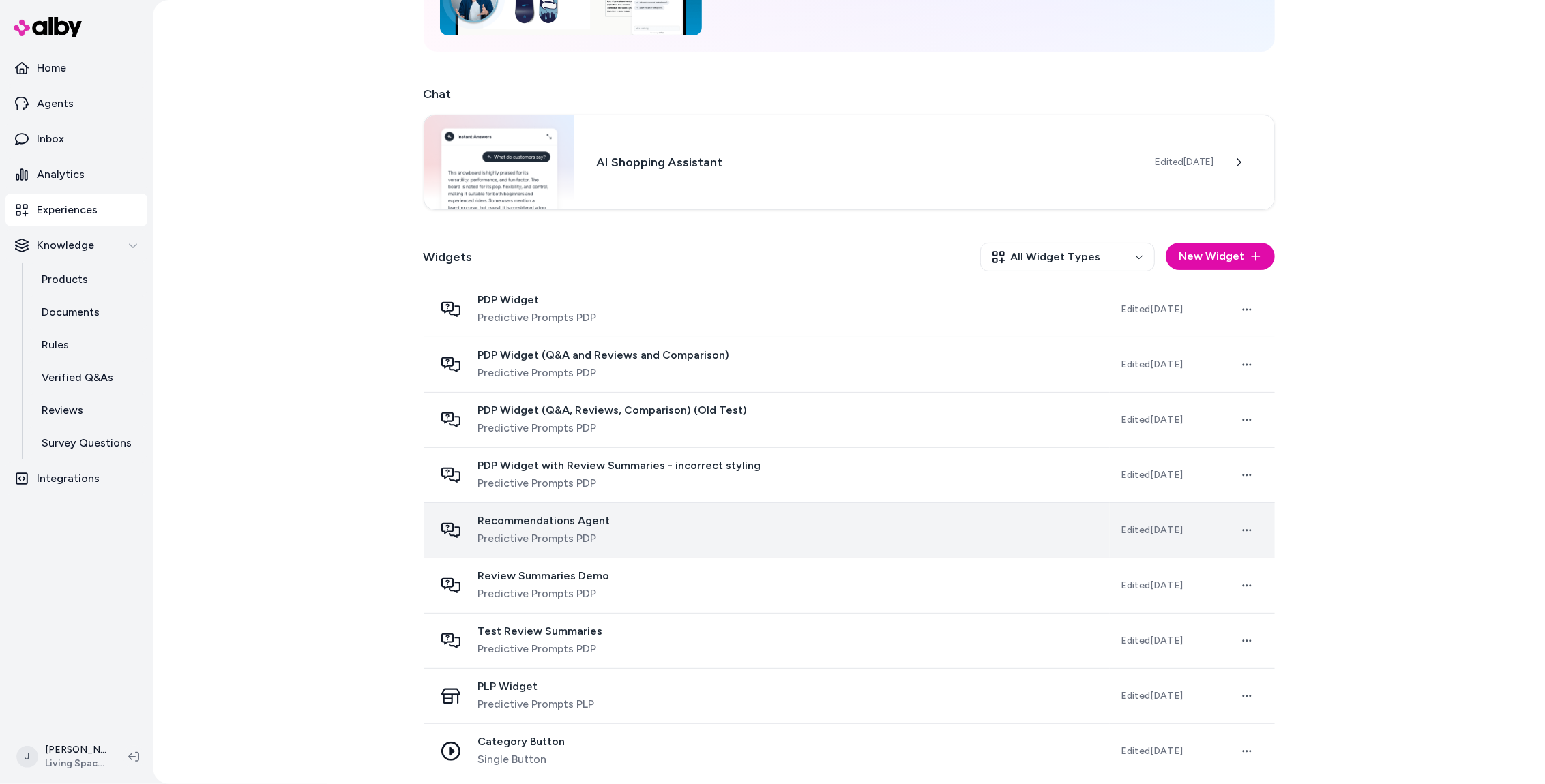
scroll to position [184, 0]
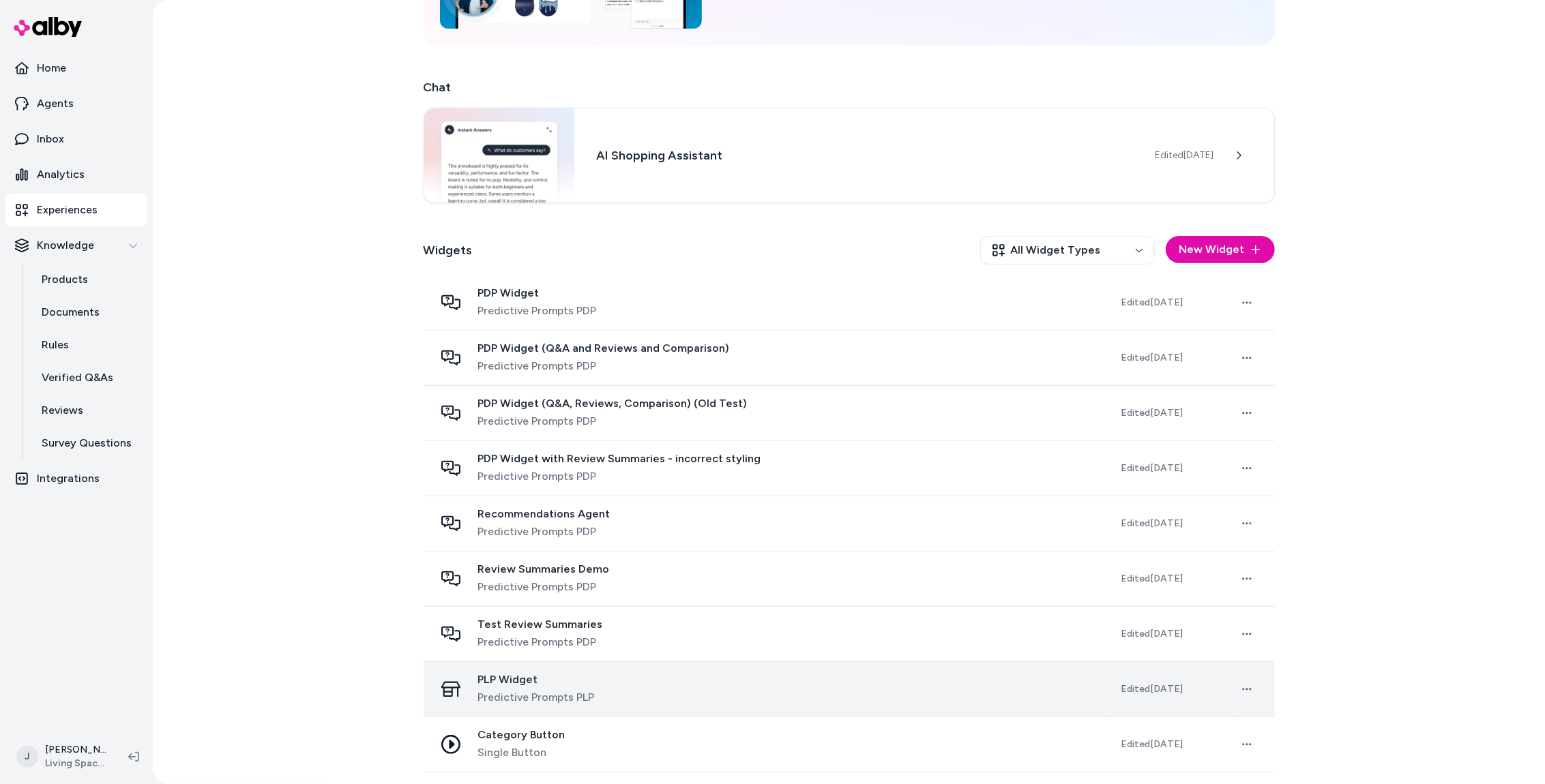
click at [644, 691] on div "PLP Widget Predictive Prompts PLP" at bounding box center [767, 689] width 664 height 33
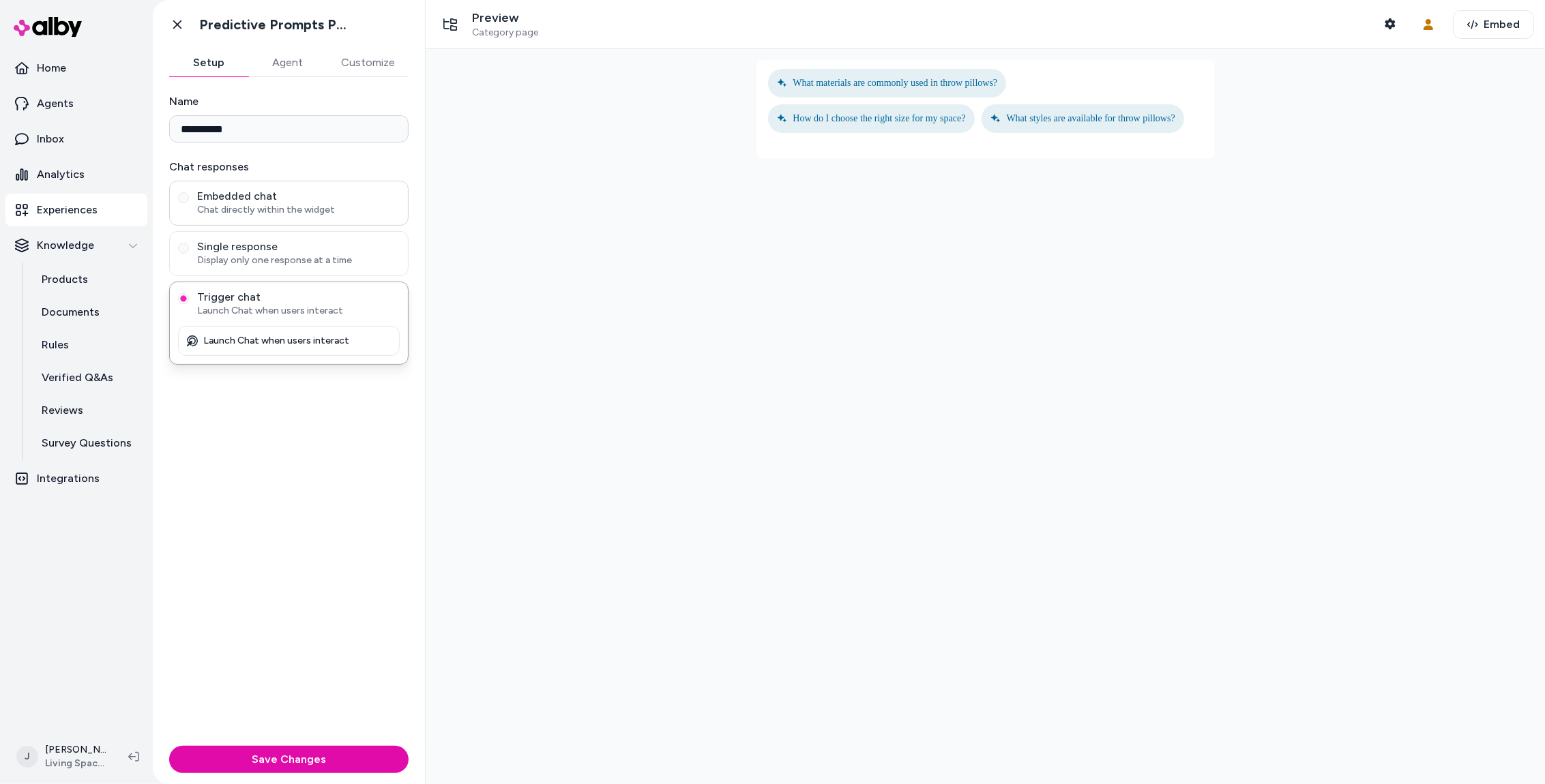
click at [305, 190] on span "Embedded chat" at bounding box center [298, 196] width 202 height 13
click at [189, 192] on button "Embedded chat Chat directly within the widget" at bounding box center [184, 198] width 11 height 11
click at [316, 247] on span "Single response" at bounding box center [298, 246] width 202 height 13
click at [189, 247] on button "Single response Display only one response at a time" at bounding box center [184, 248] width 11 height 11
click at [285, 298] on span "Trigger chat" at bounding box center [298, 297] width 202 height 13
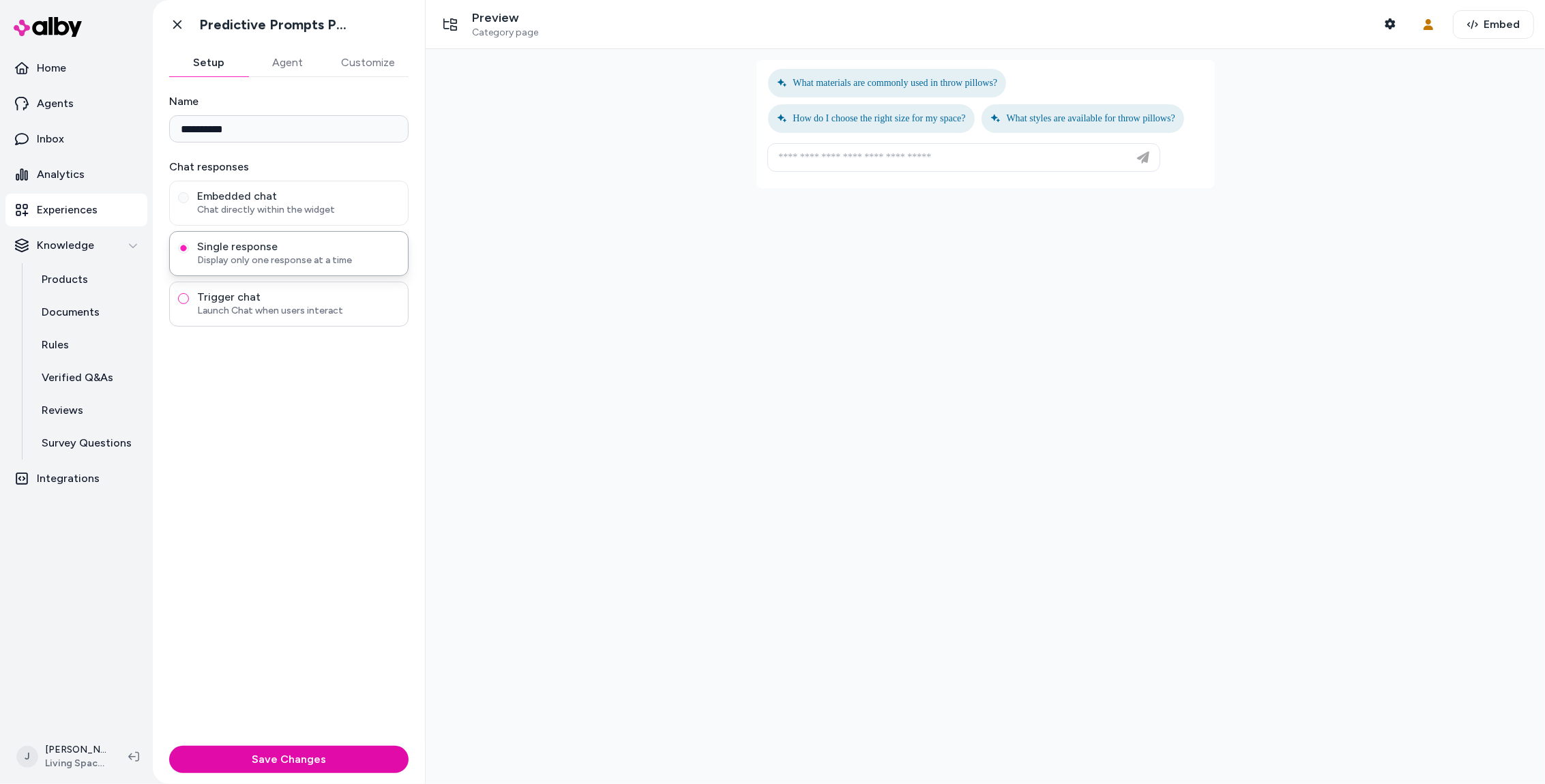
click at [189, 298] on button "Trigger chat Launch Chat when users interact" at bounding box center [184, 298] width 11 height 11
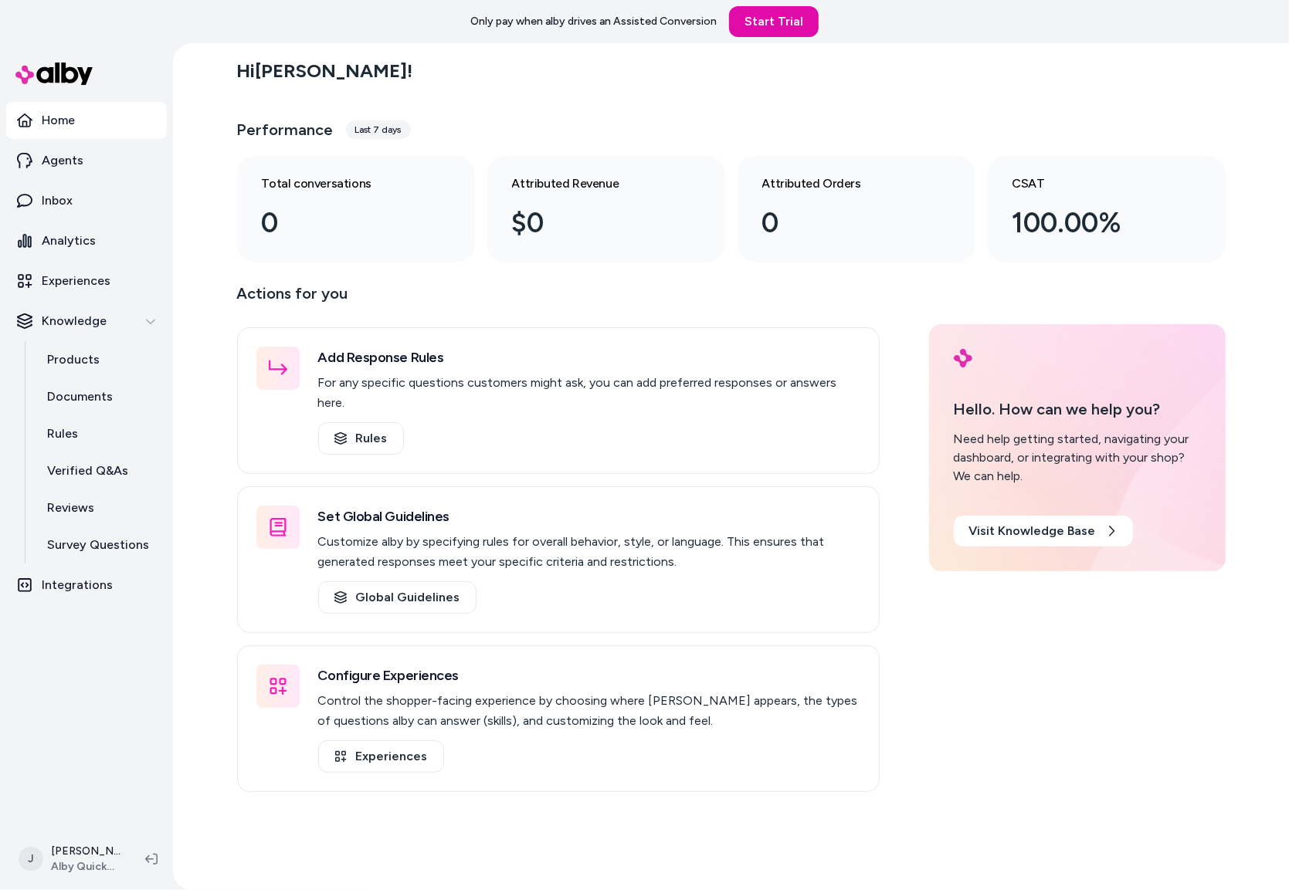
click at [201, 333] on div "Hi Jackie ! Performance Last 7 days Total conversations 0 Attributed Revenue $0…" at bounding box center [731, 466] width 1116 height 847
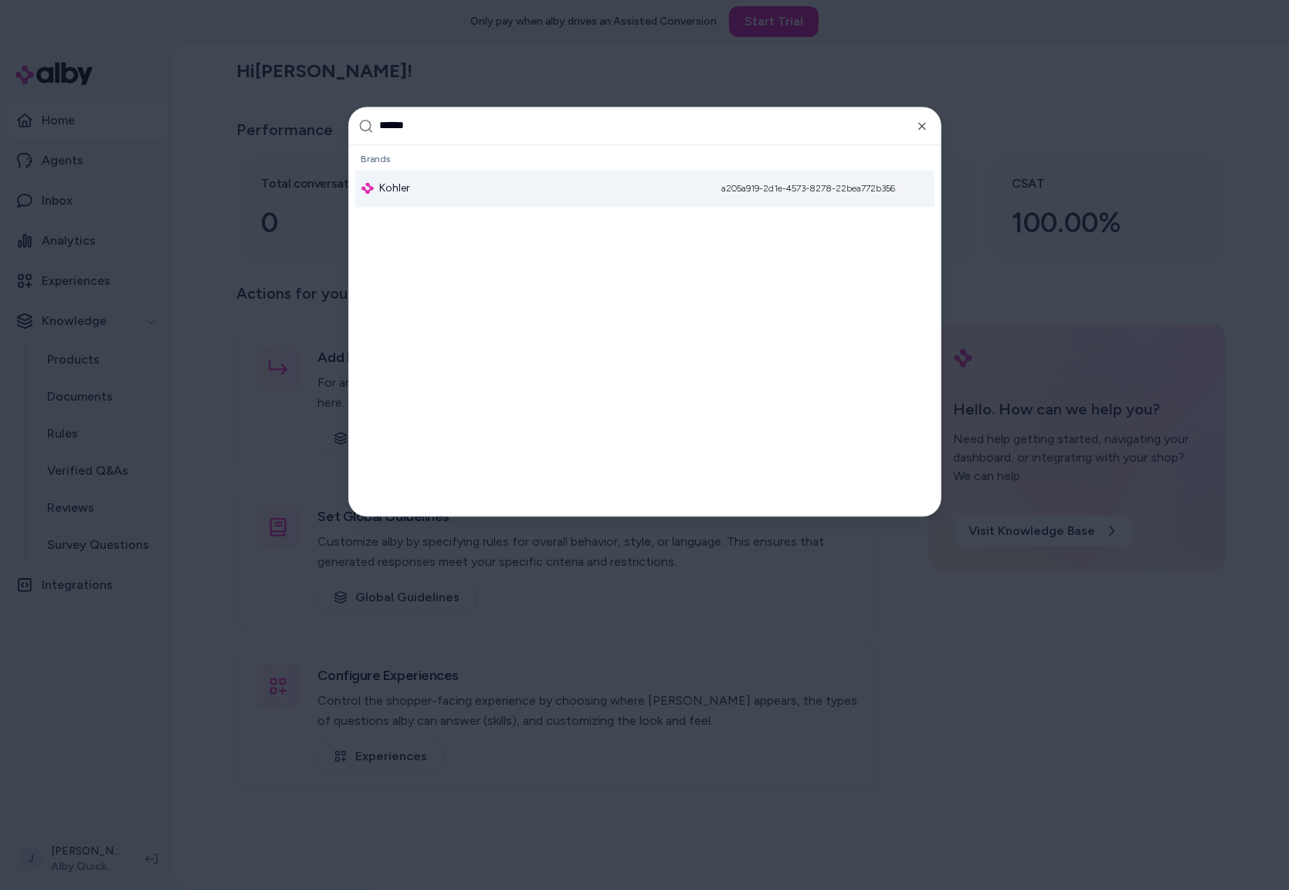
type input "******"
click at [407, 194] on span "Kohler" at bounding box center [395, 188] width 31 height 15
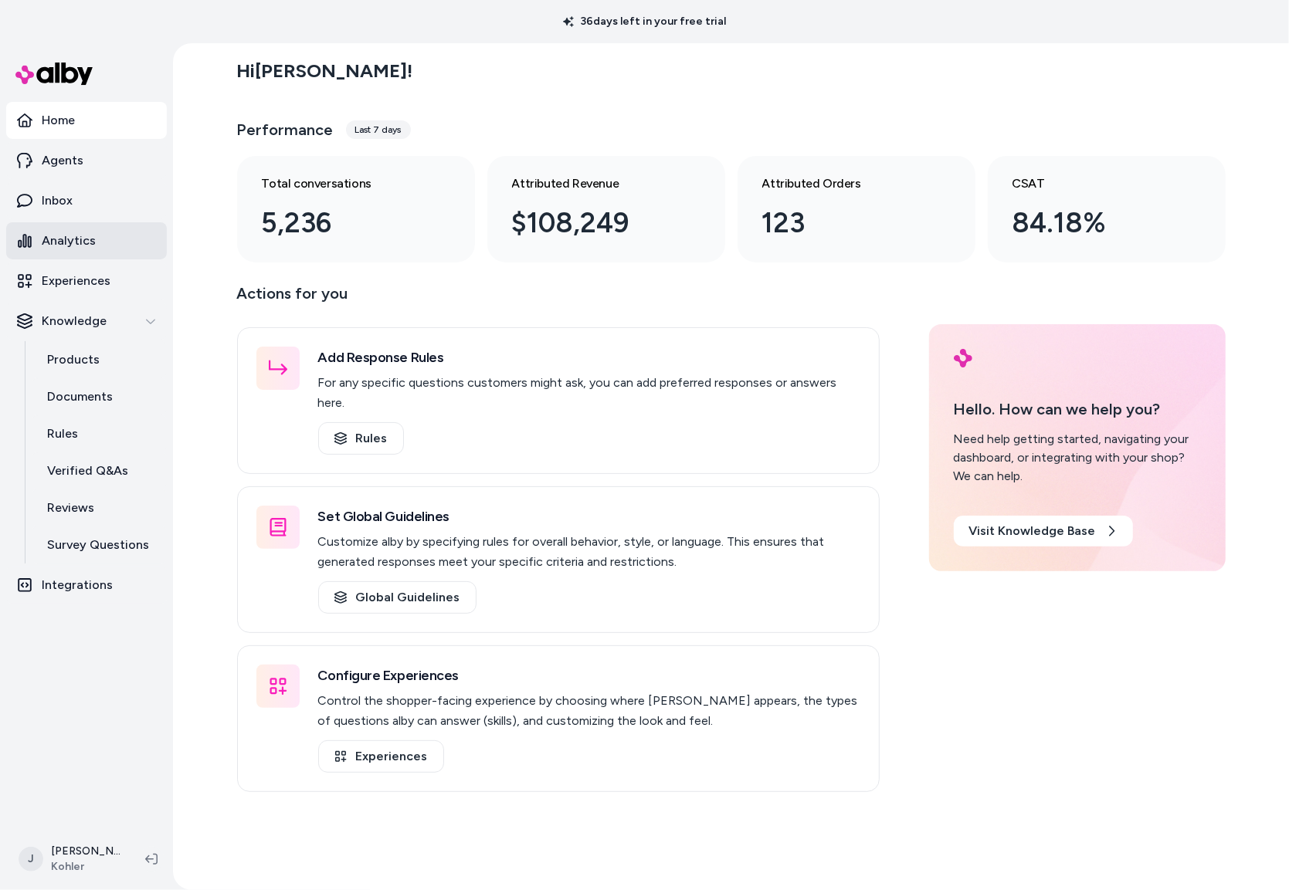
click at [94, 251] on link "Analytics" at bounding box center [86, 240] width 161 height 37
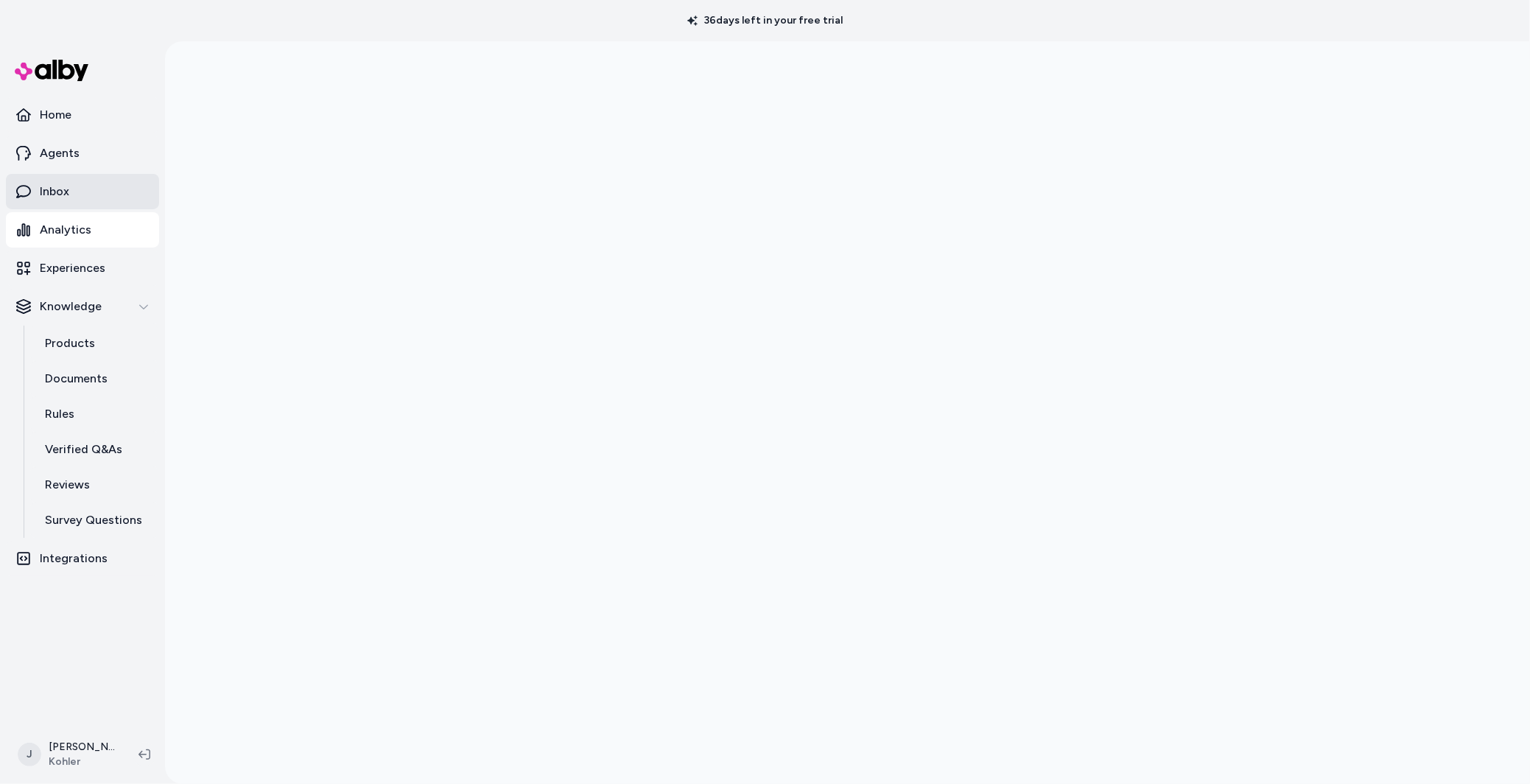
drag, startPoint x: 63, startPoint y: 196, endPoint x: 90, endPoint y: 186, distance: 28.8
click at [63, 196] on p "Inbox" at bounding box center [54, 191] width 30 height 18
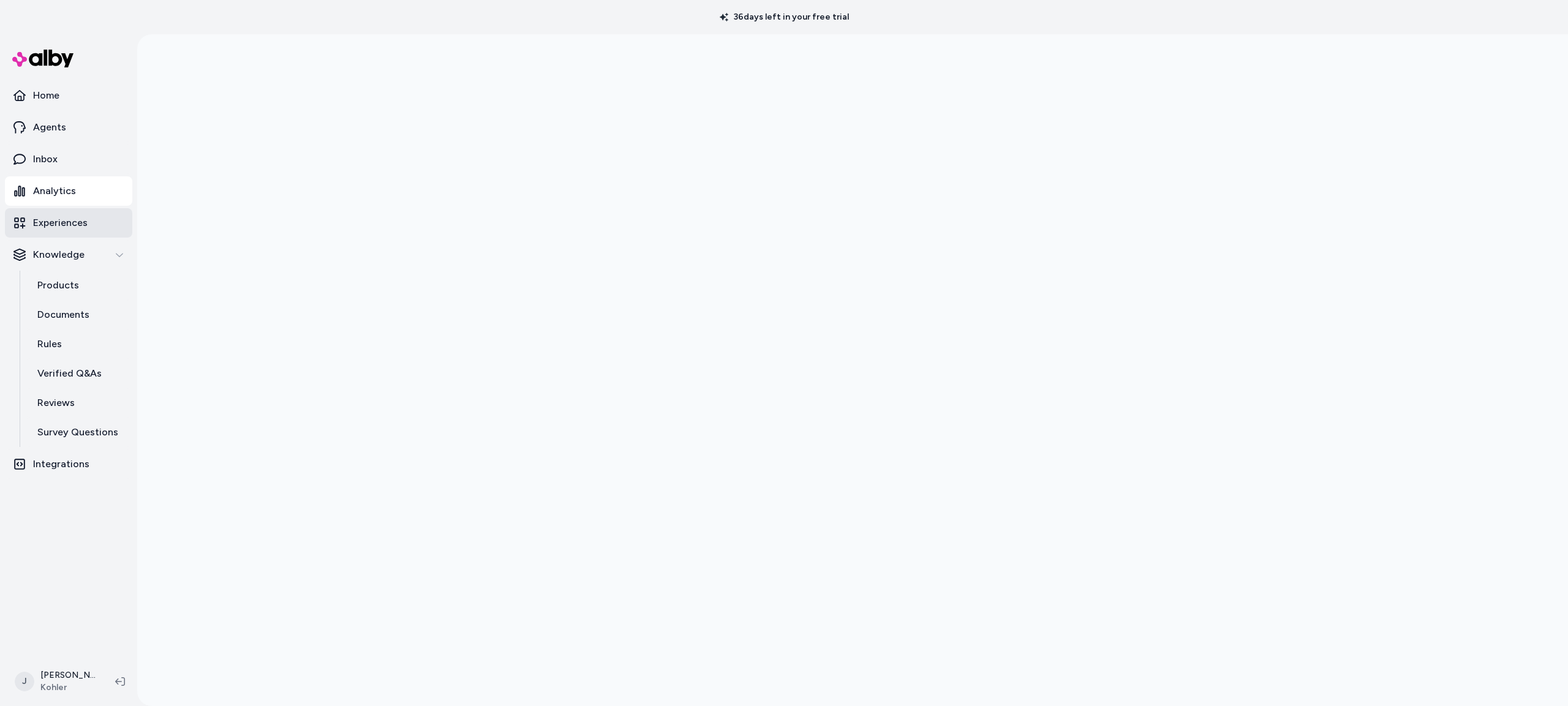
click at [59, 222] on p "Experiences" at bounding box center [60, 223] width 55 height 15
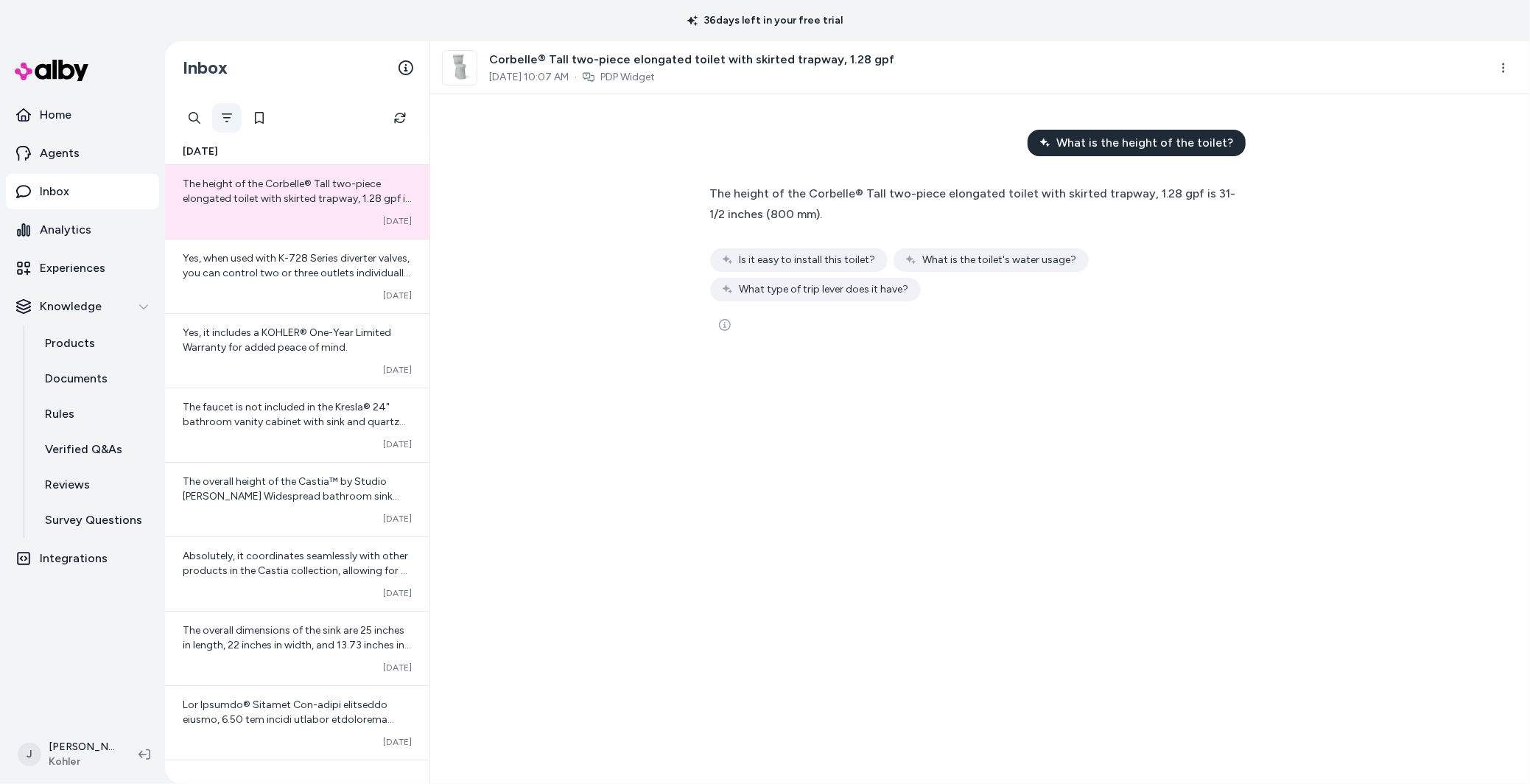
click at [221, 115] on icon "Filter" at bounding box center [227, 117] width 11 height 11
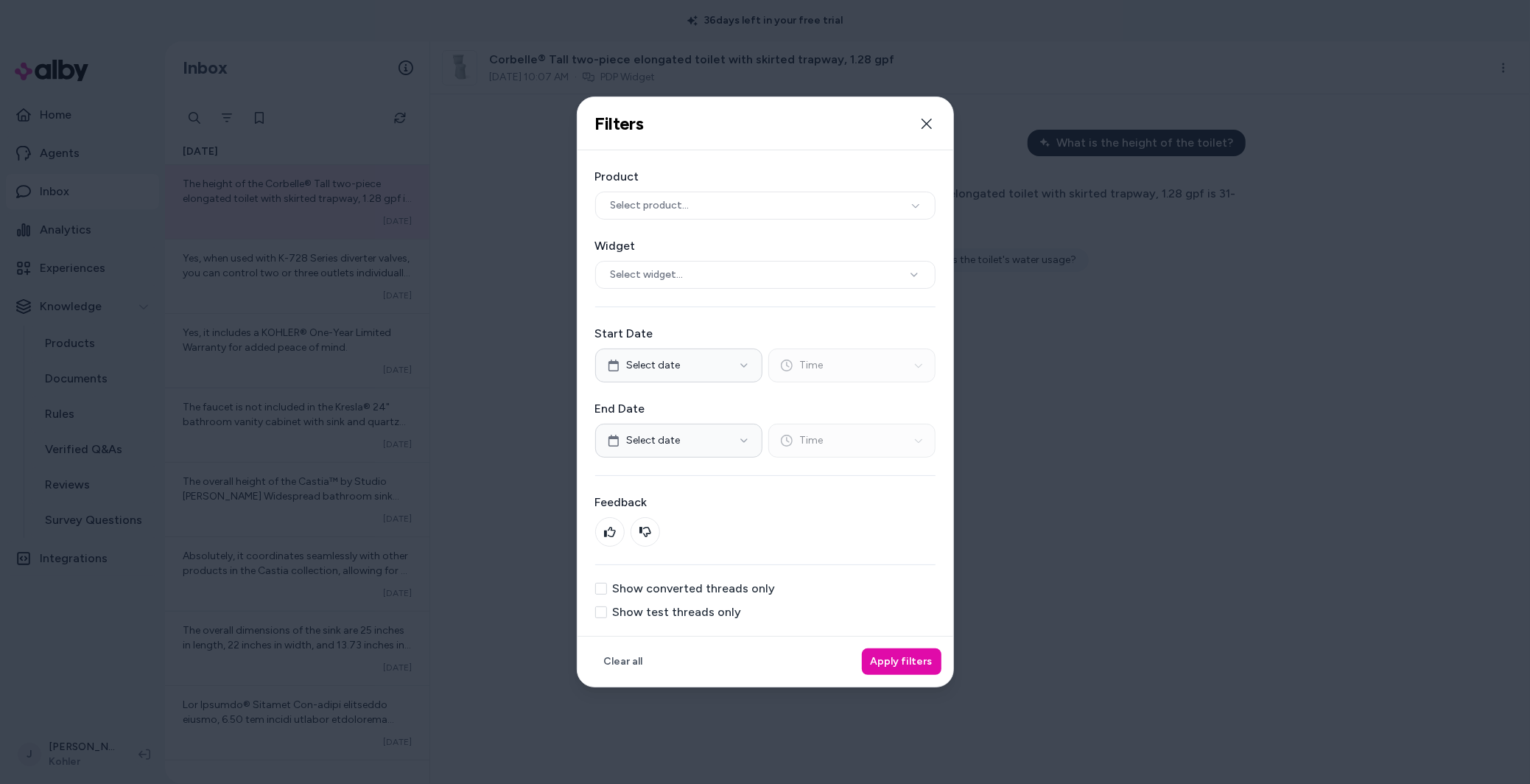
click at [658, 609] on label "Show test threads only" at bounding box center [676, 611] width 129 height 11
click at [607, 609] on button "Show test threads only" at bounding box center [601, 611] width 11 height 11
click at [886, 654] on button "Apply filters" at bounding box center [900, 661] width 79 height 27
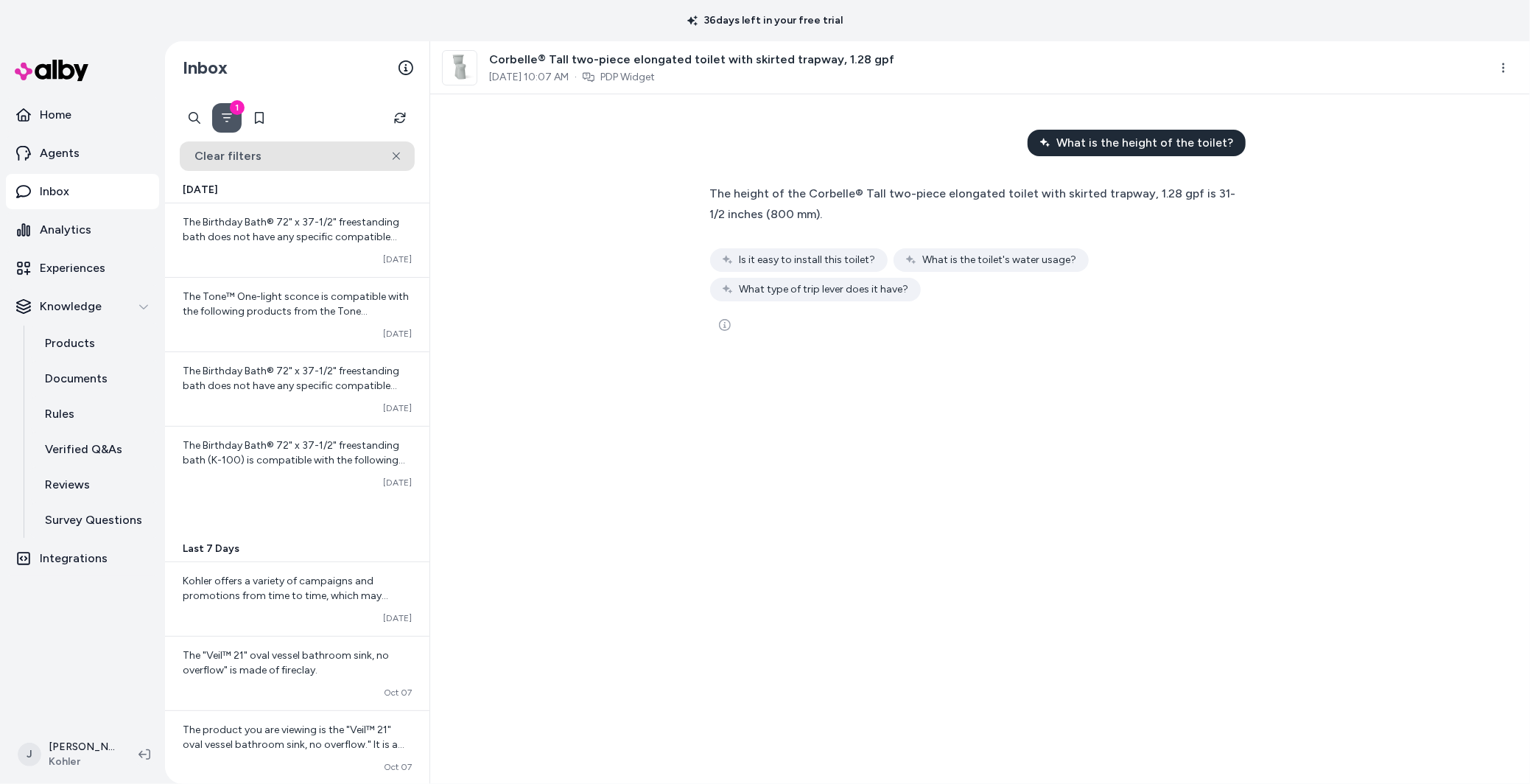
click at [302, 158] on button "Clear filters" at bounding box center [297, 155] width 235 height 30
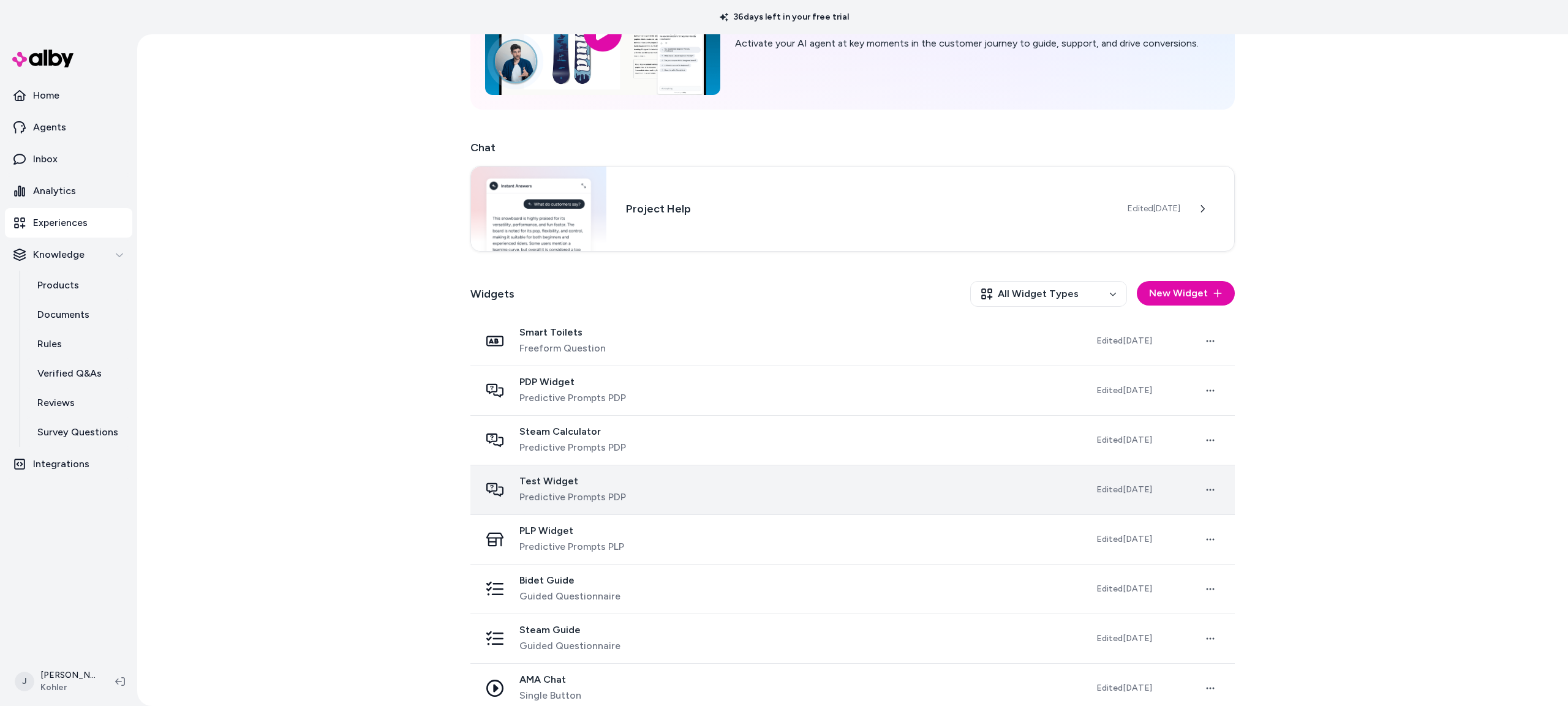
scroll to position [148, 0]
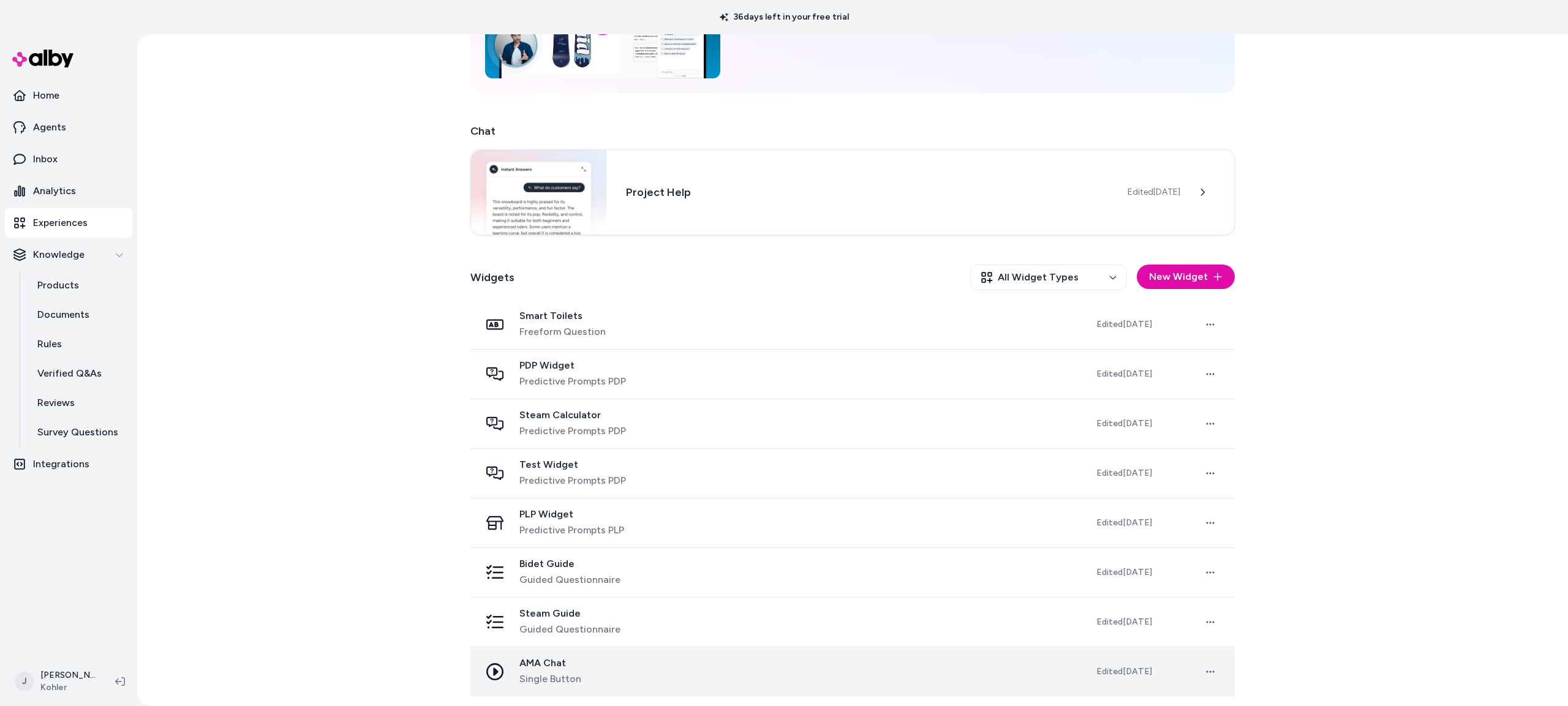
click at [1026, 679] on div "AMA Chat Single Button" at bounding box center [778, 672] width 596 height 29
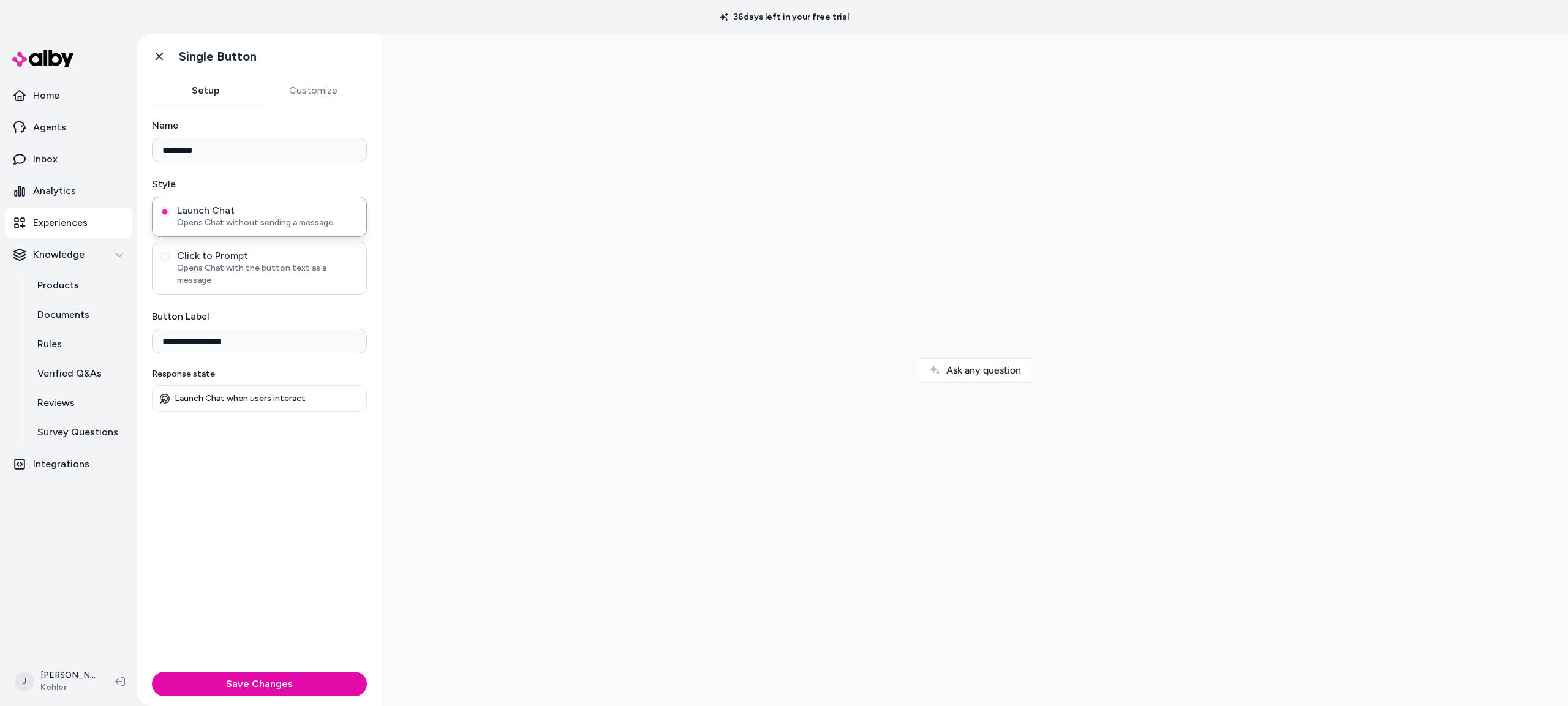
click at [225, 266] on span "Opens Chat with the button text as a message" at bounding box center [267, 274] width 182 height 25
click at [170, 262] on button "Click to Prompt Opens Chat with the button text as a message" at bounding box center [165, 257] width 10 height 10
drag, startPoint x: 173, startPoint y: 327, endPoint x: 117, endPoint y: 324, distance: 56.1
click at [117, 324] on section "**********" at bounding box center [784, 370] width 1568 height 672
drag, startPoint x: 297, startPoint y: 386, endPoint x: 158, endPoint y: 383, distance: 139.0
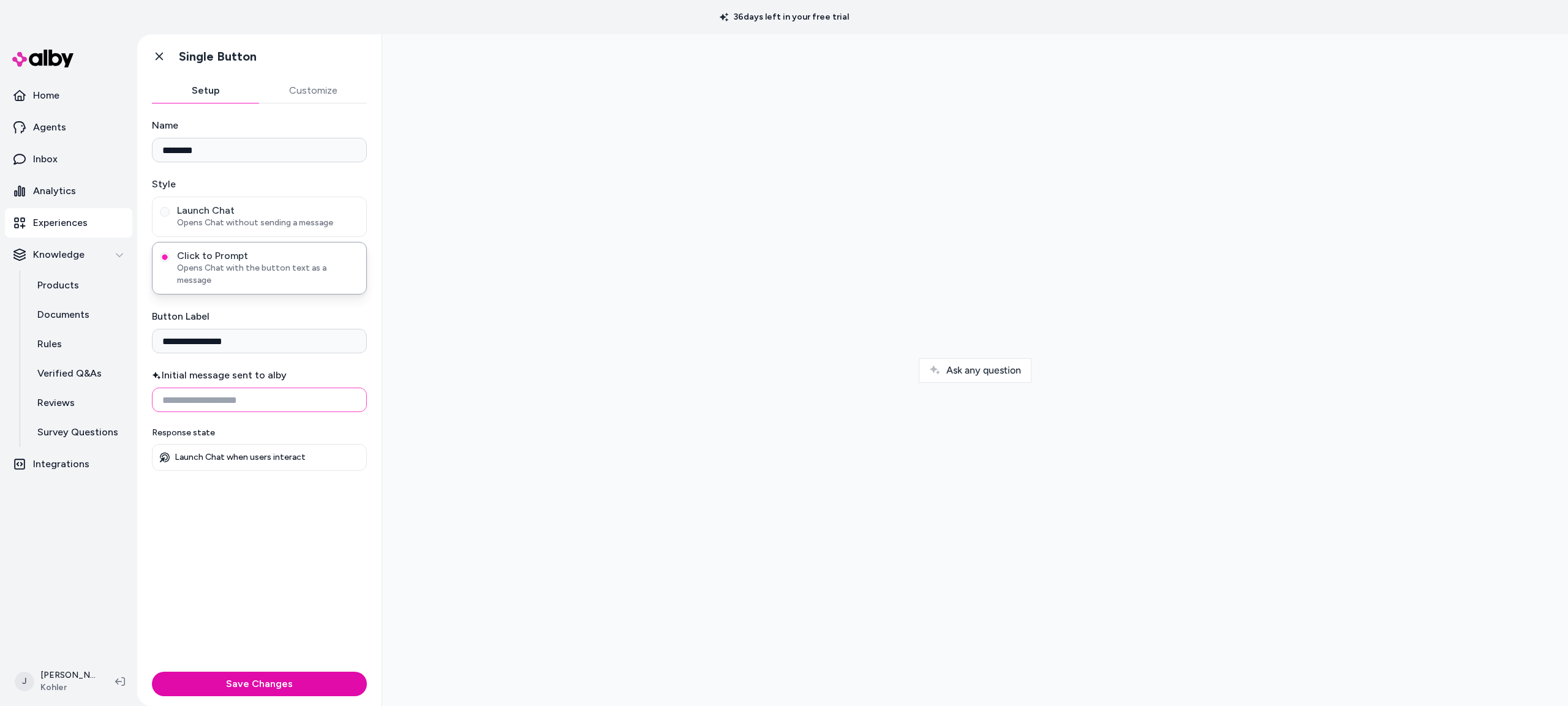
click at [158, 388] on input "Initial message sent to alby" at bounding box center [259, 400] width 215 height 25
click at [159, 329] on input "**********" at bounding box center [259, 341] width 215 height 25
type input "**********"
click at [233, 388] on input "Initial message sent to alby" at bounding box center [259, 400] width 215 height 25
type input "**********"
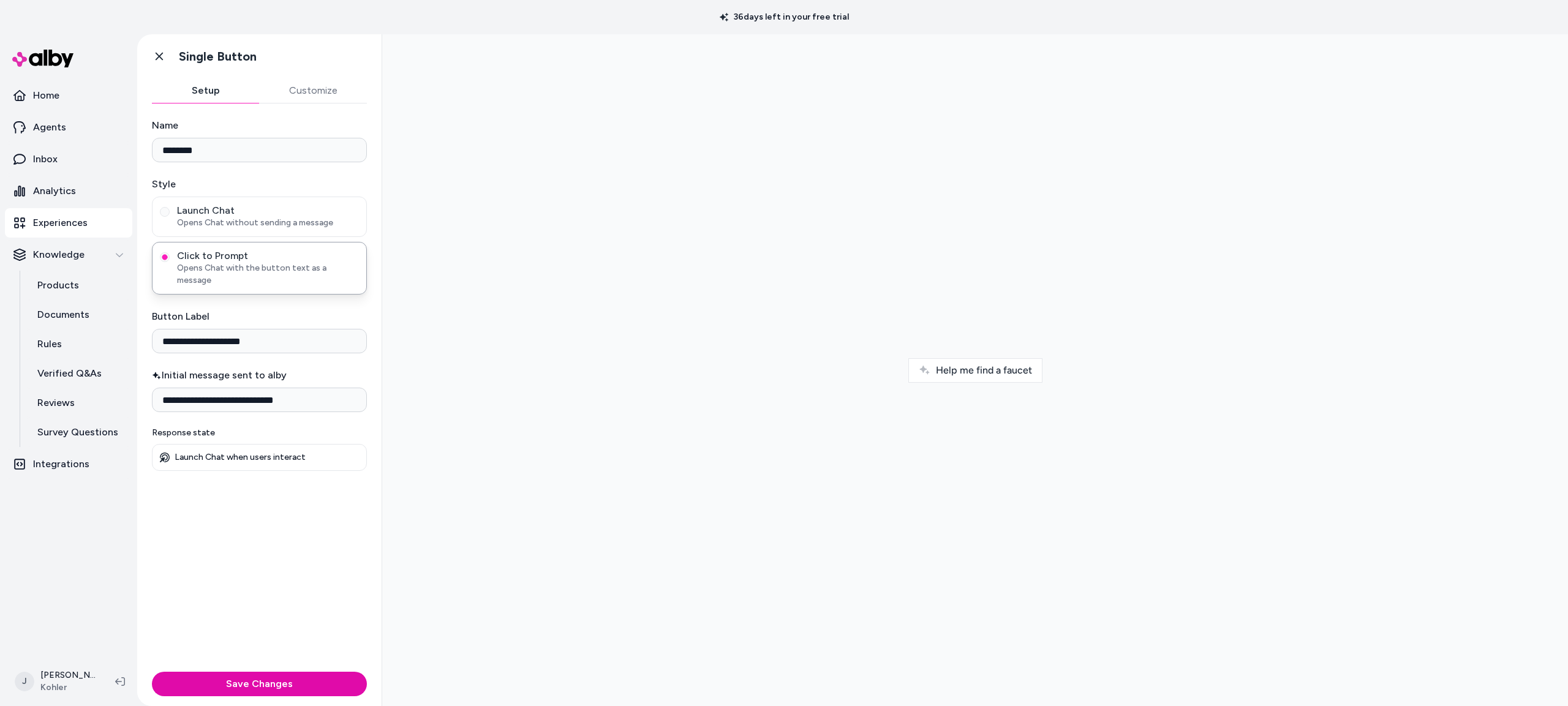
click at [573, 420] on div at bounding box center [975, 370] width 1166 height 652
click at [985, 366] on span "Help me find a faucet" at bounding box center [983, 370] width 96 height 12
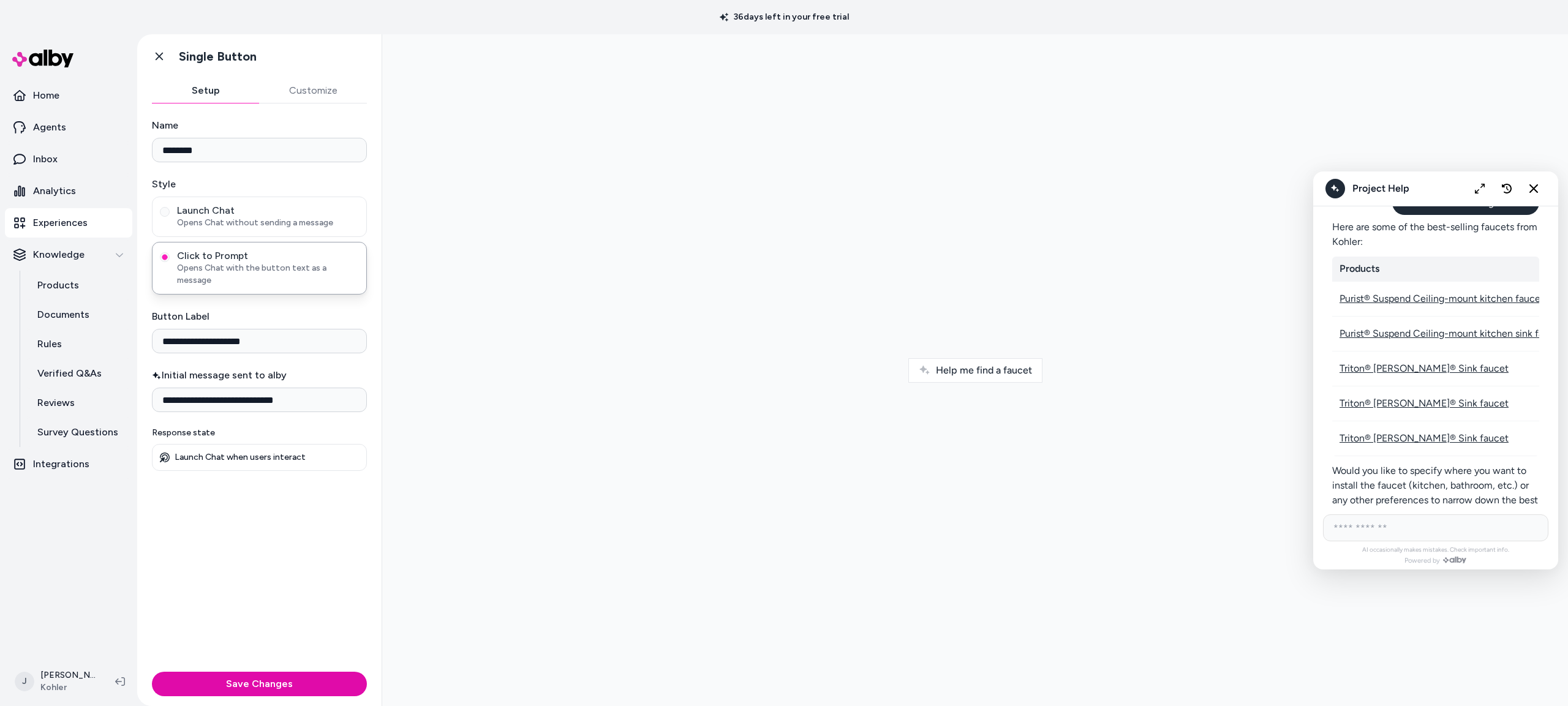
scroll to position [4771, 0]
click at [313, 393] on input "**********" at bounding box center [259, 400] width 215 height 25
drag, startPoint x: 271, startPoint y: 391, endPoint x: 144, endPoint y: 386, distance: 127.1
click at [144, 386] on div "**********" at bounding box center [259, 385] width 244 height 563
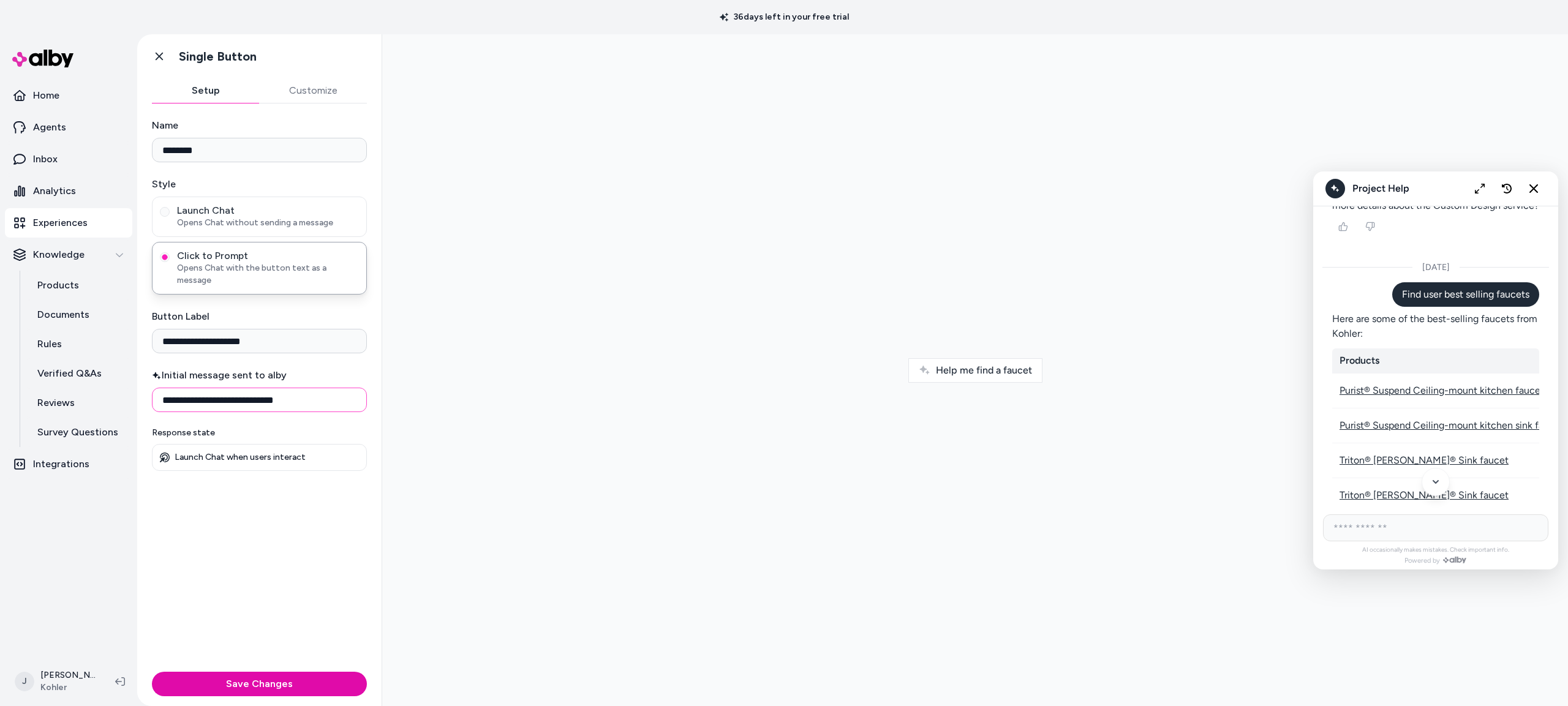
scroll to position [4676, 0]
click at [1511, 188] on icon "New chat" at bounding box center [1506, 188] width 10 height 10
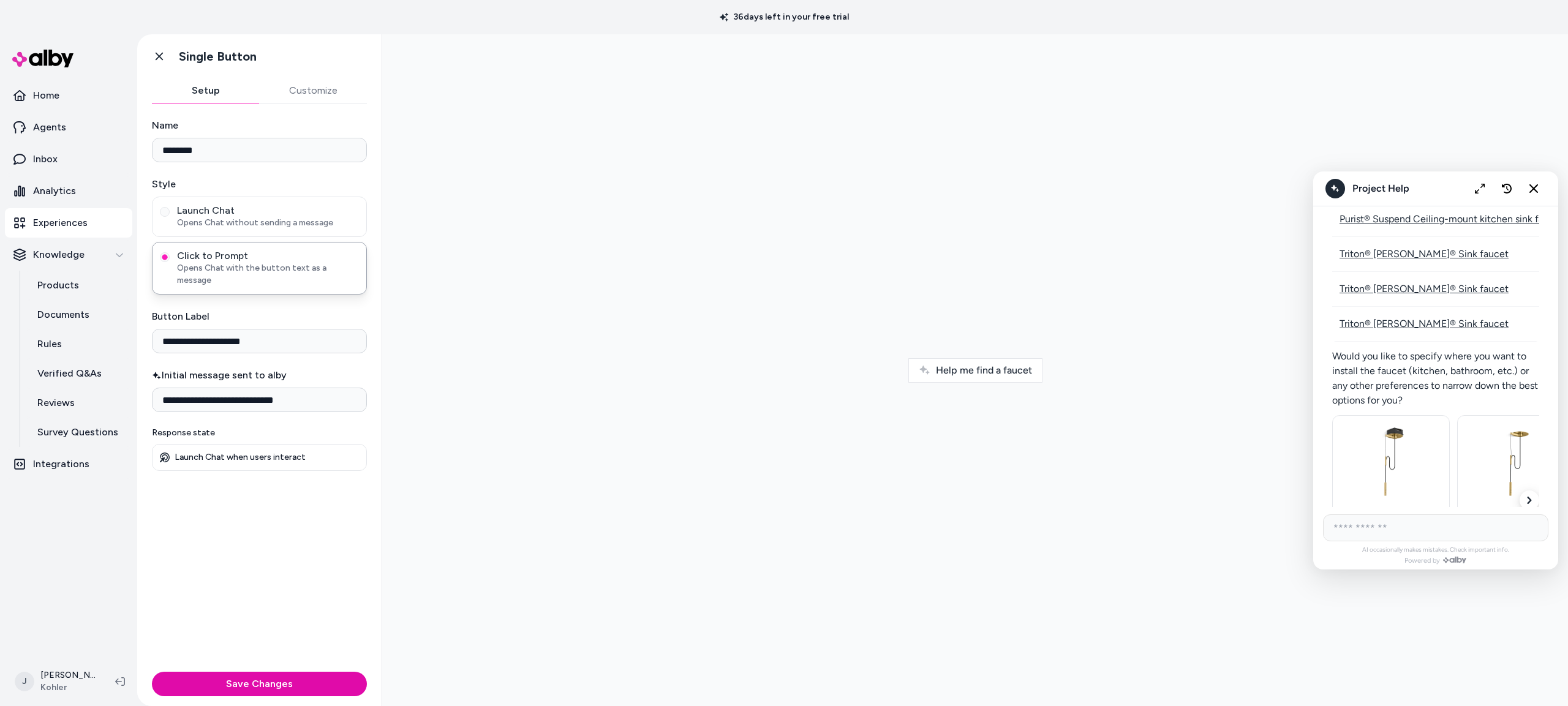
scroll to position [0, 0]
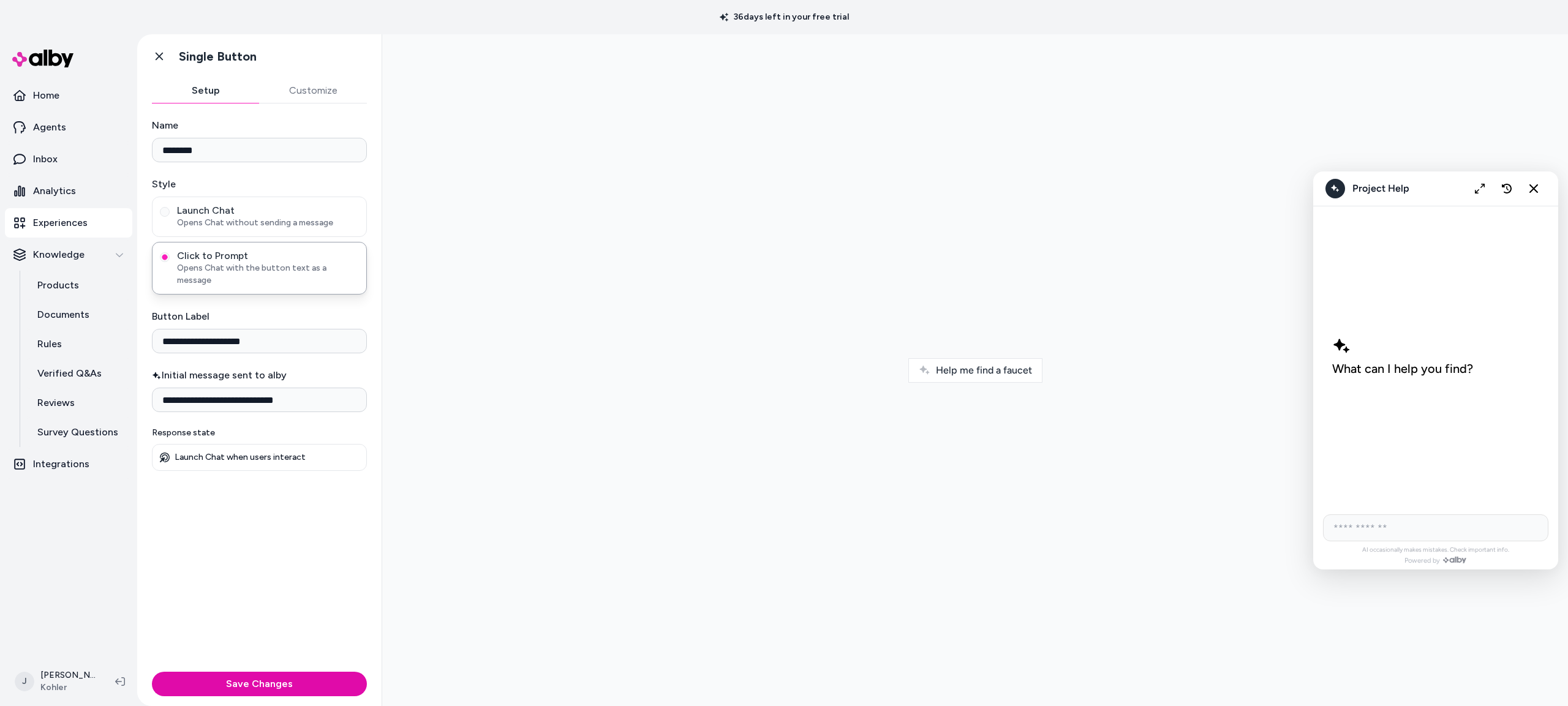
click at [52, 219] on p "Experiences" at bounding box center [60, 223] width 55 height 15
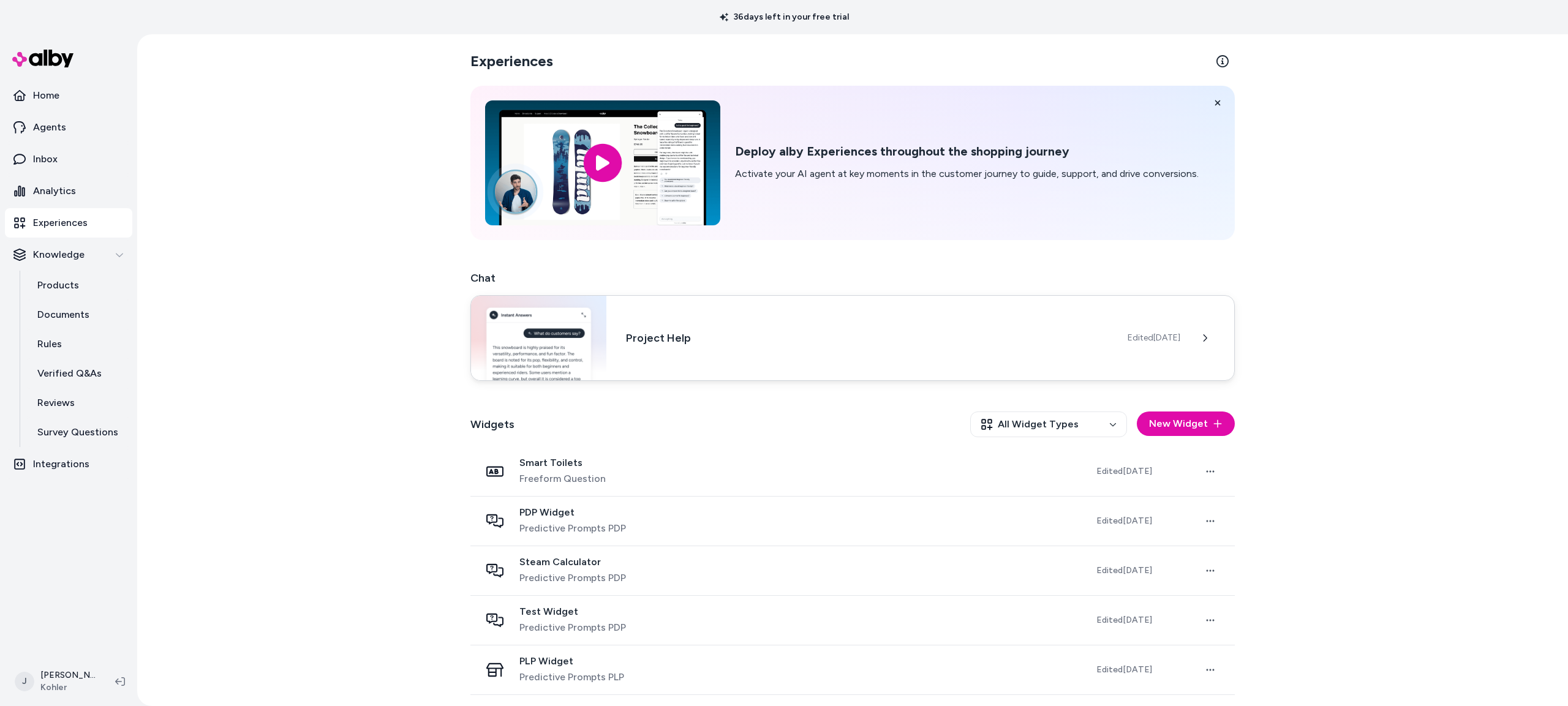
click at [787, 341] on h3 "Project Help" at bounding box center [867, 338] width 482 height 17
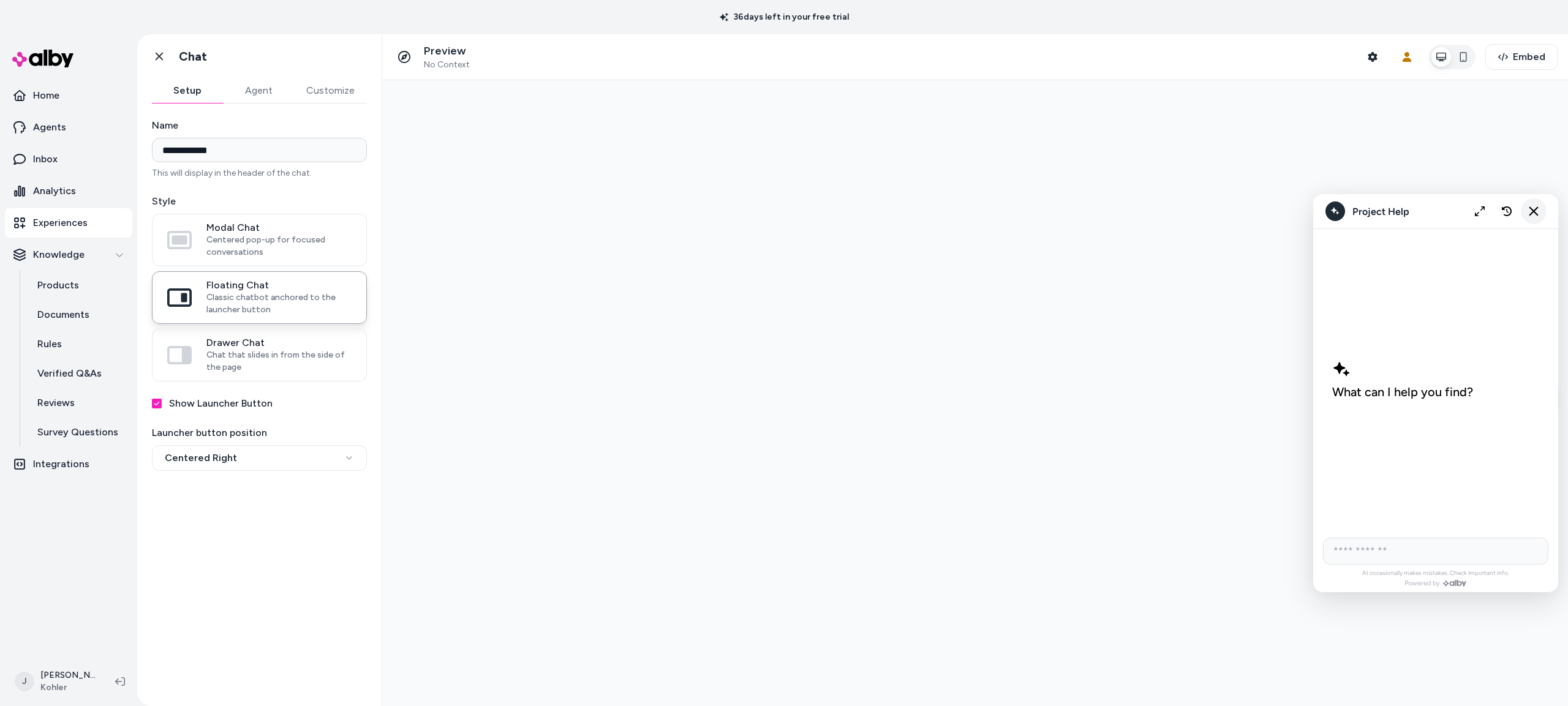
click at [1539, 214] on button "Close chat" at bounding box center [1533, 211] width 25 height 25
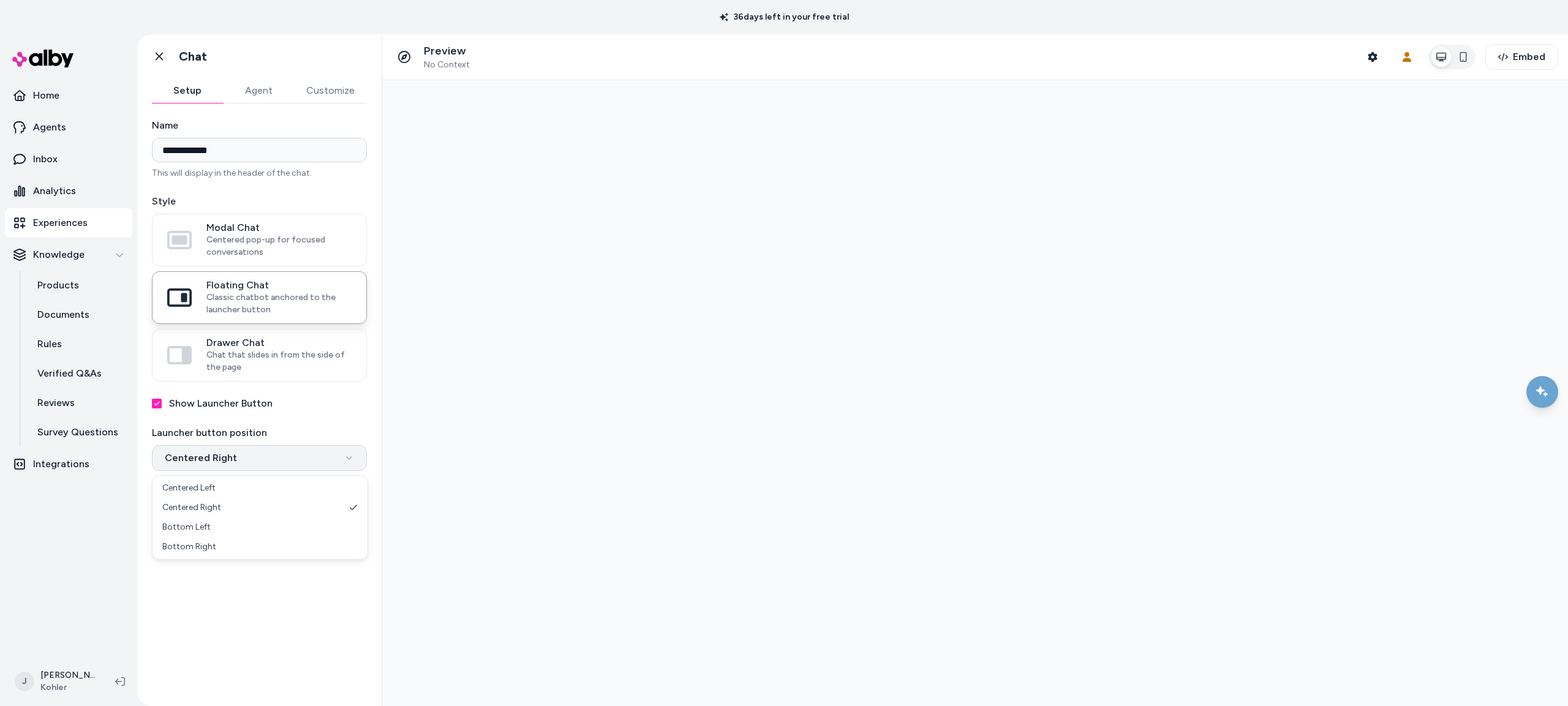
click at [254, 457] on html "**********" at bounding box center [784, 353] width 1568 height 706
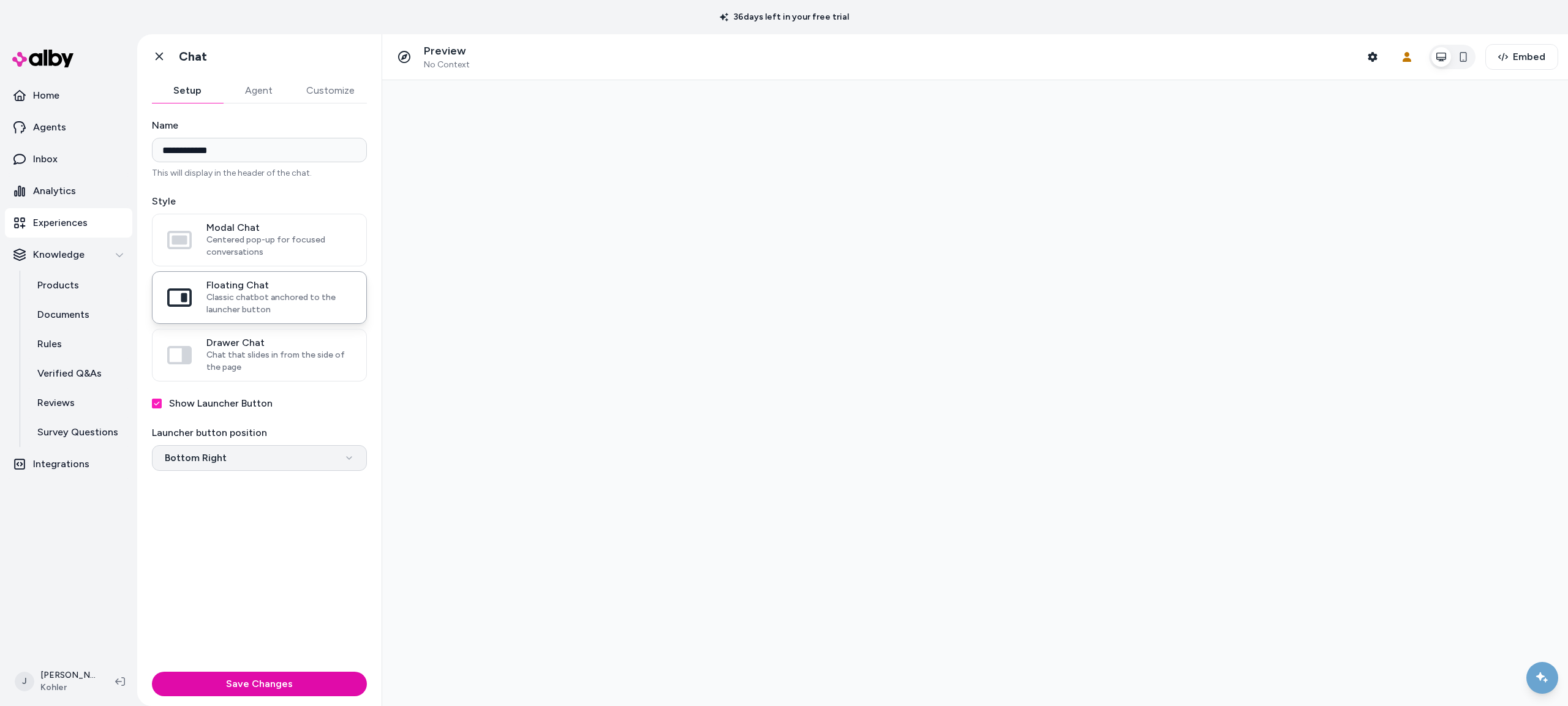
click at [234, 468] on html "**********" at bounding box center [784, 353] width 1568 height 706
select select "**********"
click at [1515, 60] on span "Embed" at bounding box center [1528, 57] width 33 height 15
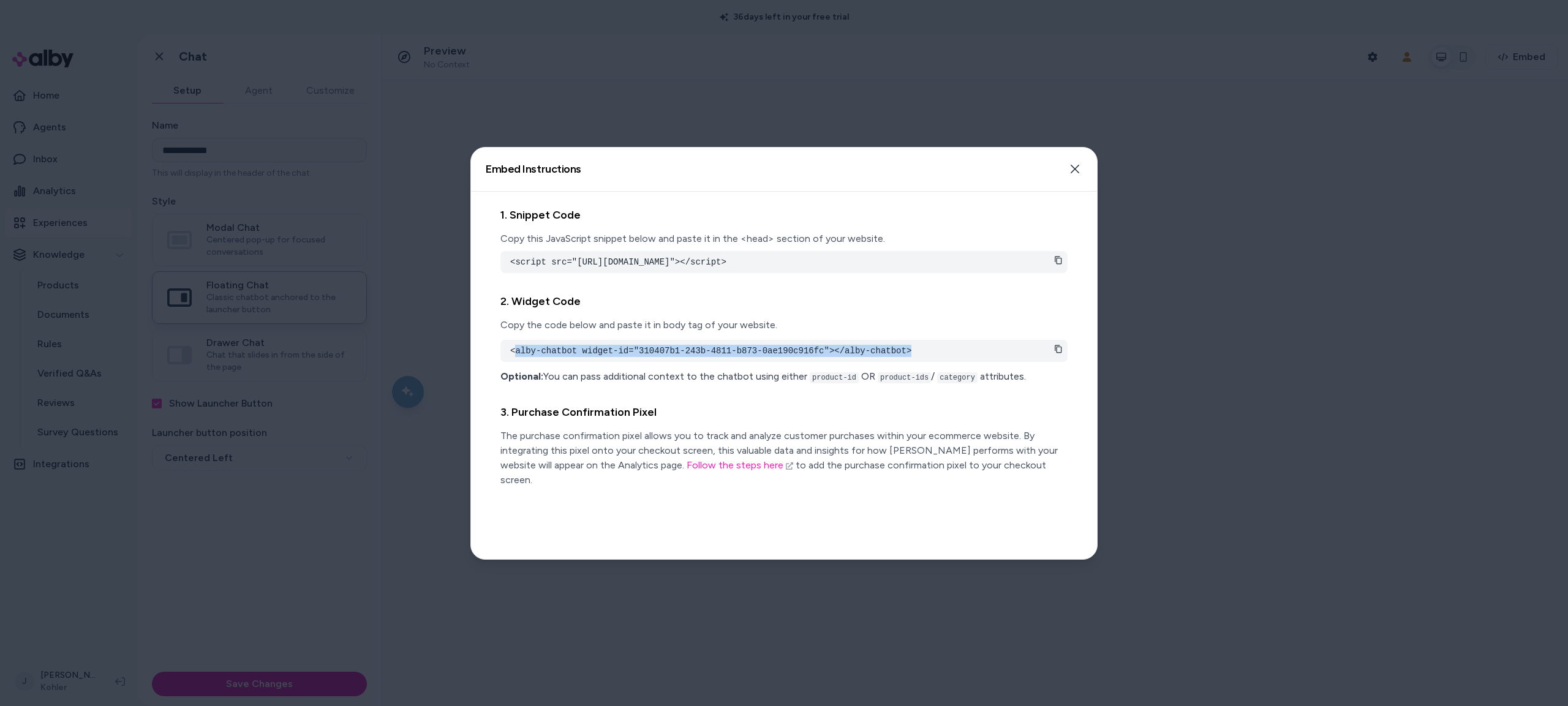
drag, startPoint x: 567, startPoint y: 358, endPoint x: 933, endPoint y: 368, distance: 366.1
click at [933, 357] on pre "<alby-chatbot widget-id="310407b1-243b-4811-b873-0ae190c916fc"></alby-chatbot>" at bounding box center [784, 351] width 547 height 12
click at [729, 108] on div at bounding box center [784, 353] width 1568 height 706
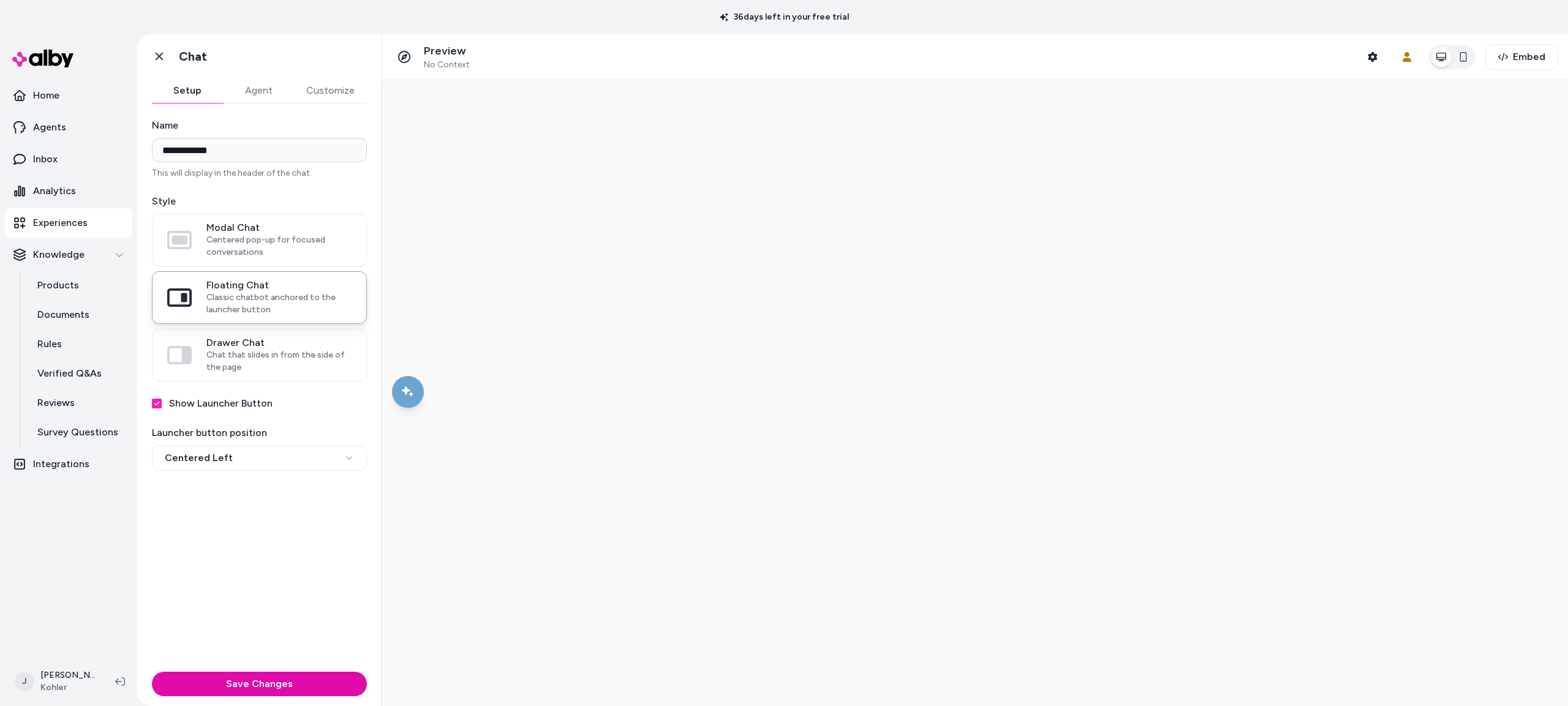
click at [65, 224] on p "Experiences" at bounding box center [60, 223] width 55 height 15
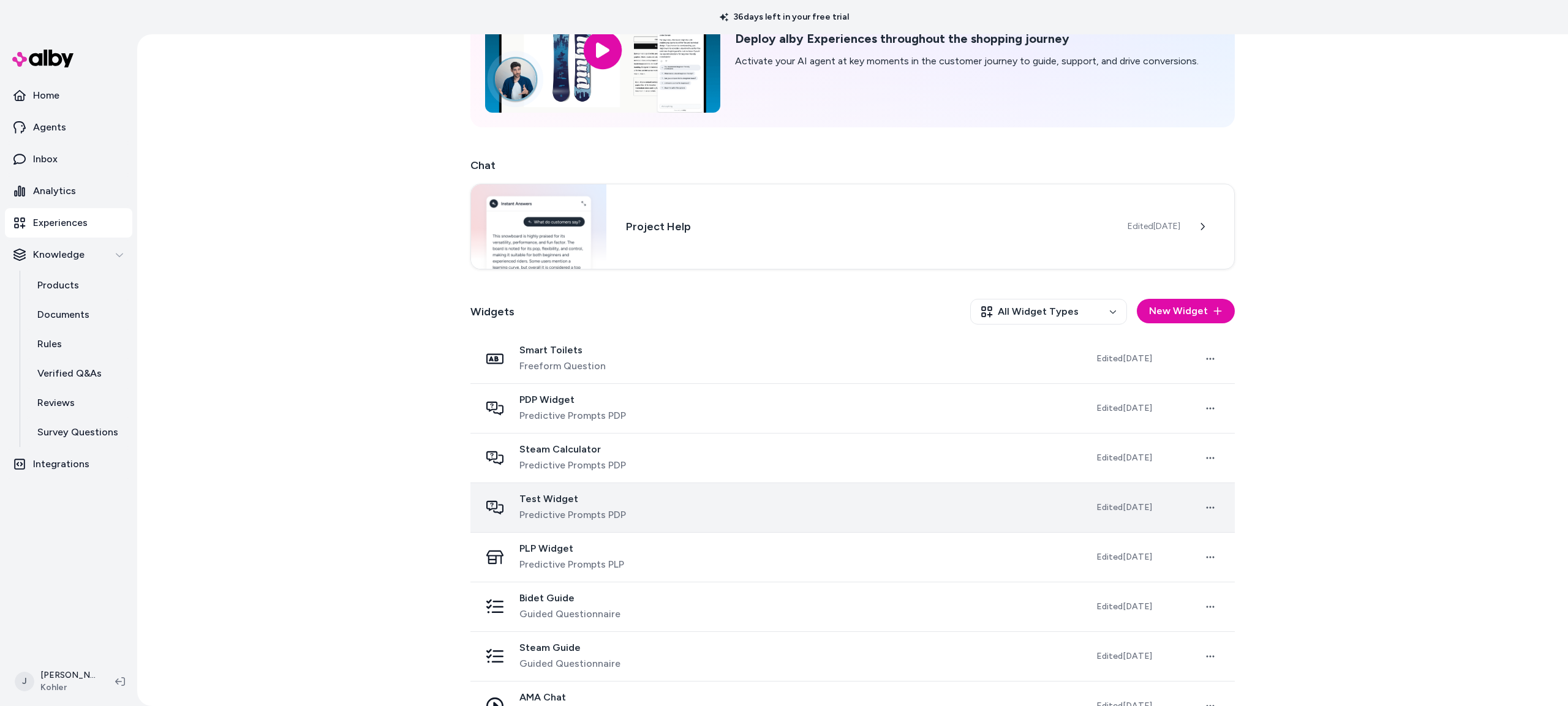
scroll to position [148, 0]
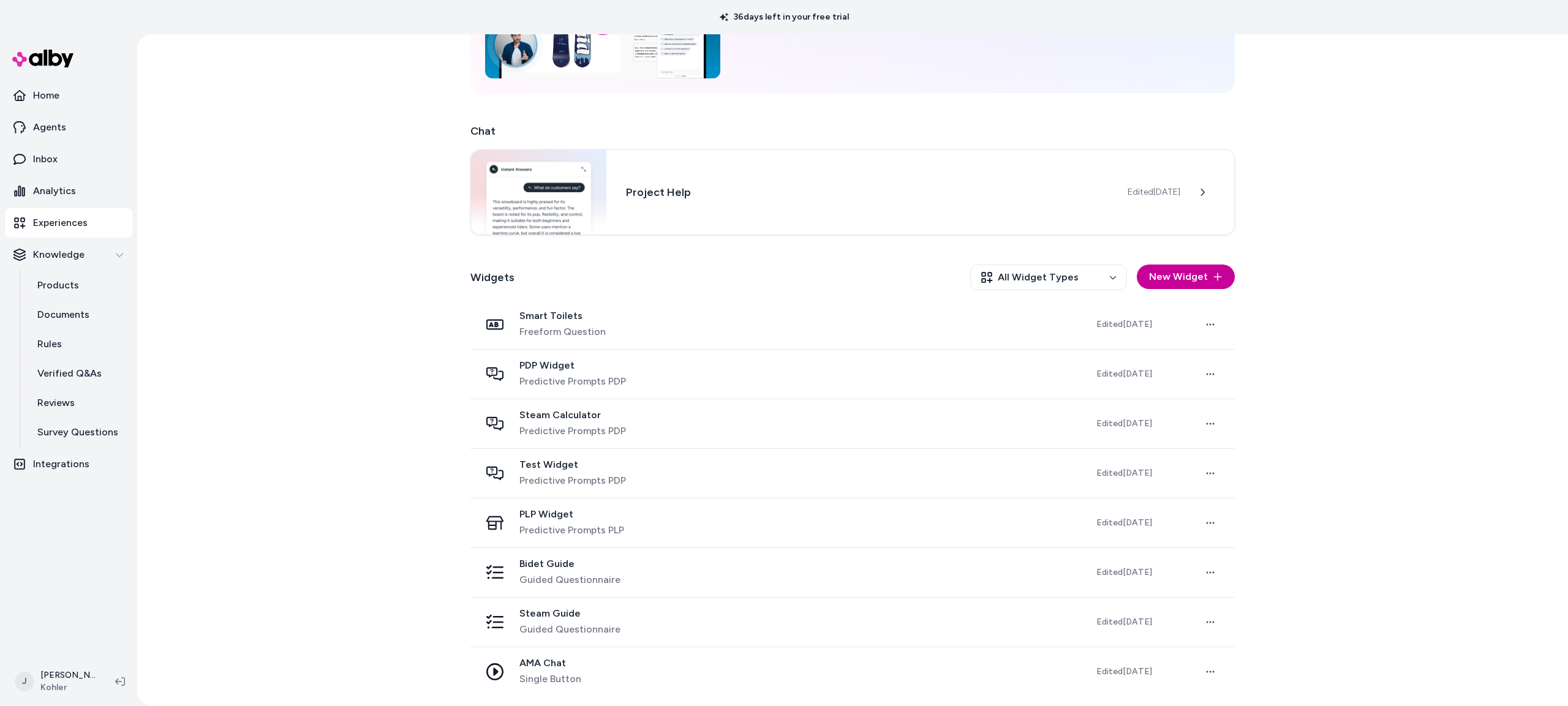
click at [1171, 273] on button "New Widget" at bounding box center [1186, 277] width 98 height 25
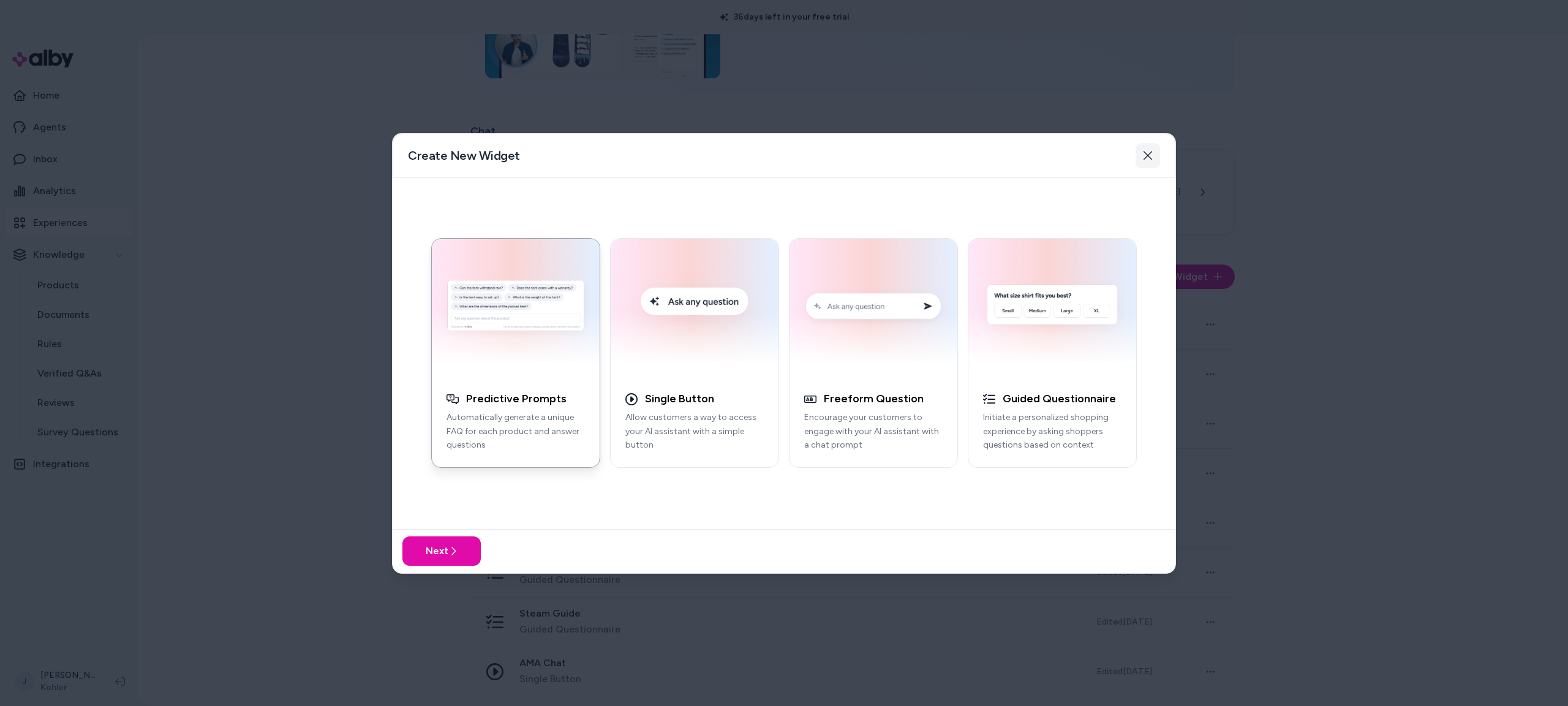
click at [1152, 153] on button "Close" at bounding box center [1148, 155] width 25 height 25
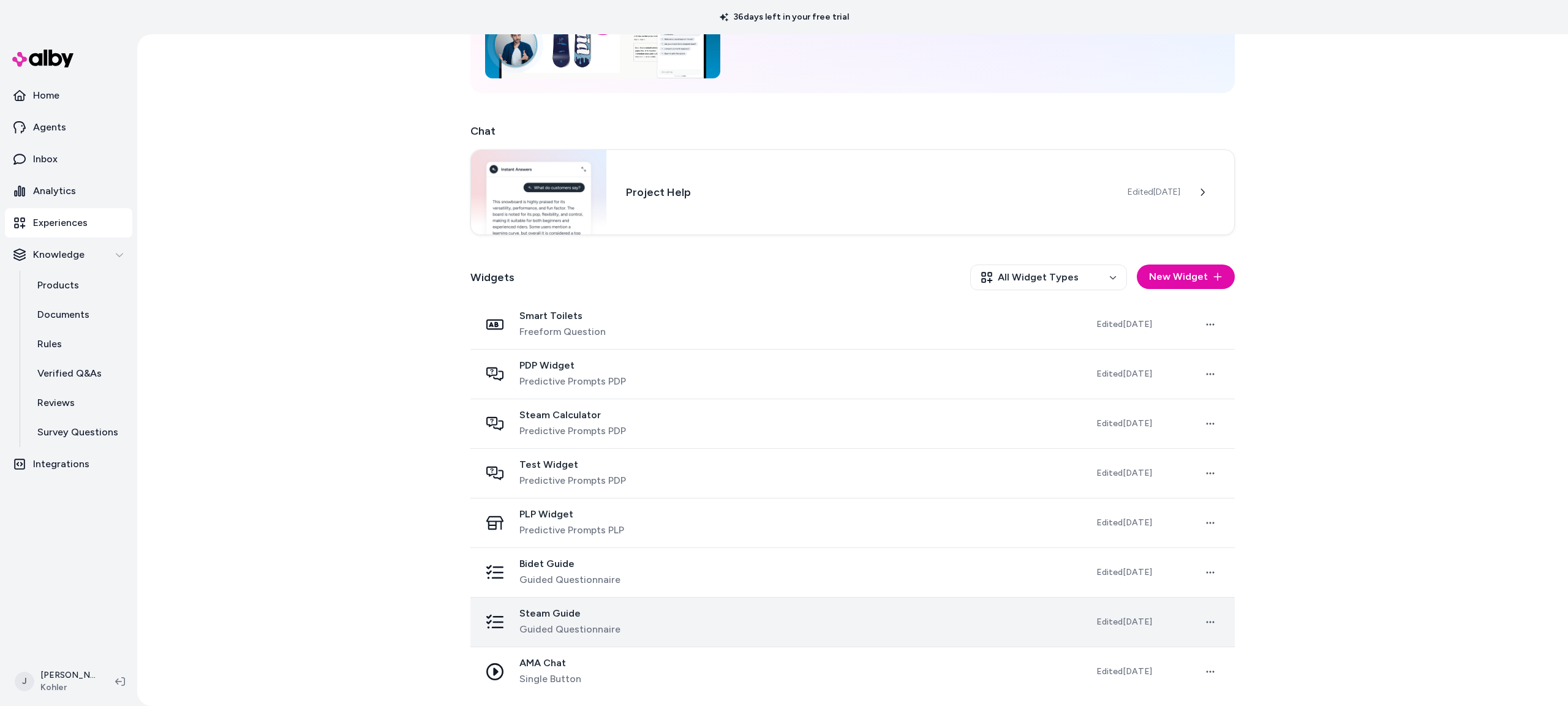
click at [619, 625] on div "Steam Guide Guided Questionnaire" at bounding box center [778, 622] width 596 height 29
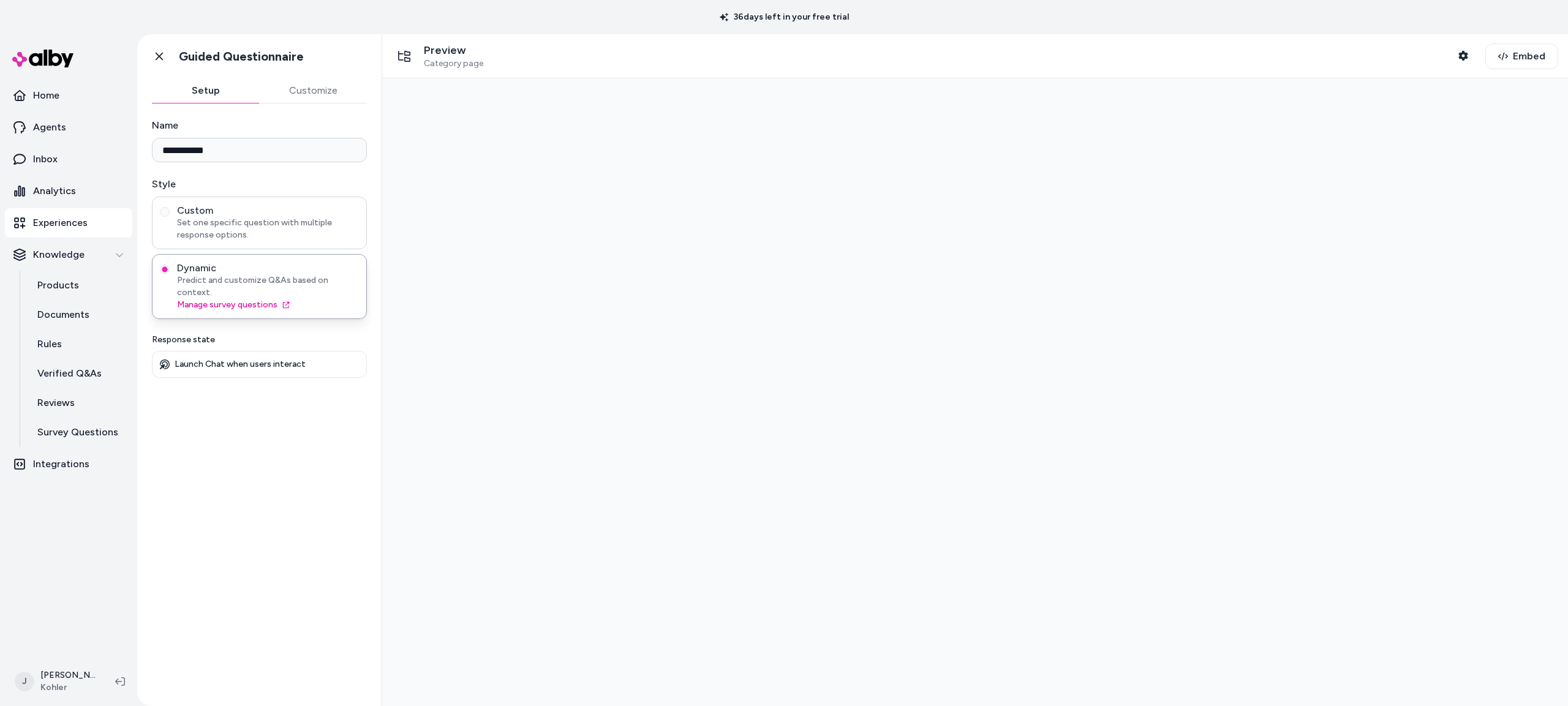
click at [262, 226] on span "Set one specific question with multiple response options." at bounding box center [267, 228] width 182 height 25
click at [170, 217] on button "Custom Set one specific question with multiple response options." at bounding box center [165, 212] width 10 height 10
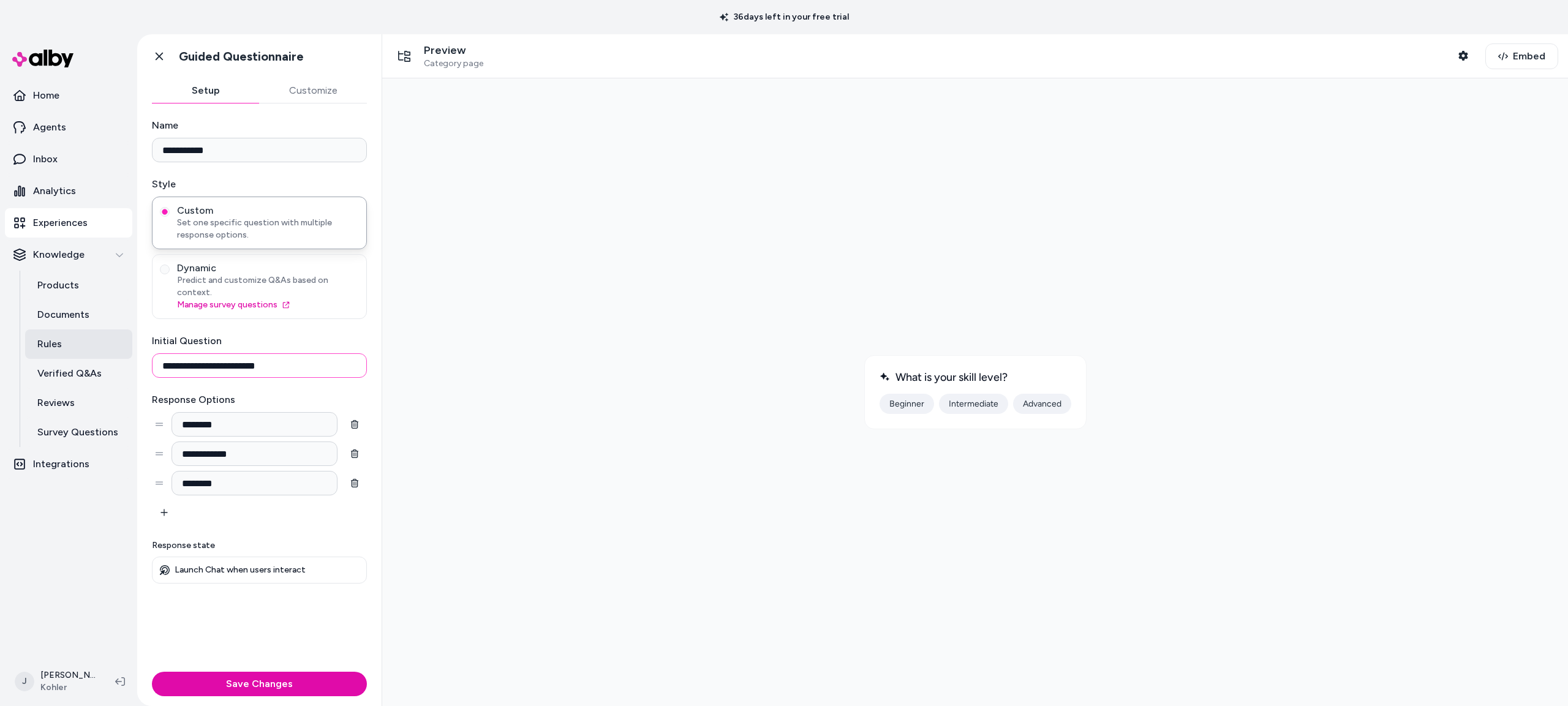
drag, startPoint x: 289, startPoint y: 368, endPoint x: 31, endPoint y: 353, distance: 258.4
click at [31, 353] on section "**********" at bounding box center [784, 370] width 1568 height 672
type input "**********"
drag, startPoint x: 37, startPoint y: 420, endPoint x: -6, endPoint y: 420, distance: 43.0
click at [0, 420] on html "**********" at bounding box center [784, 353] width 1568 height 706
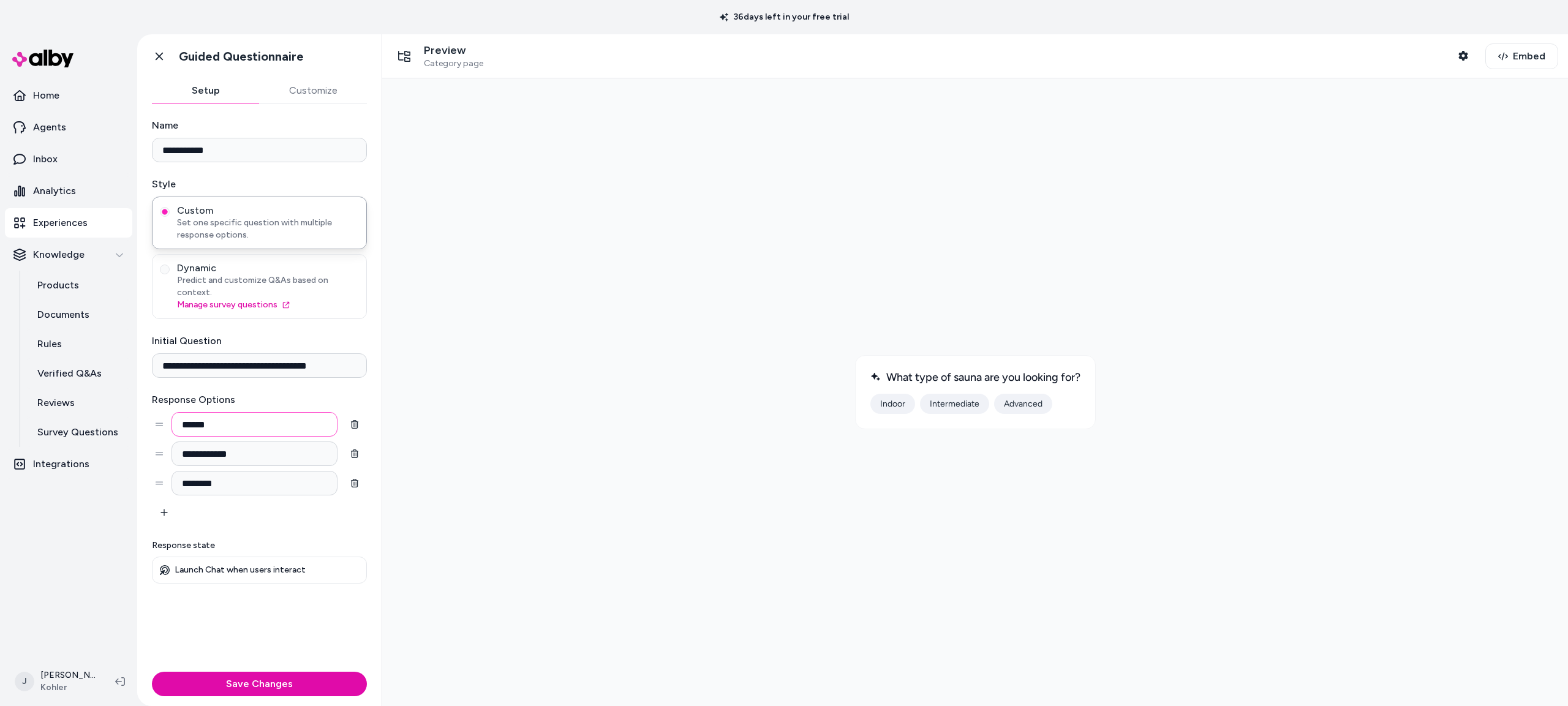
type input "******"
drag, startPoint x: 196, startPoint y: 455, endPoint x: 54, endPoint y: 462, distance: 142.2
click at [55, 462] on section "**********" at bounding box center [784, 370] width 1568 height 672
type input "*******"
drag, startPoint x: 271, startPoint y: 492, endPoint x: 52, endPoint y: 479, distance: 219.4
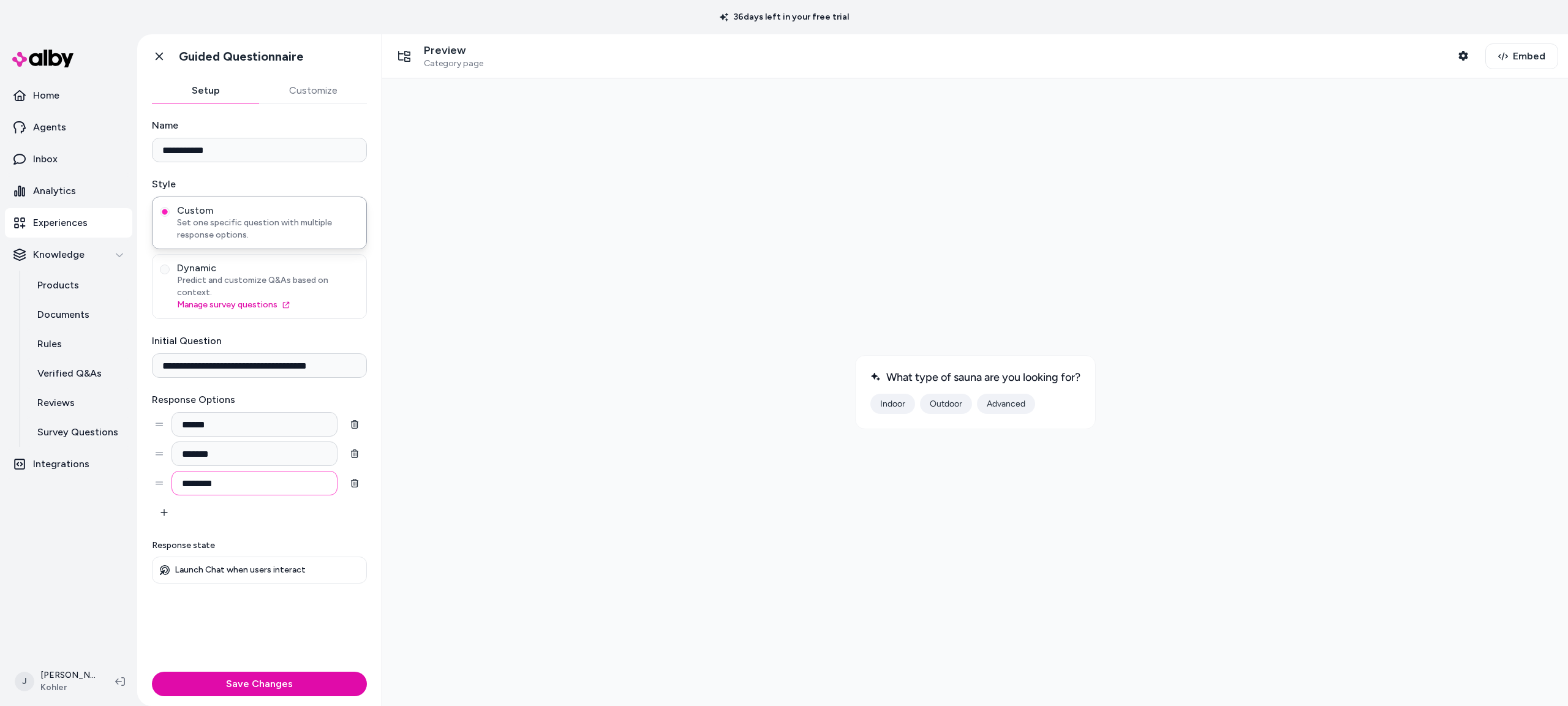
click at [55, 480] on section "**********" at bounding box center [784, 370] width 1568 height 672
type input "******"
click at [310, 81] on button "Customize" at bounding box center [313, 90] width 108 height 25
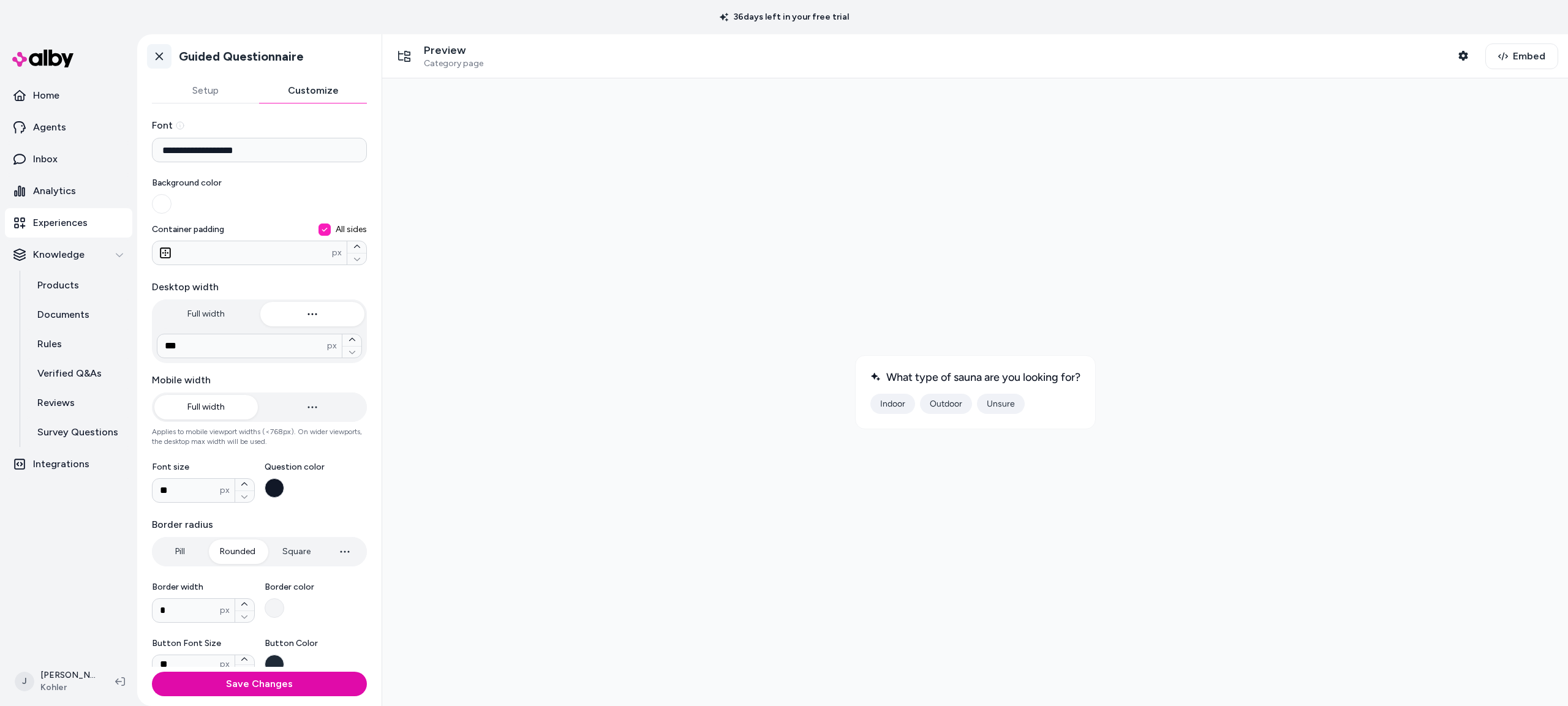
click at [162, 58] on icon at bounding box center [159, 56] width 12 height 12
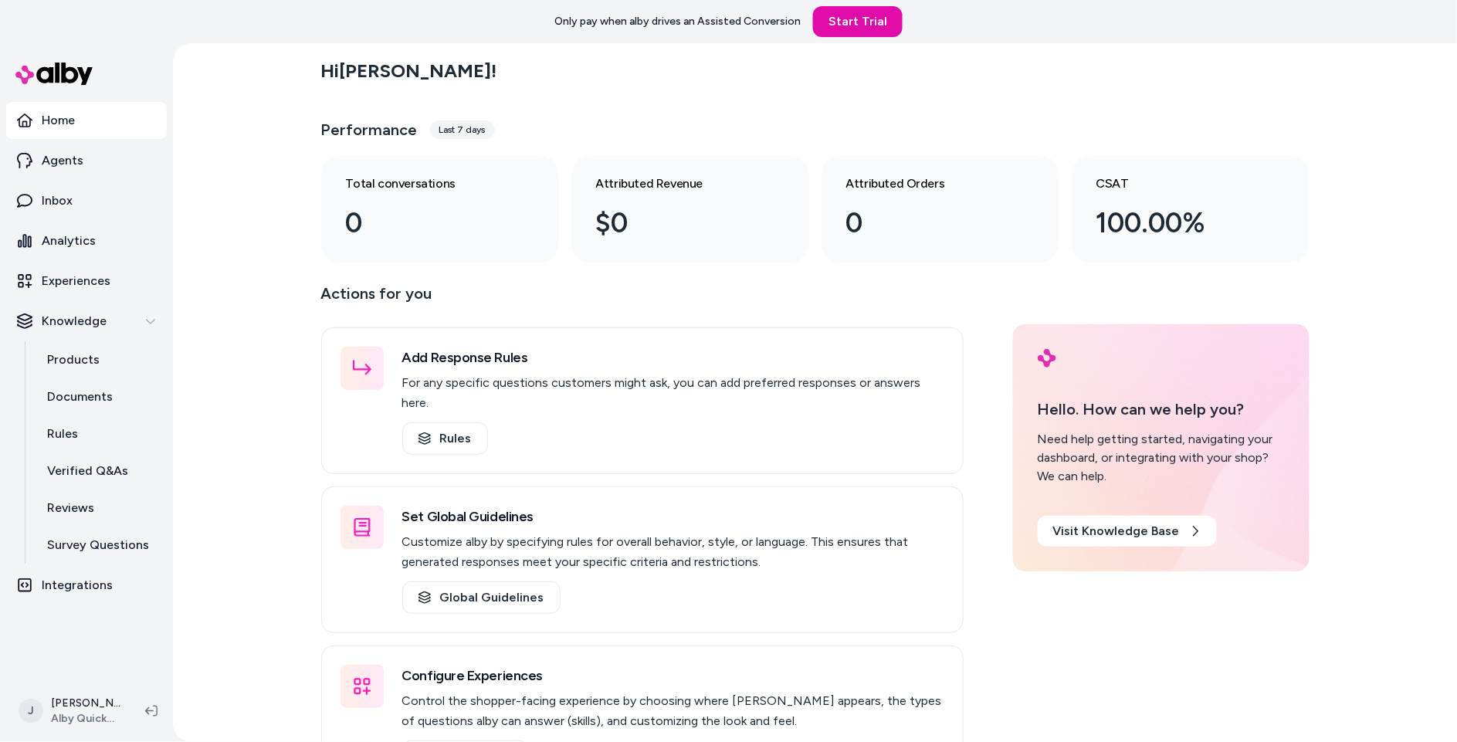
click at [248, 266] on div "Hi [PERSON_NAME] ! Performance Last 7 days Total conversations 0 Attributed Rev…" at bounding box center [815, 392] width 1284 height 699
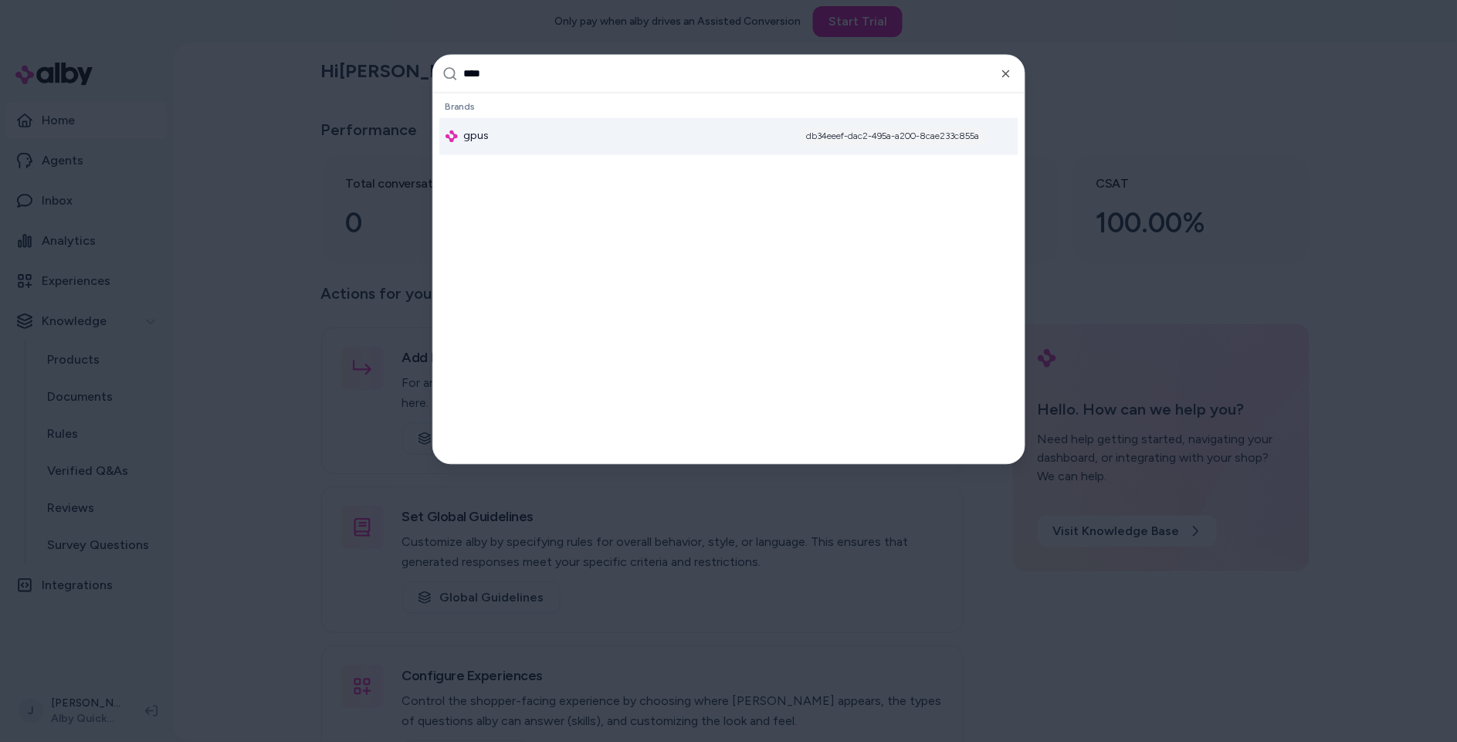
type input "****"
click at [510, 139] on div "gpus db34eeef-dac2-495a-a200-8cae233c855a" at bounding box center [728, 136] width 579 height 37
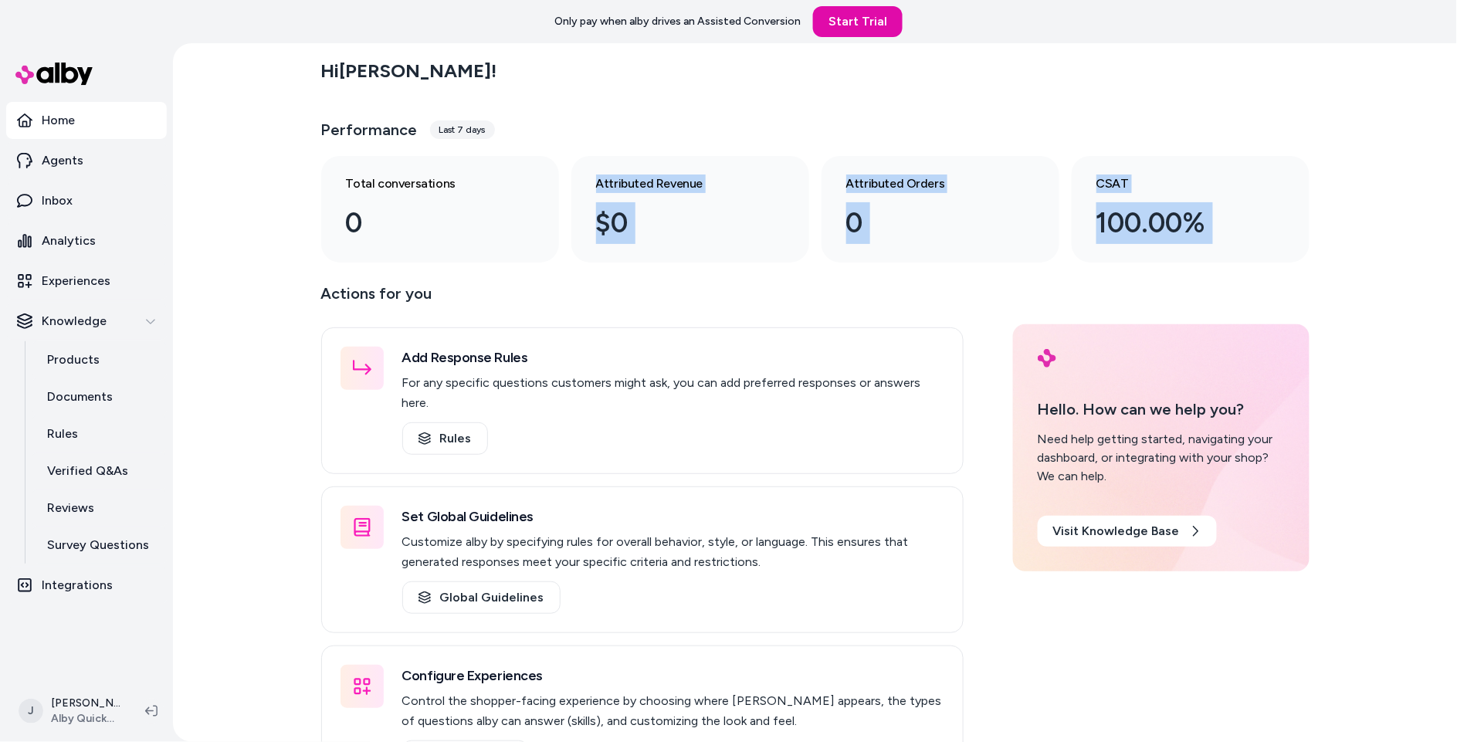
click at [263, 270] on div "Hi [PERSON_NAME] ! Performance Last 7 days Total conversations 0 Attributed Rev…" at bounding box center [815, 392] width 1284 height 699
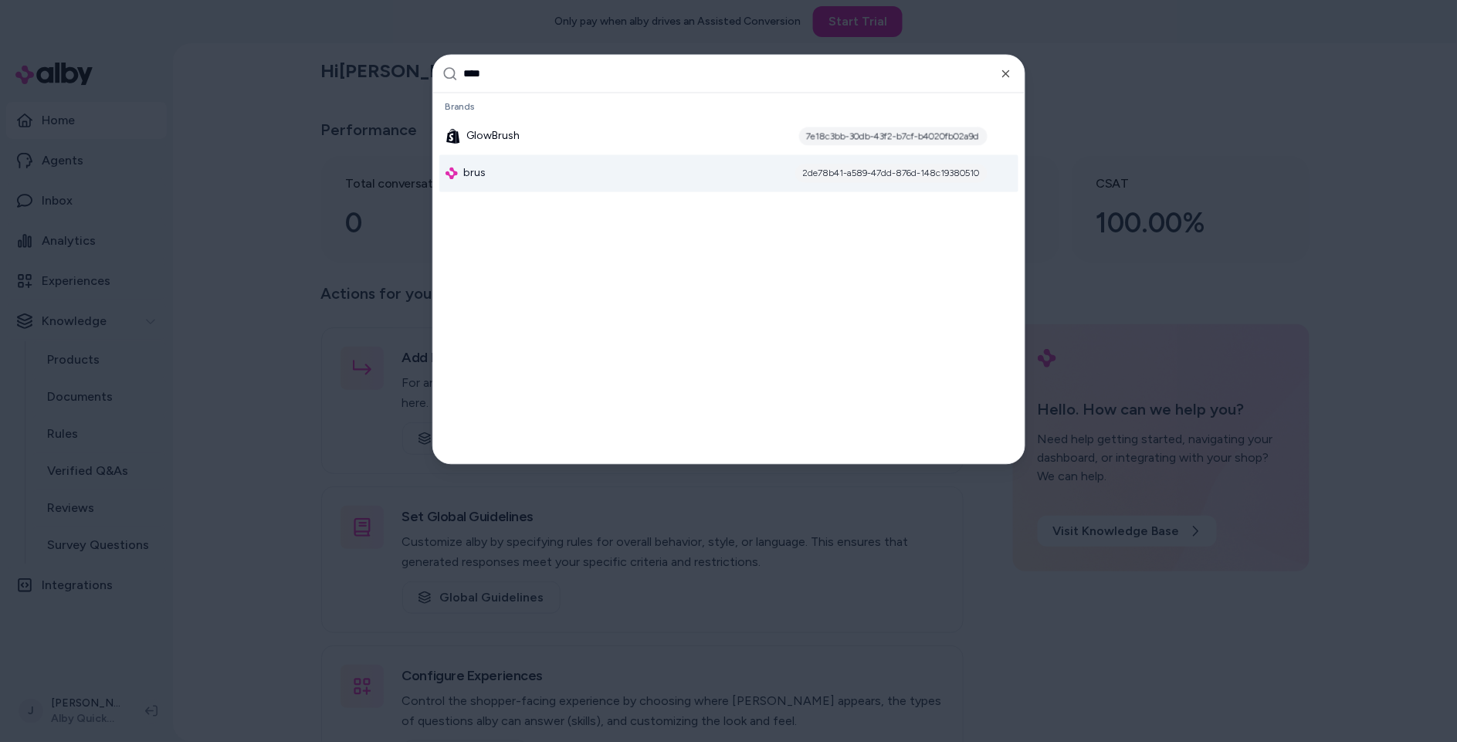
type input "****"
click at [572, 172] on div "brus 2de78b41-a589-47dd-876d-148c19380510" at bounding box center [728, 173] width 579 height 37
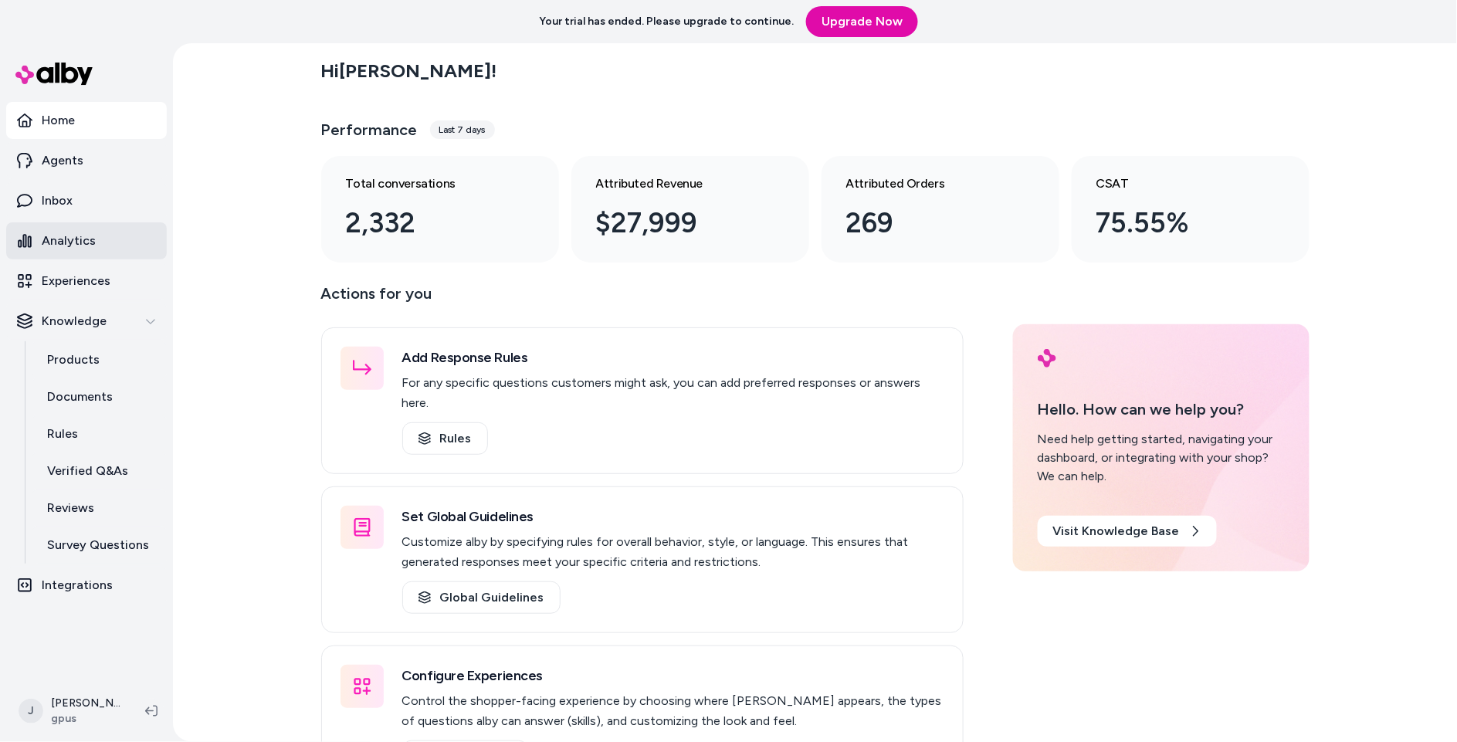
click at [76, 238] on p "Analytics" at bounding box center [69, 241] width 54 height 19
click at [65, 237] on p "Analytics" at bounding box center [69, 241] width 54 height 19
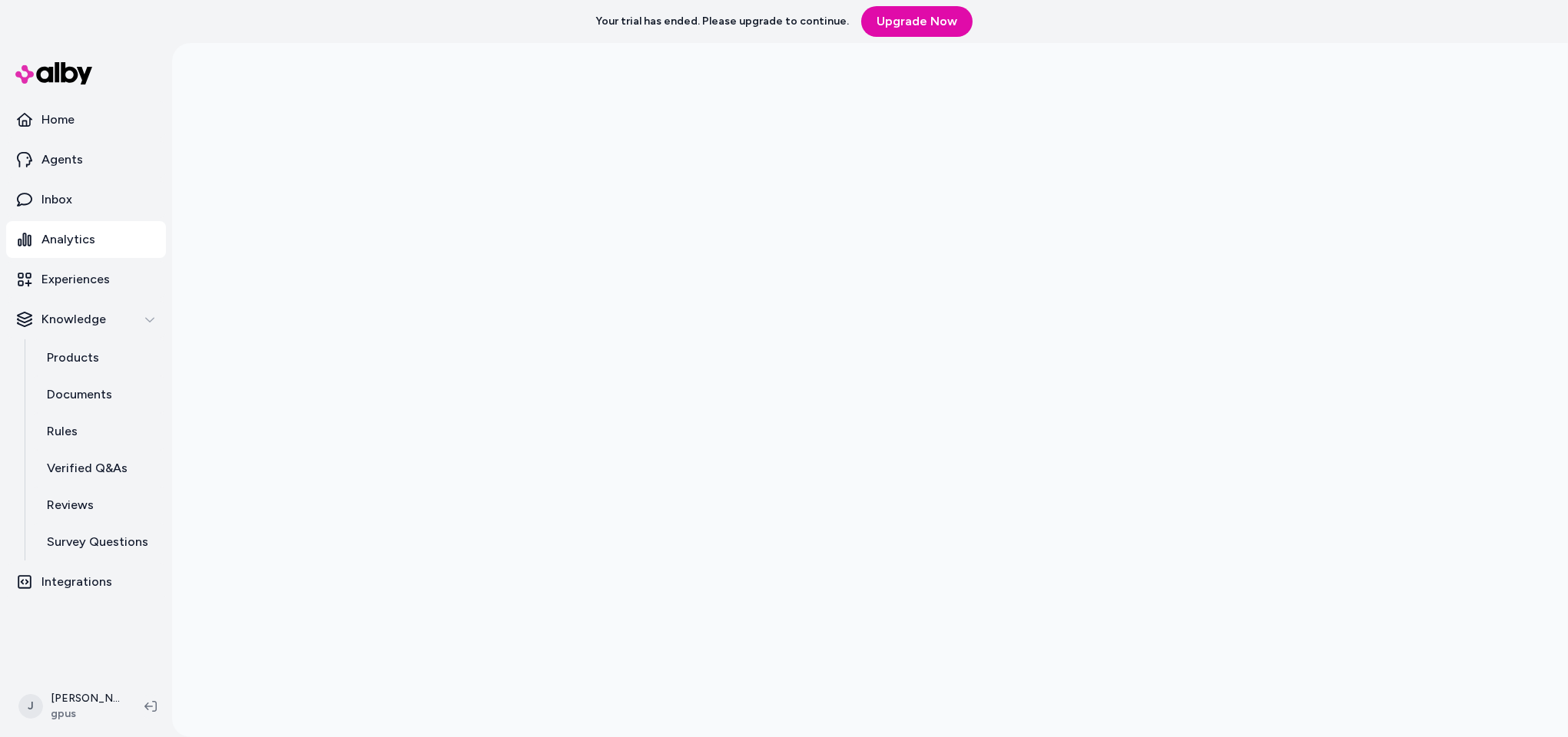
click at [245, 258] on div at bounding box center [870, 411] width 1396 height 737
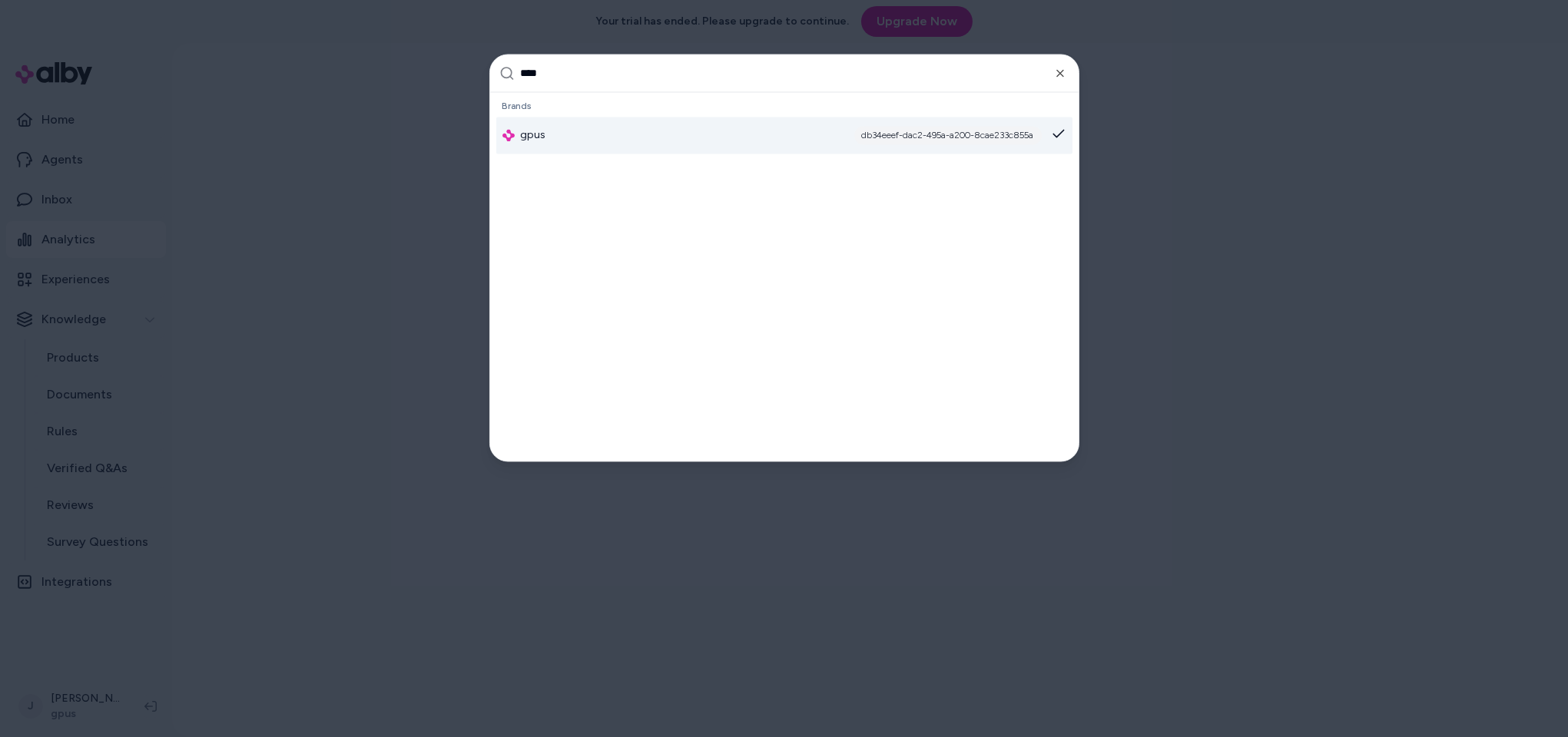
type input "****"
click at [607, 123] on div "gpus db34eeef-dac2-495a-a200-8cae233c855a" at bounding box center [784, 135] width 576 height 37
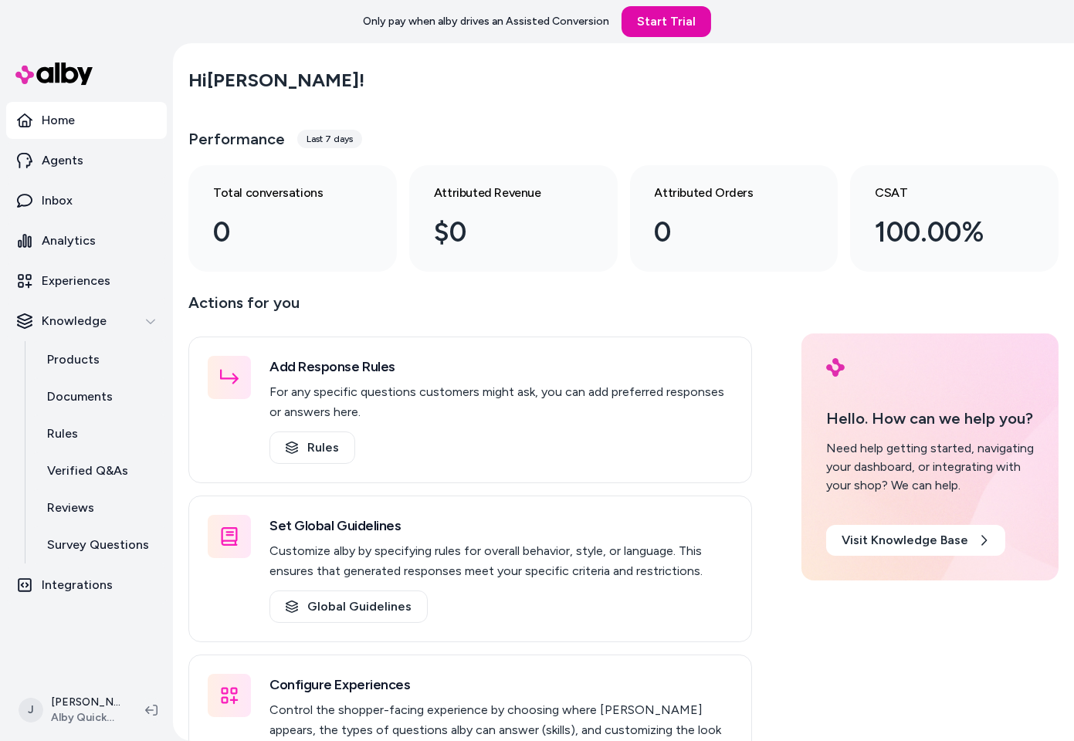
click at [478, 83] on div "Hi [PERSON_NAME] !" at bounding box center [623, 80] width 870 height 43
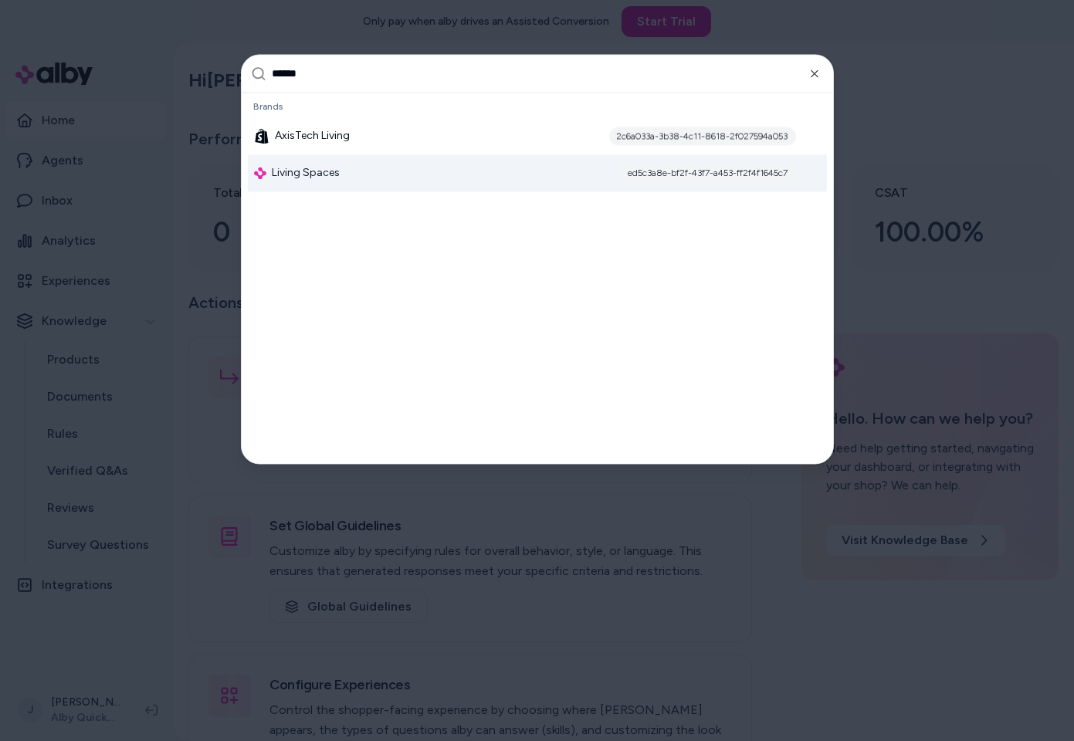
type input "******"
click at [392, 173] on div "Living Spaces ed5c3a8e-bf2f-43f7-a453-ff2f4f1645c7" at bounding box center [537, 173] width 579 height 37
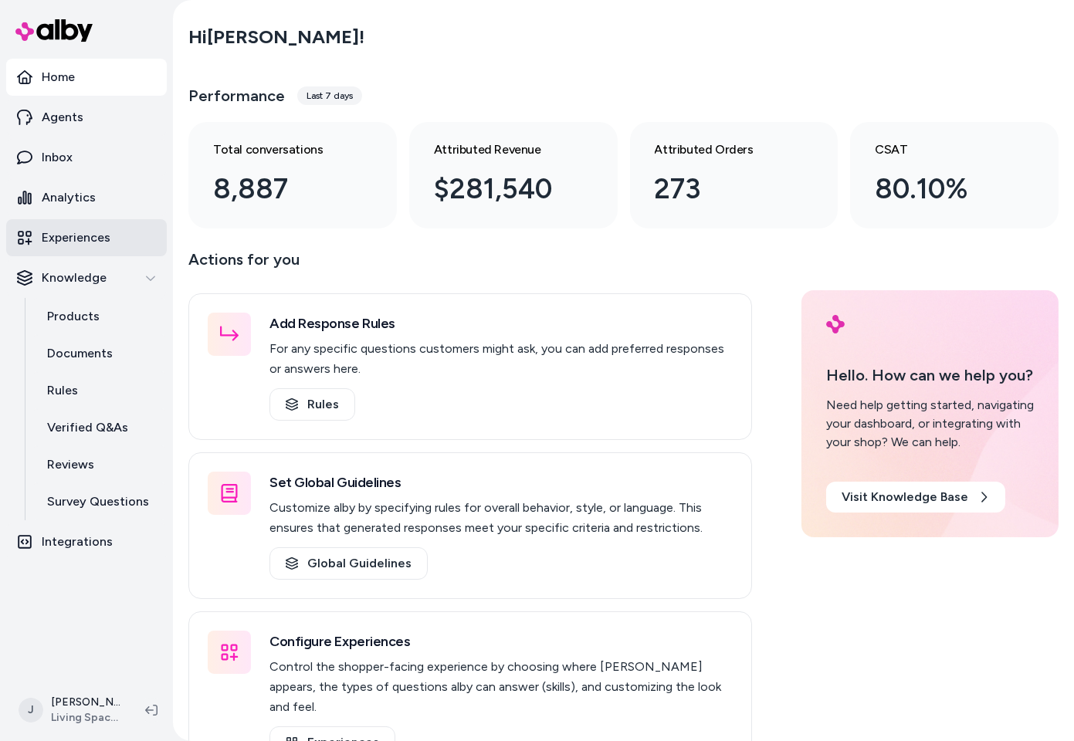
click at [72, 231] on p "Experiences" at bounding box center [76, 238] width 69 height 19
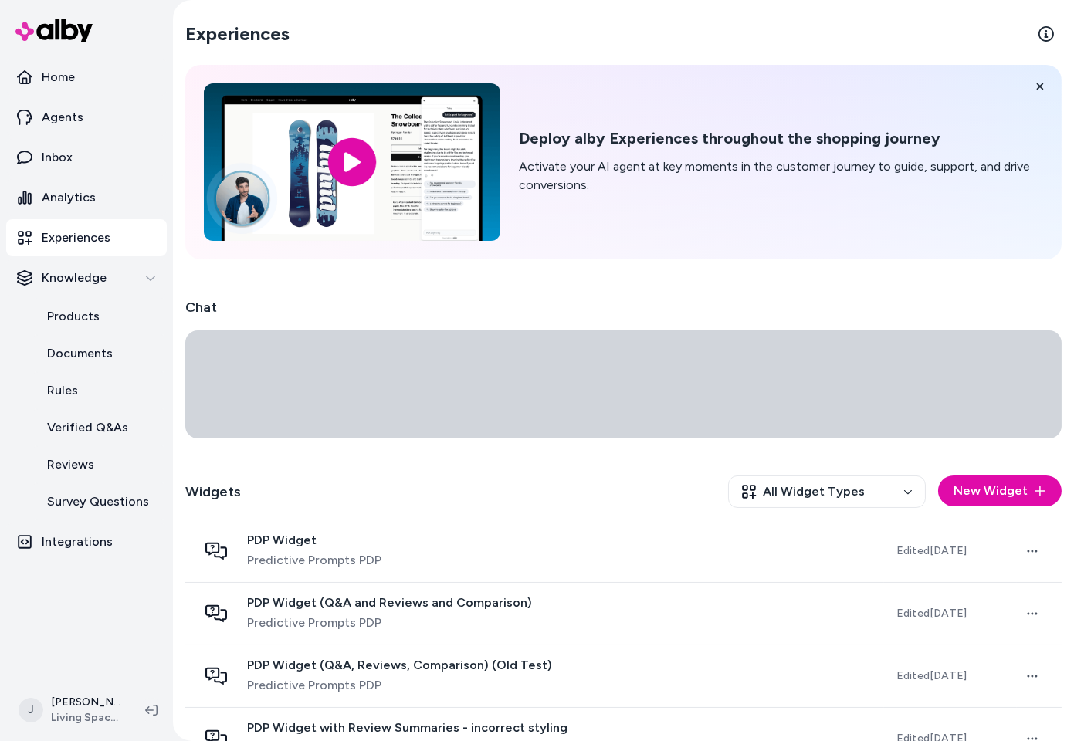
click at [355, 367] on icon at bounding box center [623, 384] width 876 height 108
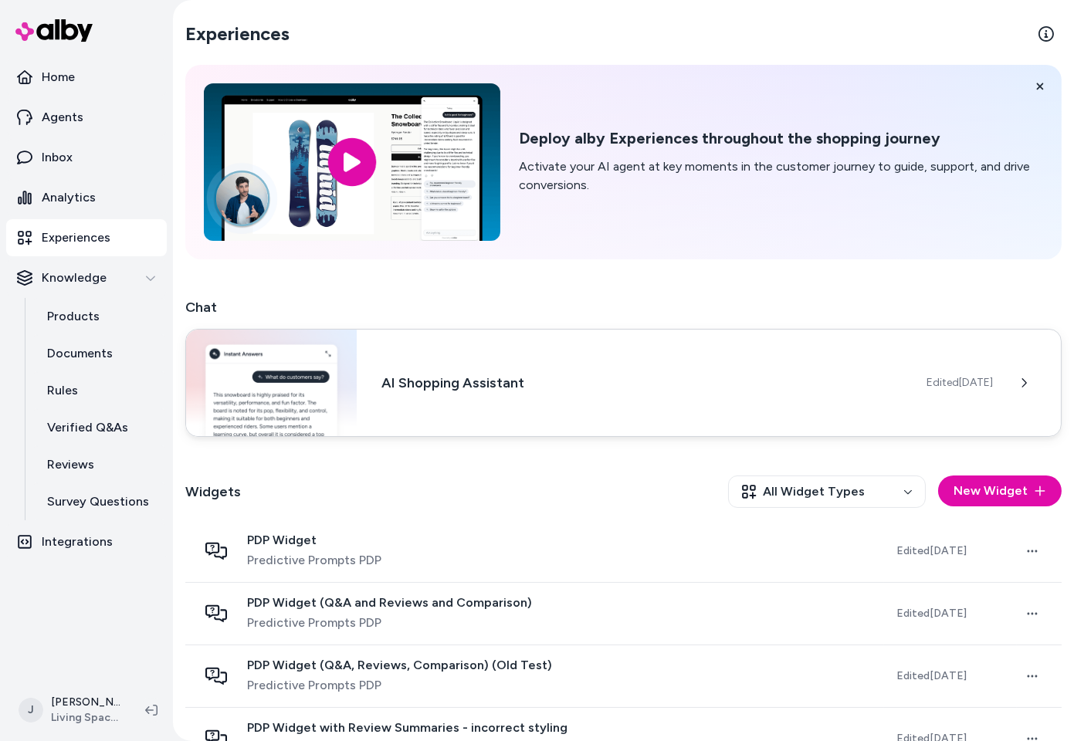
click at [398, 394] on div "AI Shopping Assistant Edited [DATE]" at bounding box center [623, 383] width 876 height 108
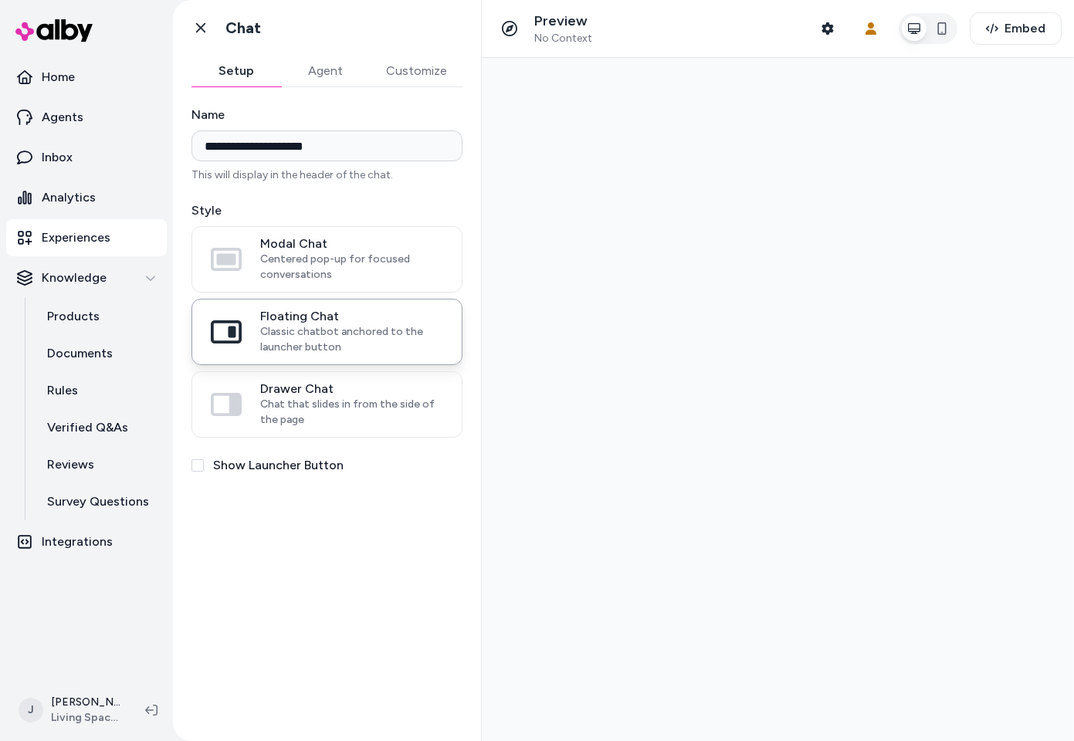
drag, startPoint x: 331, startPoint y: 58, endPoint x: 321, endPoint y: 84, distance: 28.1
click at [331, 58] on button "Agent" at bounding box center [326, 71] width 90 height 31
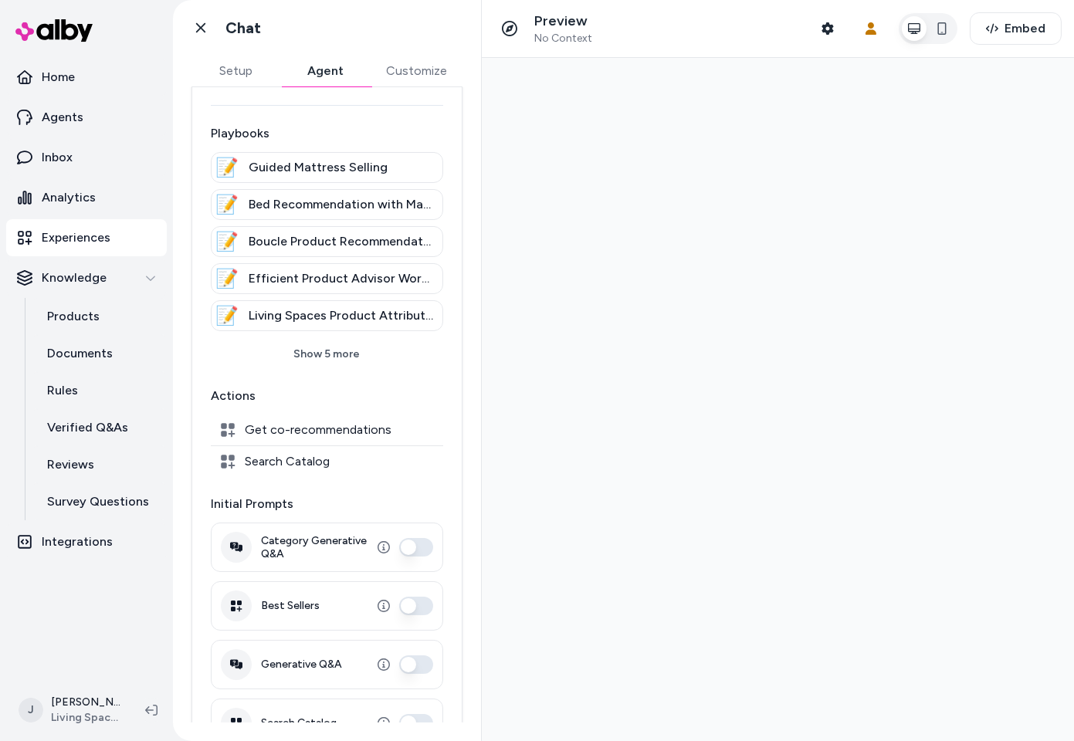
scroll to position [201, 0]
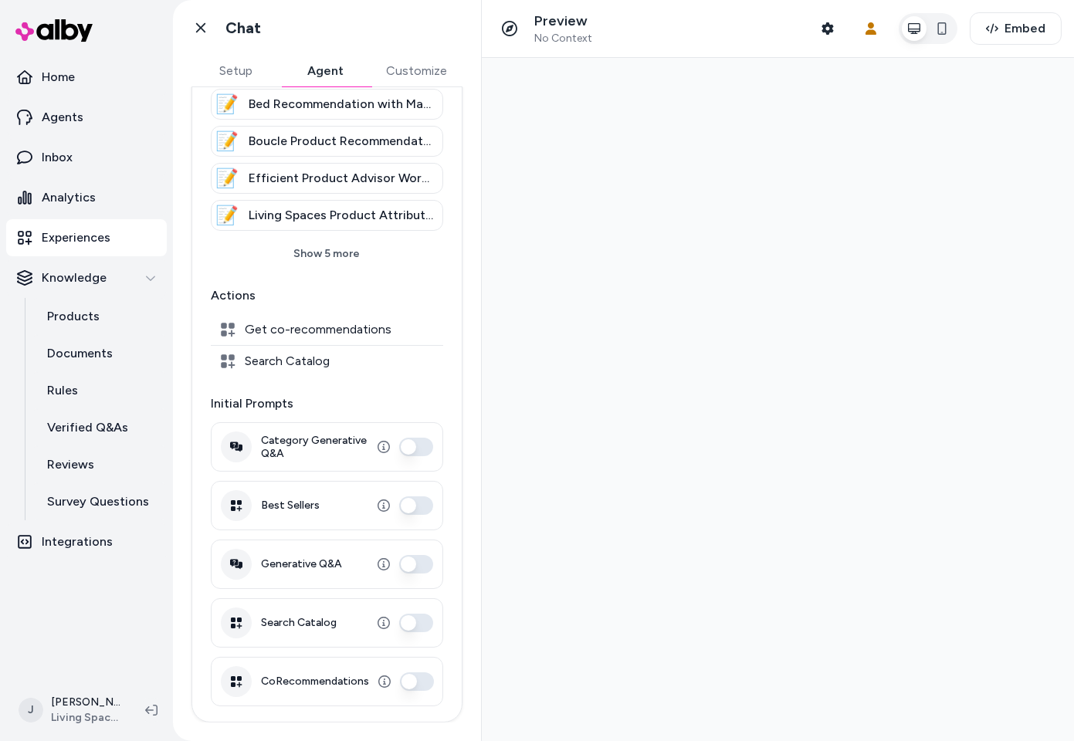
click at [406, 448] on button "Category Generative Q&A" at bounding box center [416, 447] width 34 height 19
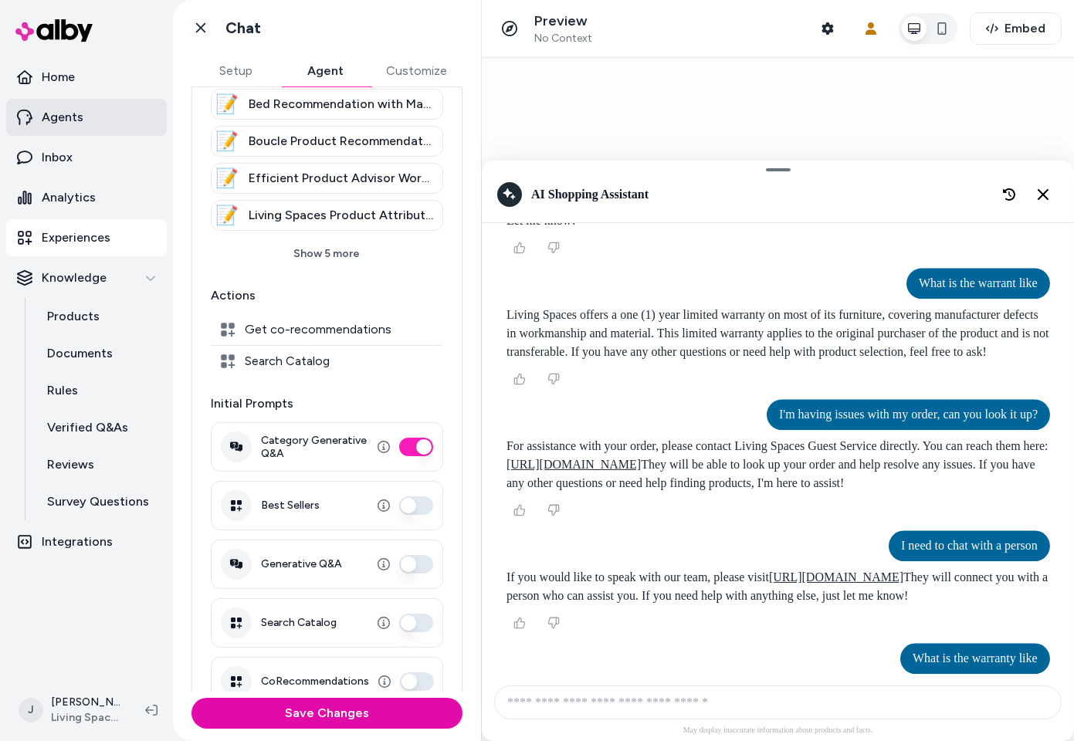
scroll to position [232, 0]
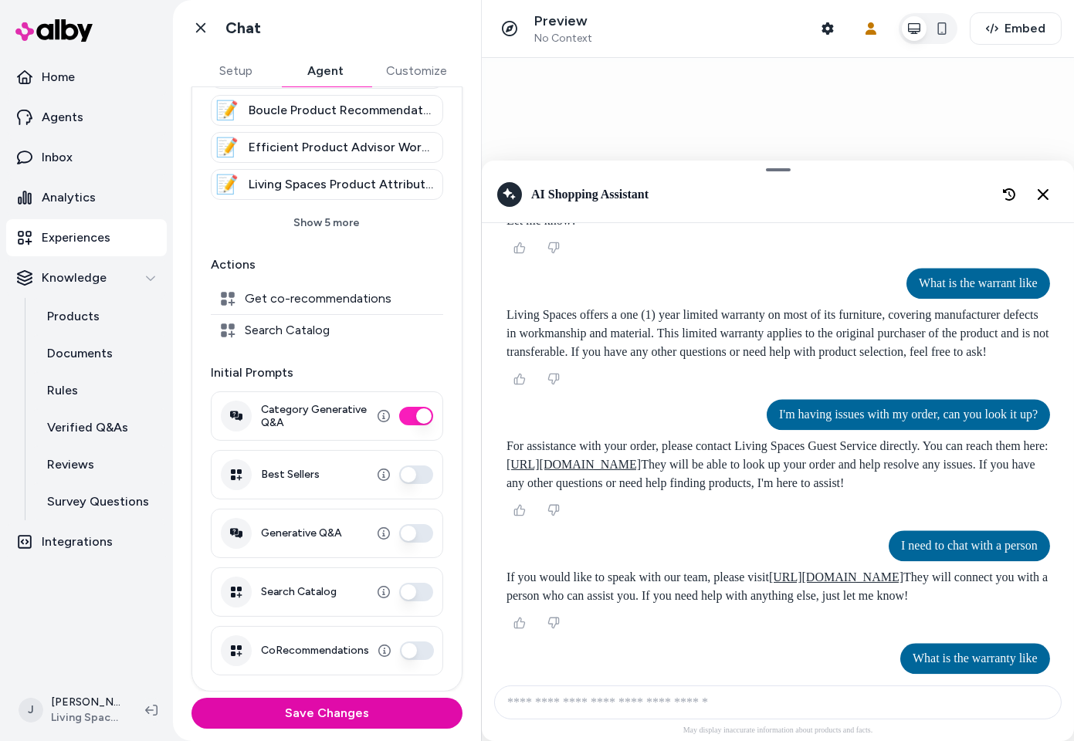
click at [410, 535] on button "Generative Q&A" at bounding box center [416, 533] width 34 height 19
click at [418, 655] on button "CoRecommendations" at bounding box center [417, 651] width 34 height 19
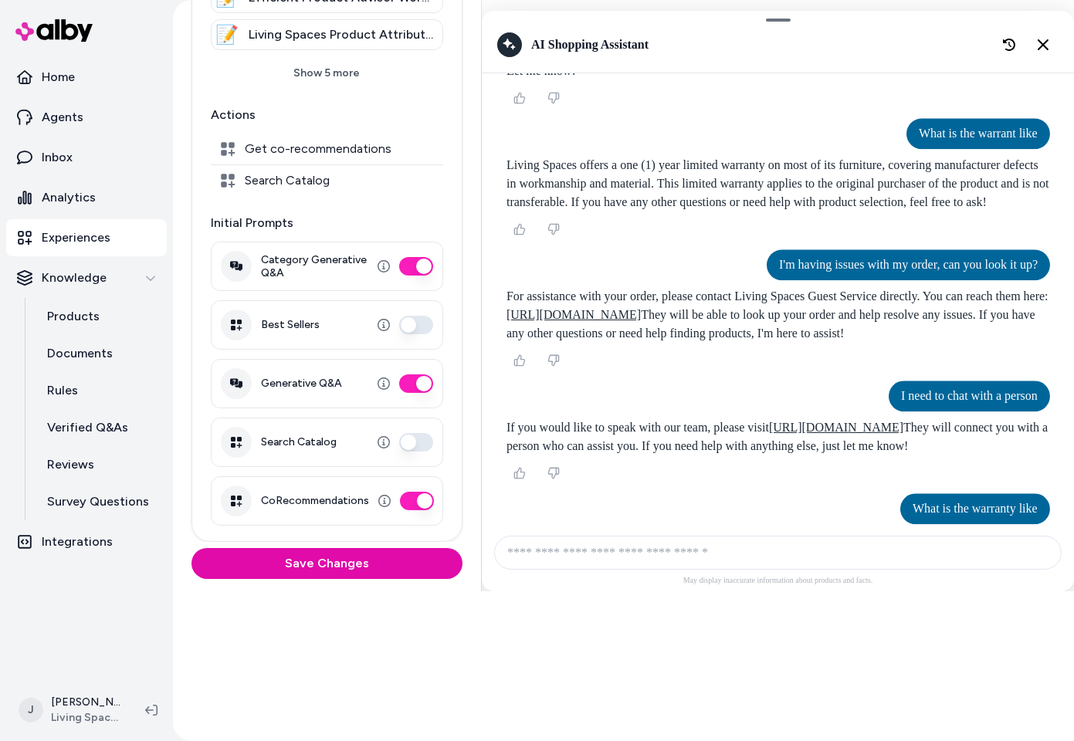
scroll to position [144, 0]
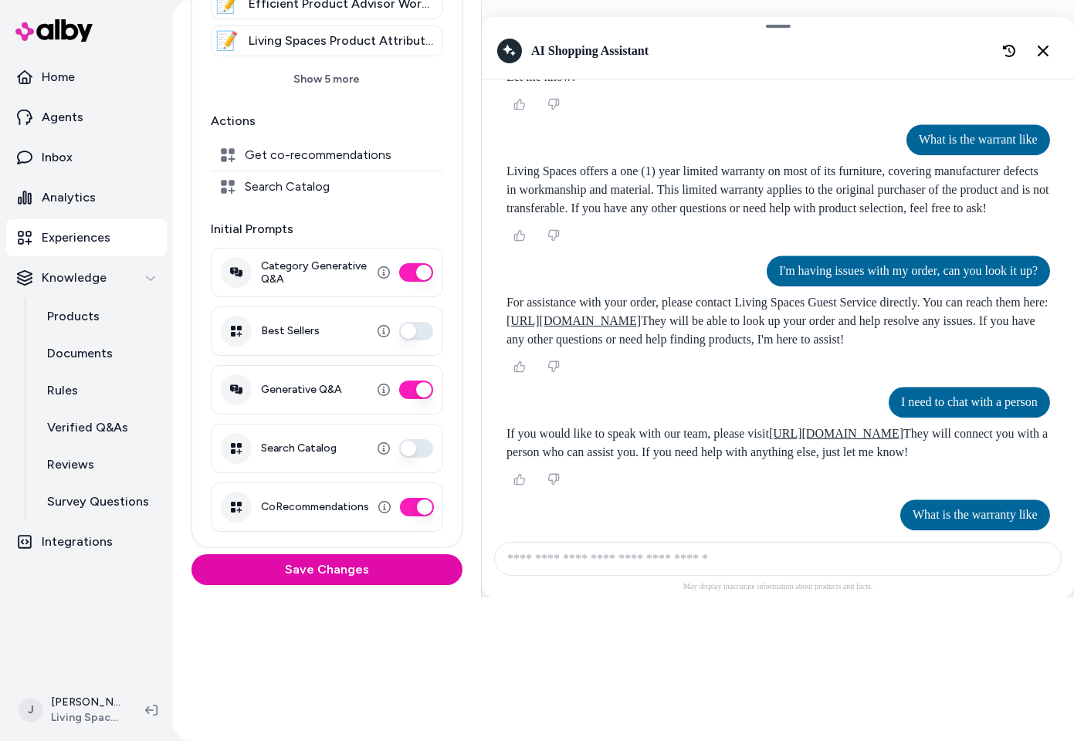
type button "on"
click at [420, 450] on button "Search Catalog" at bounding box center [416, 448] width 34 height 19
type button "on"
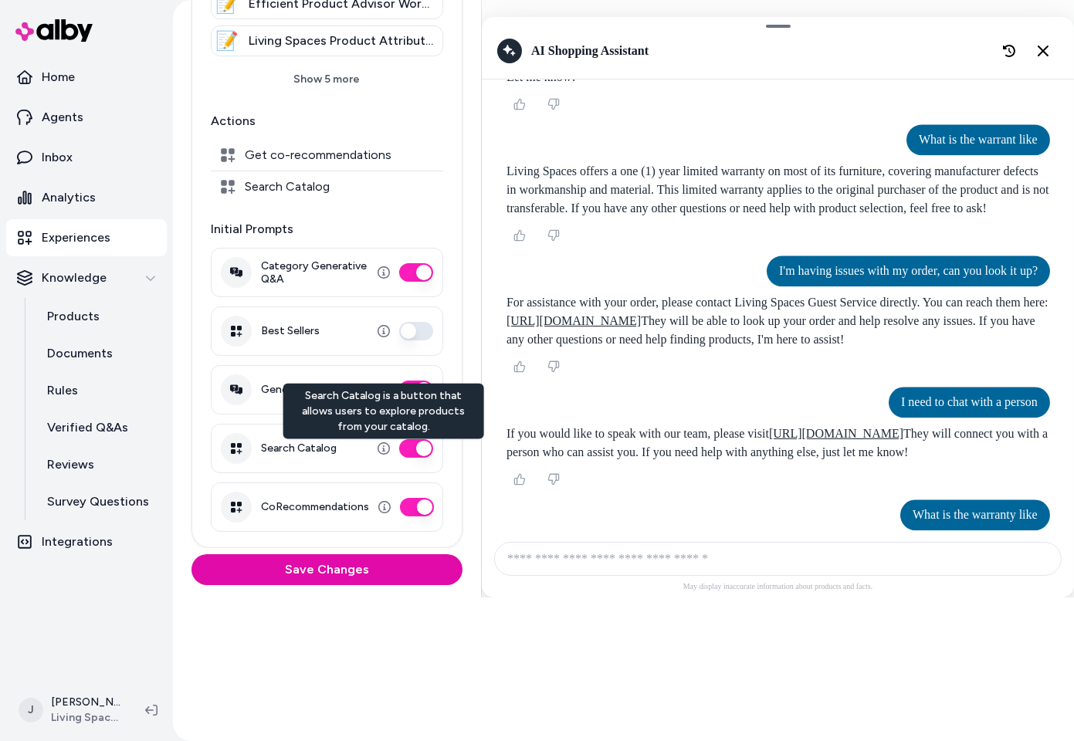
drag, startPoint x: 426, startPoint y: 446, endPoint x: 462, endPoint y: 452, distance: 36.1
click at [427, 446] on button "Search Catalog" at bounding box center [416, 448] width 34 height 19
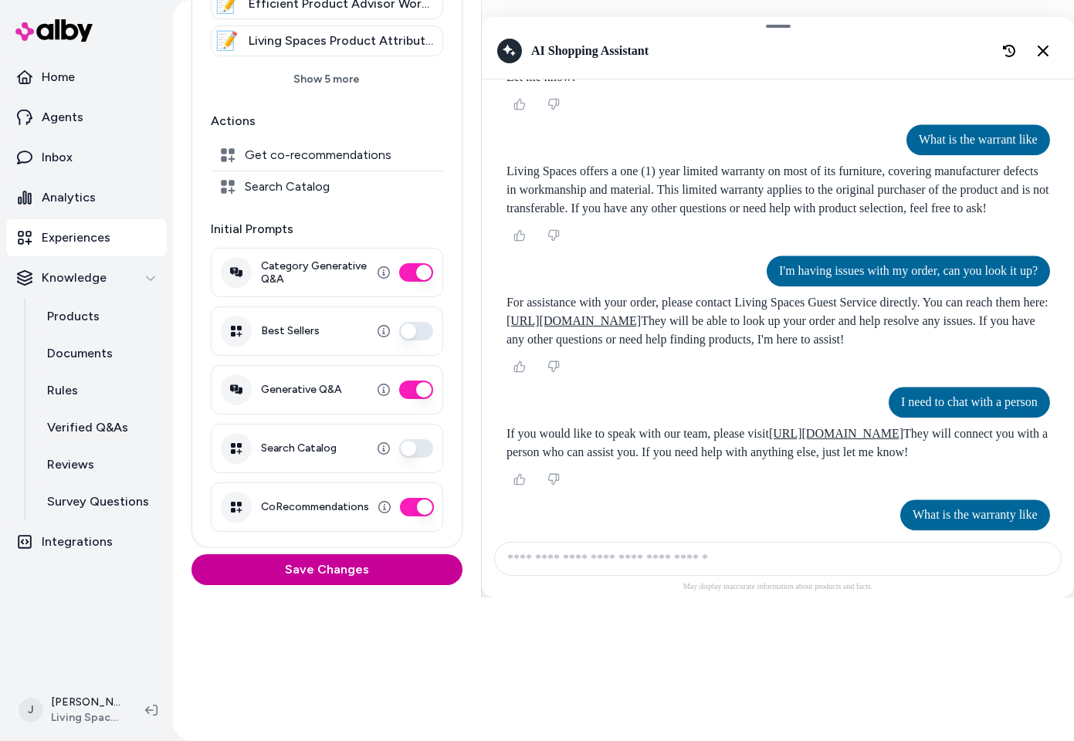
click at [346, 571] on button "Save Changes" at bounding box center [326, 569] width 271 height 31
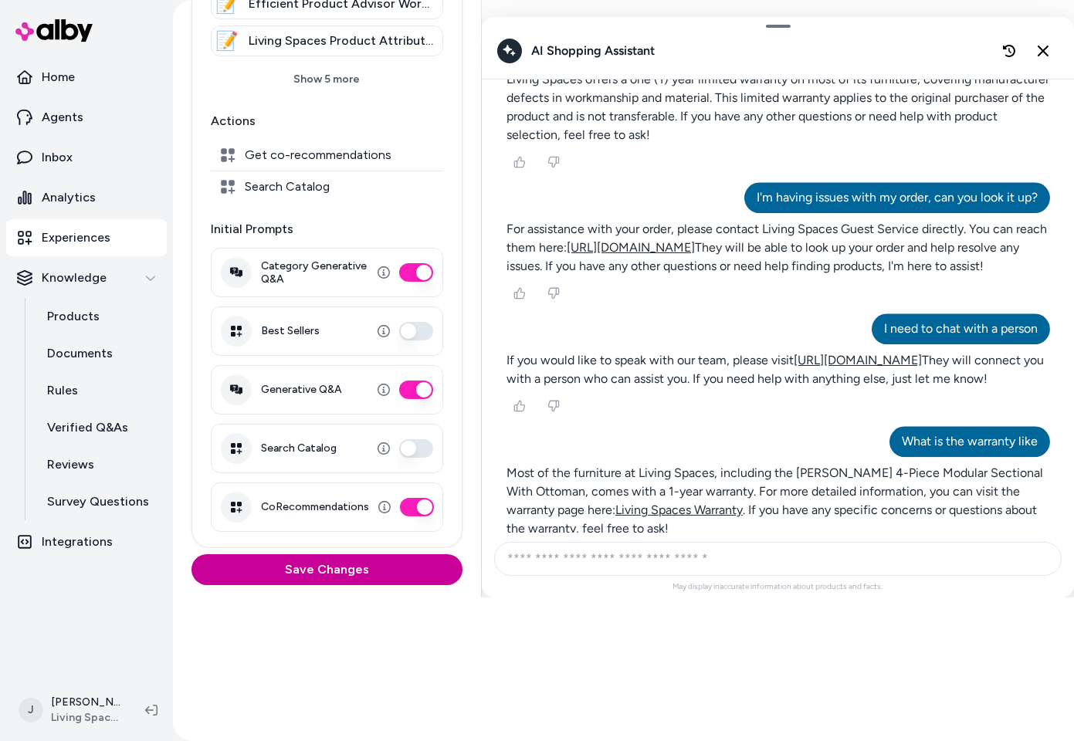
drag, startPoint x: 346, startPoint y: 571, endPoint x: 278, endPoint y: 530, distance: 79.3
click at [346, 571] on button "Save Changes" at bounding box center [326, 569] width 271 height 31
